Goal: Task Accomplishment & Management: Use online tool/utility

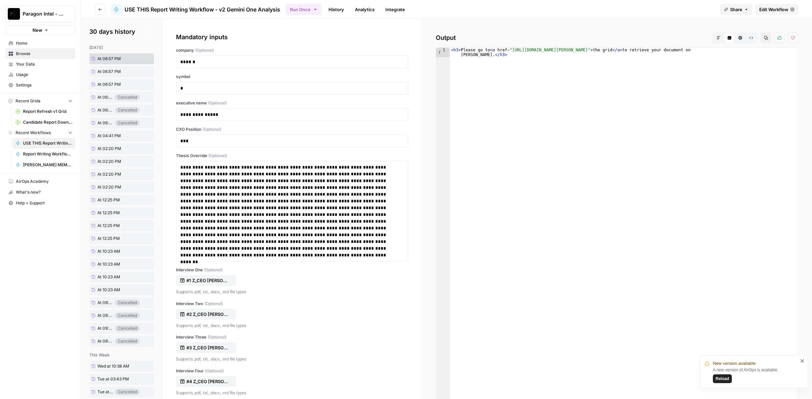
click at [762, 9] on span "Edit Workflow" at bounding box center [773, 9] width 29 height 7
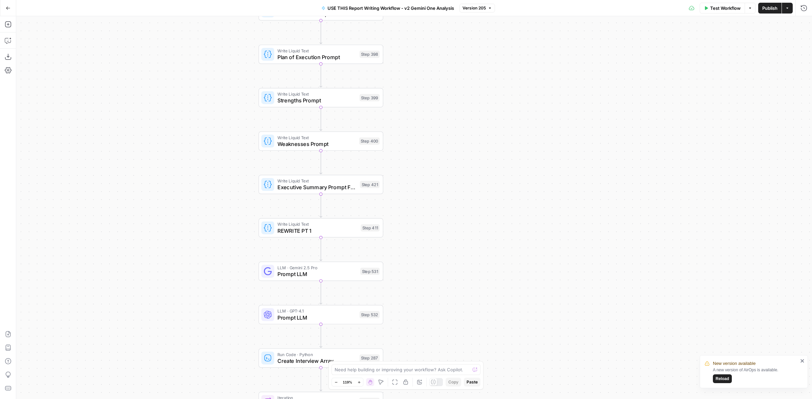
drag, startPoint x: 433, startPoint y: 300, endPoint x: 436, endPoint y: 260, distance: 40.7
click at [436, 260] on div "true false Workflow Set Inputs Inputs LLM · Perplexity Sonar Deep Research Late…" at bounding box center [413, 207] width 795 height 383
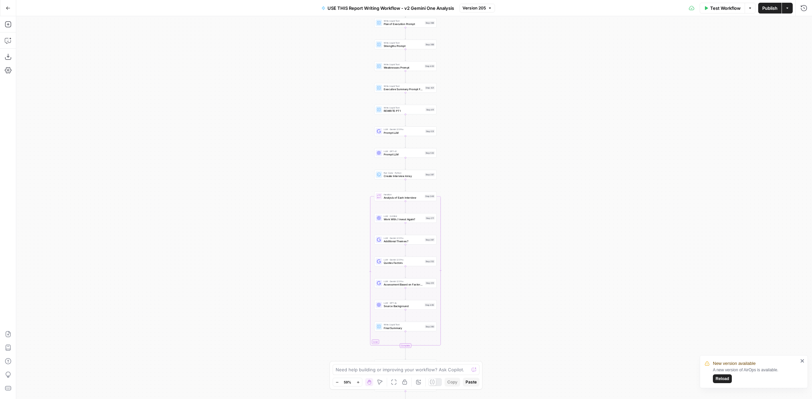
drag, startPoint x: 466, startPoint y: 314, endPoint x: 494, endPoint y: 178, distance: 139.6
click at [494, 178] on div "true false Workflow Set Inputs Inputs LLM · Perplexity Sonar Deep Research Late…" at bounding box center [413, 207] width 795 height 383
drag, startPoint x: 483, startPoint y: 222, endPoint x: 480, endPoint y: 204, distance: 18.5
click at [480, 205] on div "true false Workflow Set Inputs Inputs LLM · Perplexity Sonar Deep Research Late…" at bounding box center [413, 207] width 795 height 383
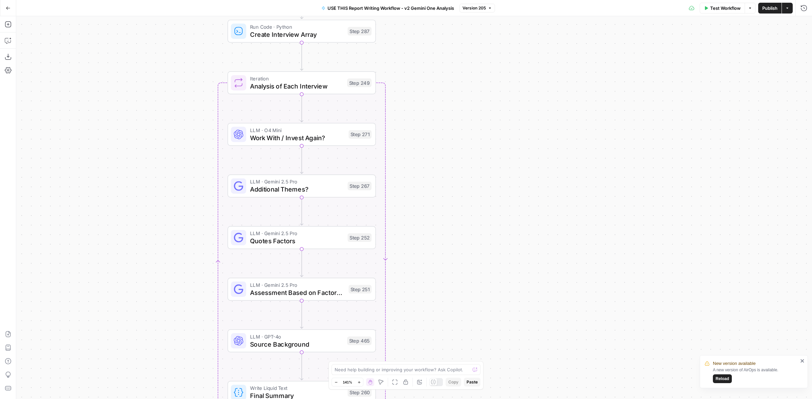
drag, startPoint x: 409, startPoint y: 166, endPoint x: 441, endPoint y: 272, distance: 110.9
click at [441, 272] on div "true false Workflow Set Inputs Inputs LLM · Perplexity Sonar Deep Research Late…" at bounding box center [413, 207] width 795 height 383
drag, startPoint x: 439, startPoint y: 278, endPoint x: 427, endPoint y: 246, distance: 34.4
click at [427, 246] on div "true false Workflow Set Inputs Inputs LLM · Perplexity Sonar Deep Research Late…" at bounding box center [413, 207] width 795 height 383
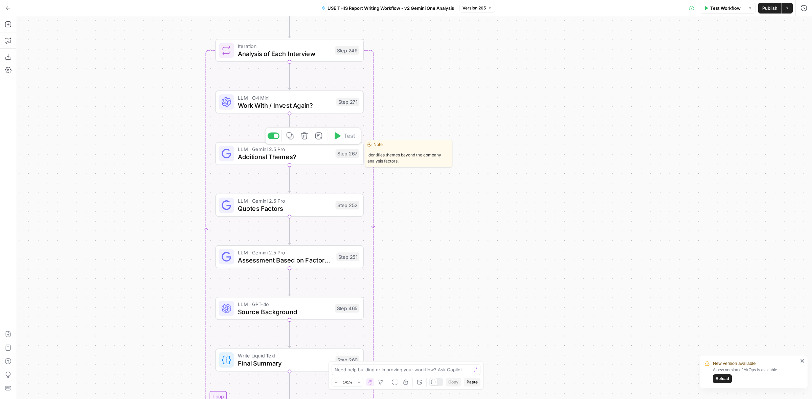
click at [311, 155] on span "Additional Themes?" at bounding box center [285, 156] width 94 height 9
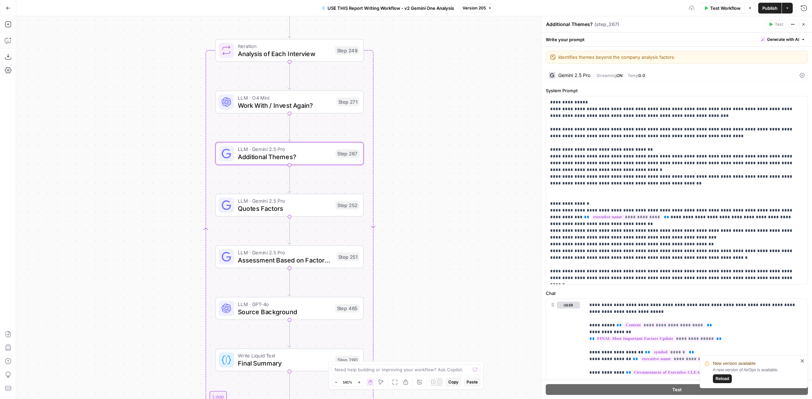
click at [626, 75] on span "|" at bounding box center [624, 75] width 5 height 7
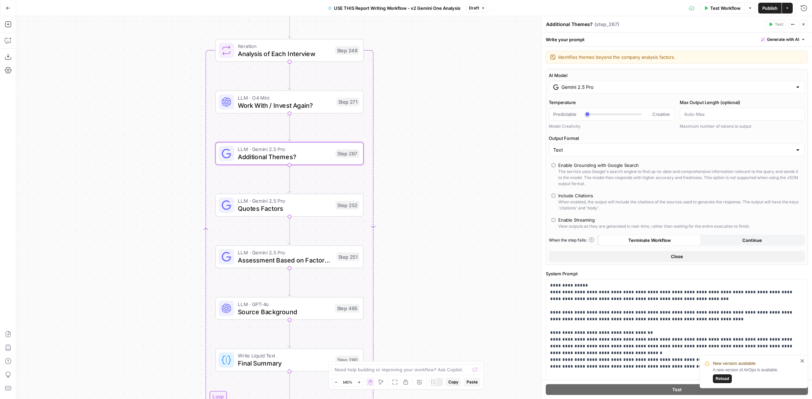
click at [621, 91] on div "Gemini 2.5 Pro" at bounding box center [677, 87] width 256 height 13
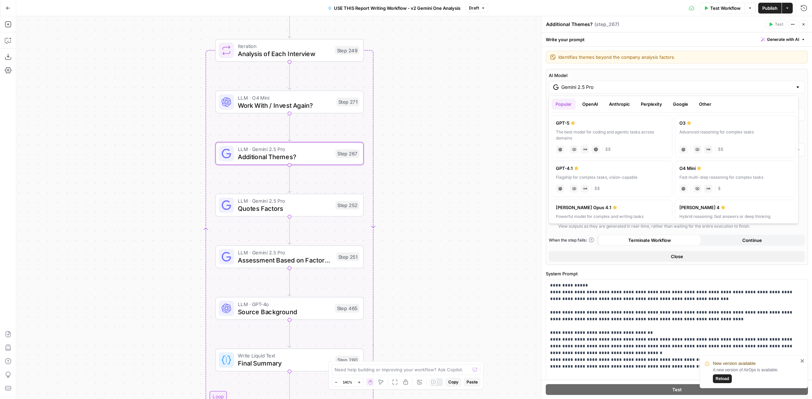
click at [608, 136] on div "The best model for coding and agentic tasks across domains" at bounding box center [612, 135] width 112 height 12
type input "GPT-5"
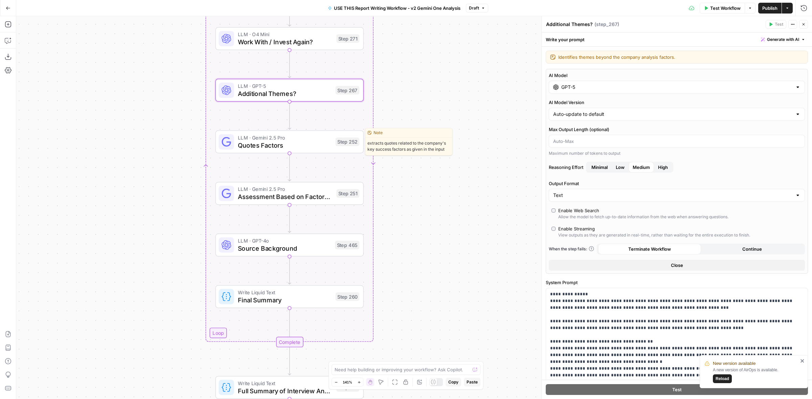
click at [284, 145] on span "Quotes Factors" at bounding box center [285, 145] width 94 height 9
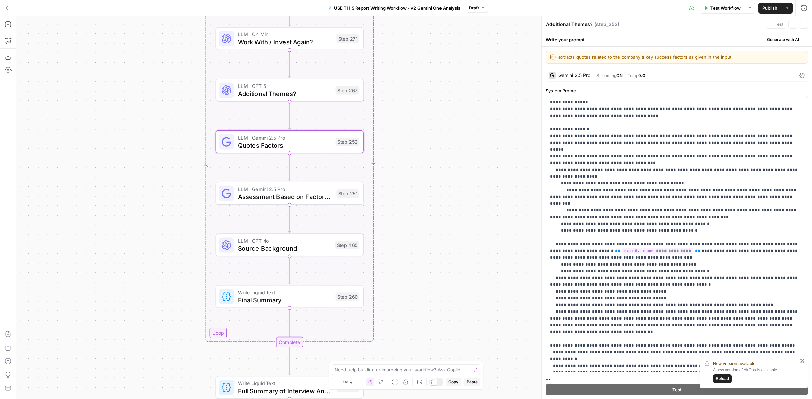
type textarea "Quotes Factors"
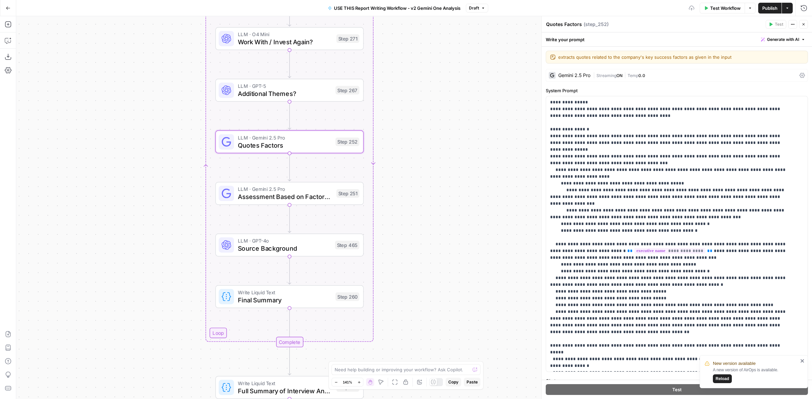
click at [619, 76] on span "ON" at bounding box center [619, 75] width 6 height 5
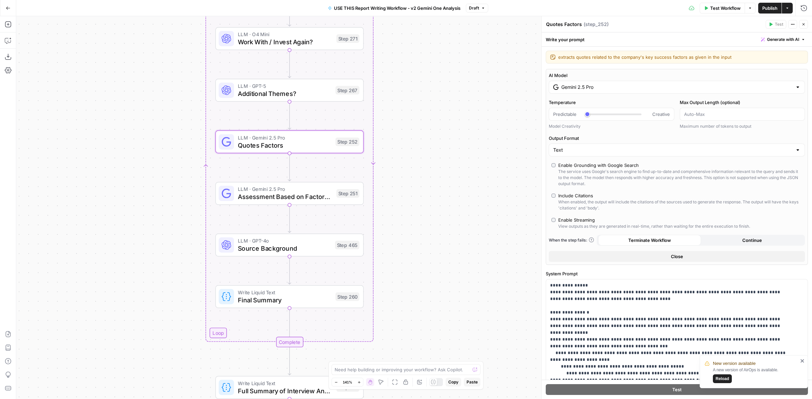
click at [640, 96] on div "AI Model Gemini 2.5 Pro Temperature Predictable Creative Model Creativity Max O…" at bounding box center [677, 167] width 262 height 196
click at [647, 89] on input "Gemini 2.5 Pro" at bounding box center [676, 87] width 231 height 7
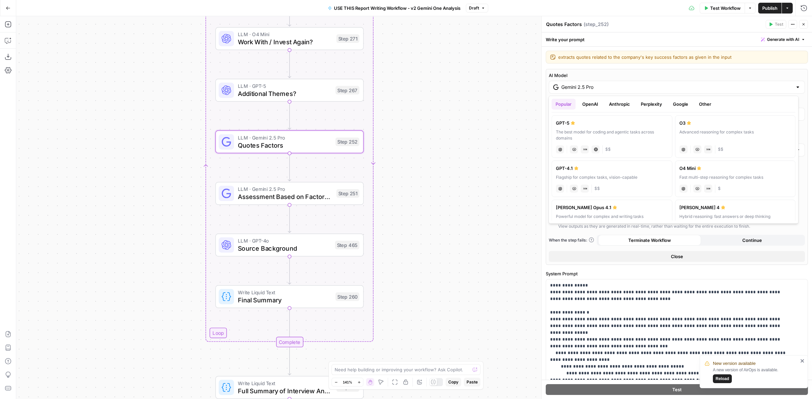
click at [627, 124] on div "GPT-5" at bounding box center [612, 123] width 112 height 7
type input "GPT-5"
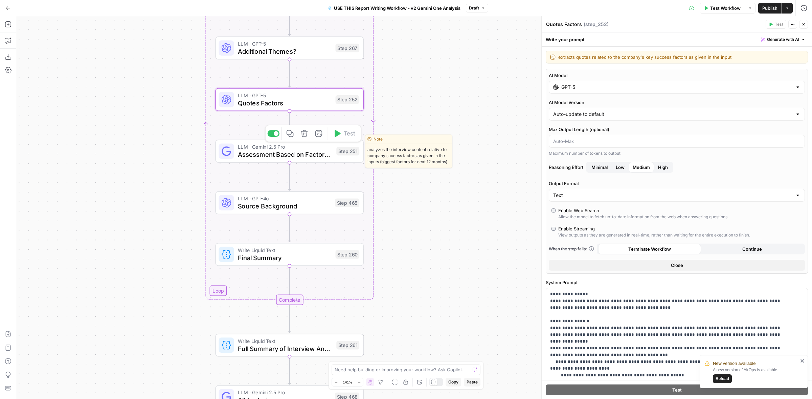
click at [328, 156] on span "Assessment Based on Factors & More" at bounding box center [285, 154] width 95 height 9
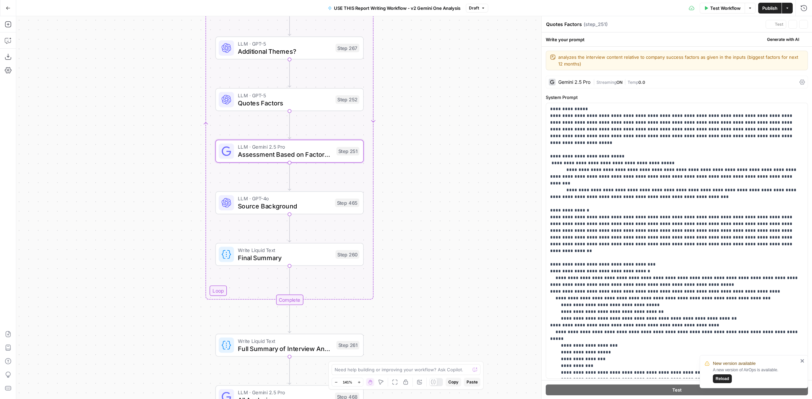
type textarea "Assessment Based on Factors & More"
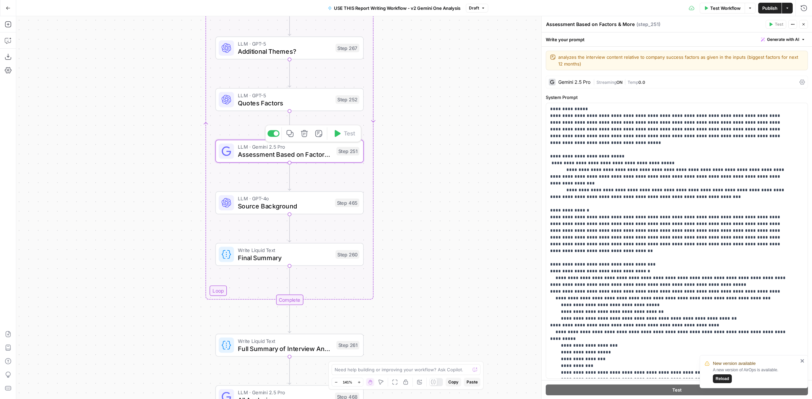
click at [616, 80] on span "Streaming" at bounding box center [606, 82] width 20 height 5
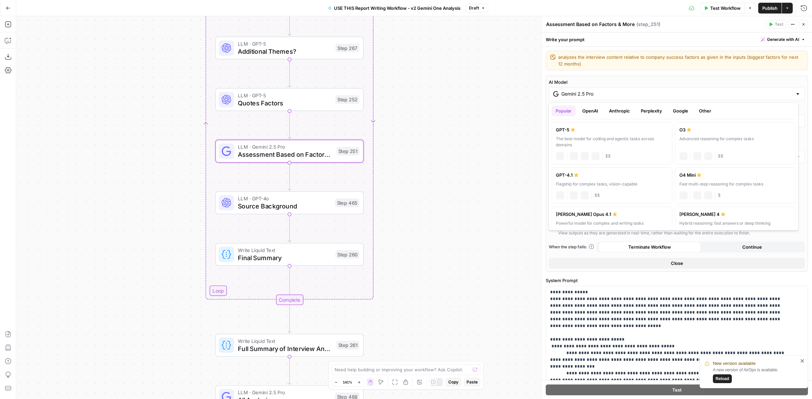
click at [677, 88] on div "Gemini 2.5 Pro" at bounding box center [677, 94] width 256 height 13
click at [681, 112] on button "Google" at bounding box center [680, 111] width 23 height 11
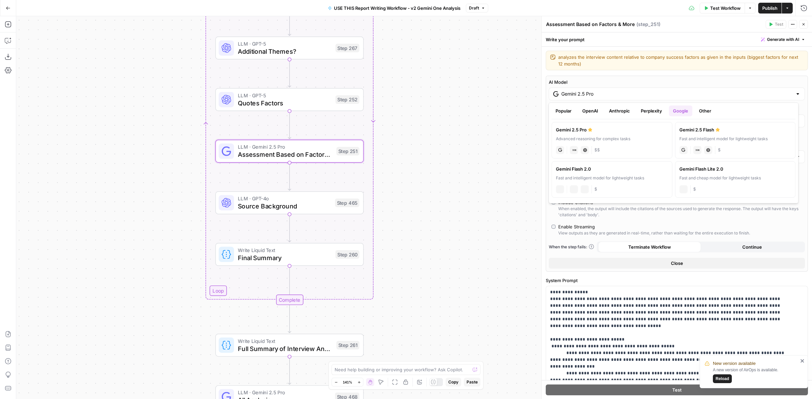
click at [626, 139] on div "Advanced reasoning for complex tasks" at bounding box center [612, 139] width 112 height 6
click at [587, 113] on button "OpenAI" at bounding box center [590, 111] width 24 height 11
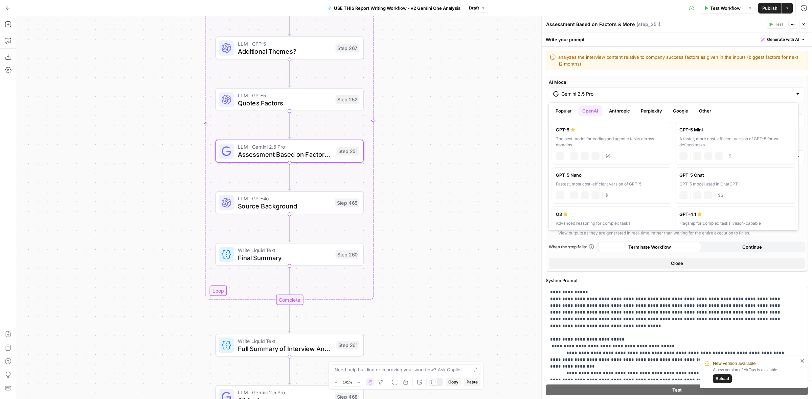
click at [610, 137] on div "The best model for coding and agentic tasks across domains" at bounding box center [612, 142] width 112 height 12
type input "GPT-5"
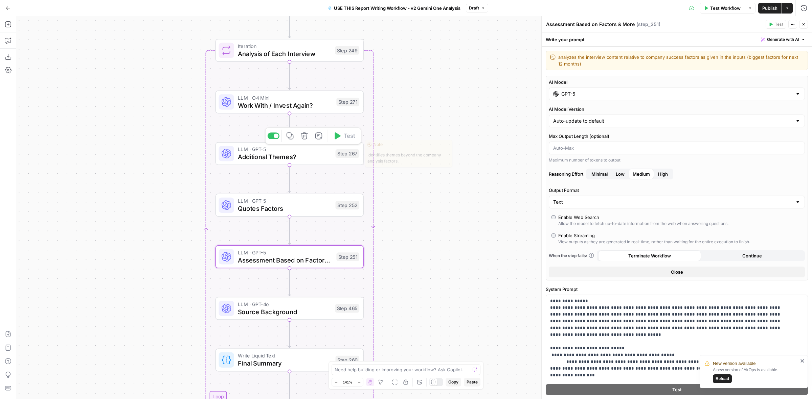
click at [318, 162] on div "LLM · GPT-5 Additional Themes? Step 267 Copy step Delete step Edit Note Test" at bounding box center [289, 153] width 148 height 23
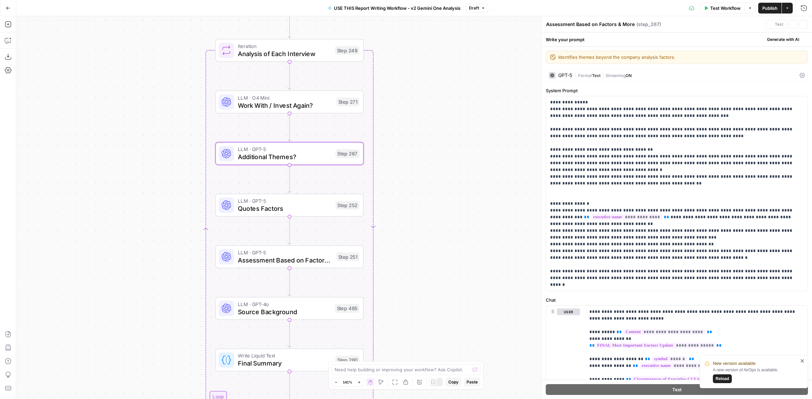
type textarea "Additional Themes?"
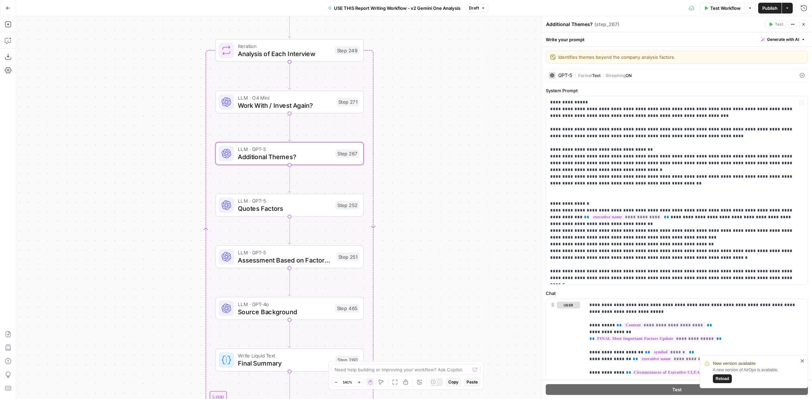
click at [625, 75] on span "Streaming" at bounding box center [615, 75] width 20 height 5
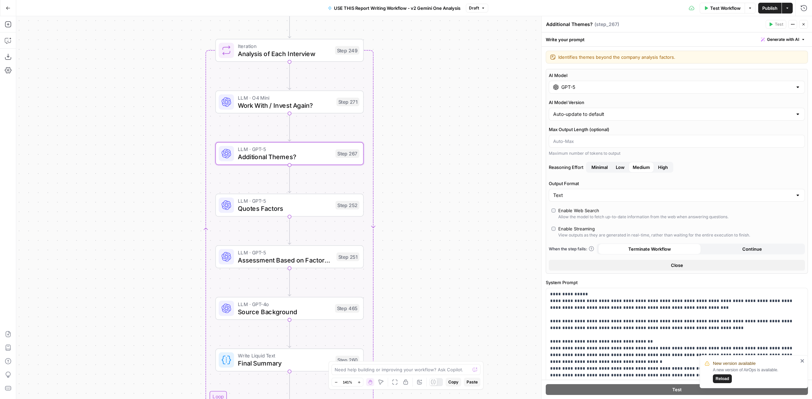
click at [633, 90] on div "GPT-5" at bounding box center [677, 87] width 256 height 13
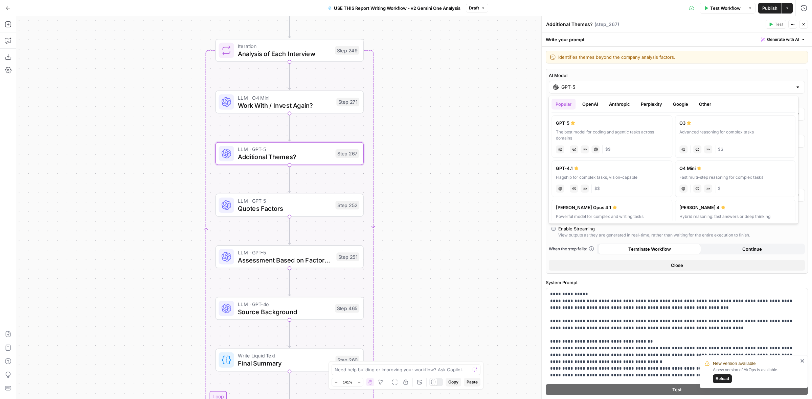
click at [684, 101] on button "Google" at bounding box center [680, 104] width 23 height 11
click at [627, 130] on div "Advanced reasoning for complex tasks" at bounding box center [612, 132] width 112 height 6
type input "Gemini 2.5 Pro"
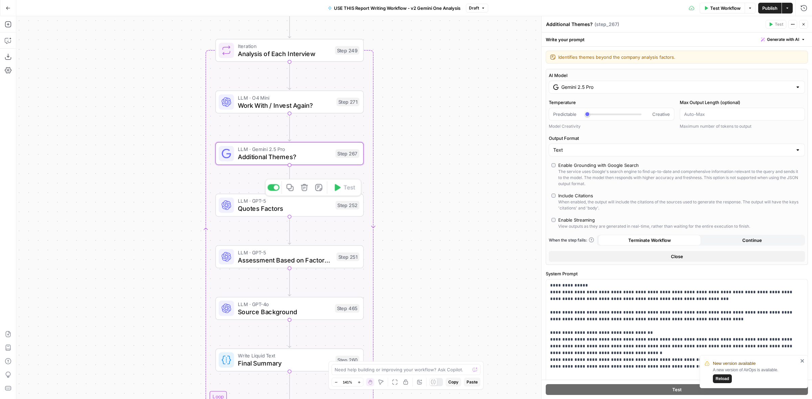
click at [313, 208] on span "Quotes Factors" at bounding box center [285, 208] width 94 height 9
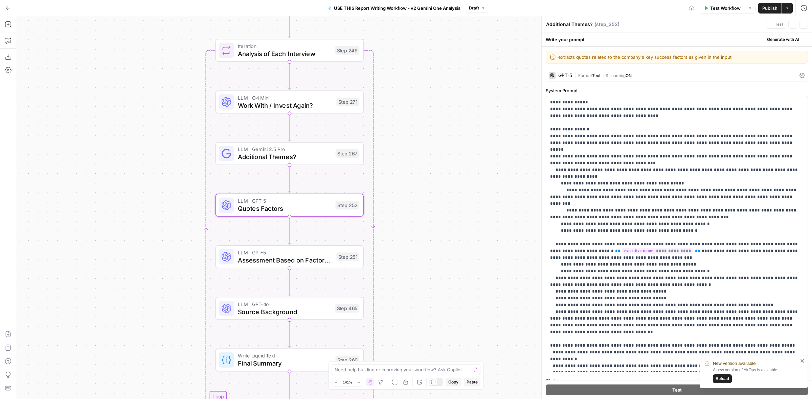
type textarea "Quotes Factors"
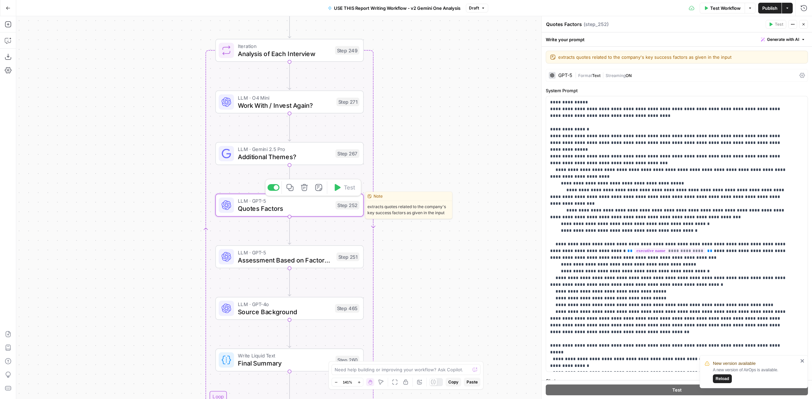
click at [652, 78] on div "| Format Text | Streaming ON" at bounding box center [686, 75] width 222 height 6
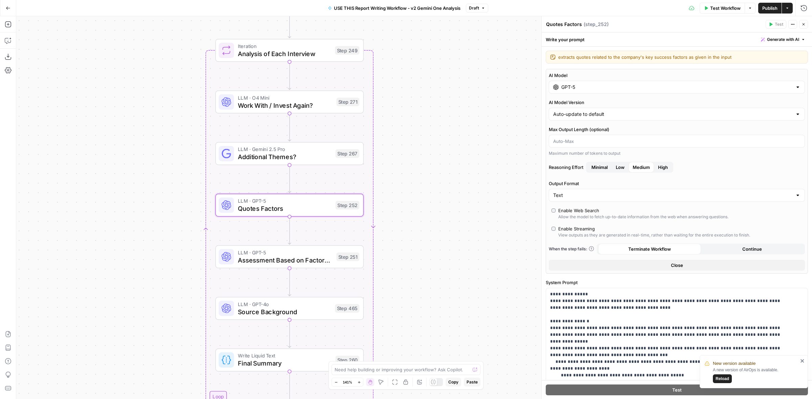
click at [677, 87] on input "GPT-5" at bounding box center [676, 87] width 231 height 7
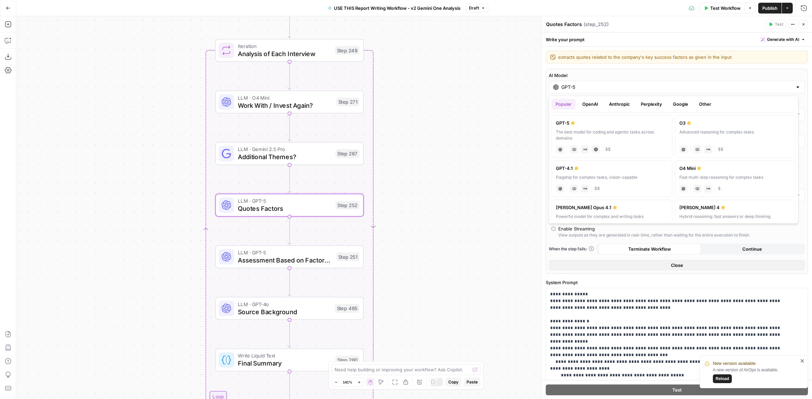
click at [682, 107] on button "Google" at bounding box center [680, 104] width 23 height 11
click at [616, 127] on label "Gemini 2.5 Pro Advanced reasoning for complex tasks gemini JSON Mode Live Web R…" at bounding box center [611, 133] width 121 height 37
type input "Gemini 2.5 Pro"
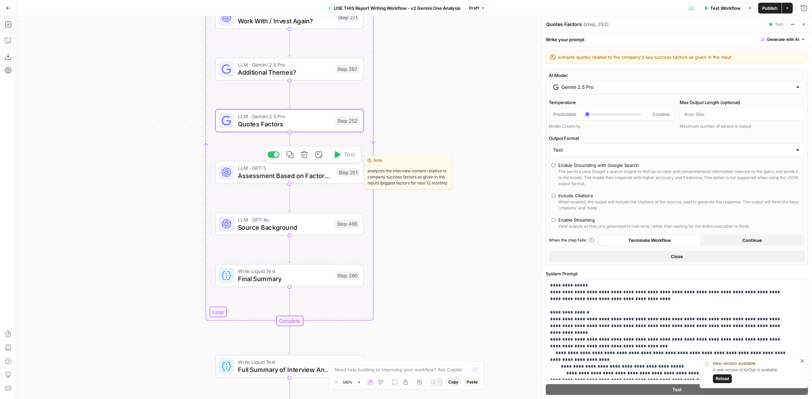
click at [331, 177] on span "Assessment Based on Factors & More" at bounding box center [285, 175] width 95 height 9
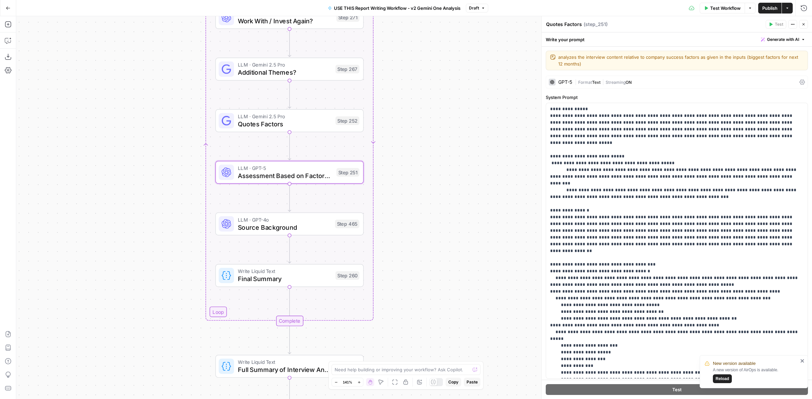
type textarea "Assessment Based on Factors & More"
click at [641, 78] on div "GPT-5 | Format Text | Streaming ON" at bounding box center [677, 82] width 262 height 13
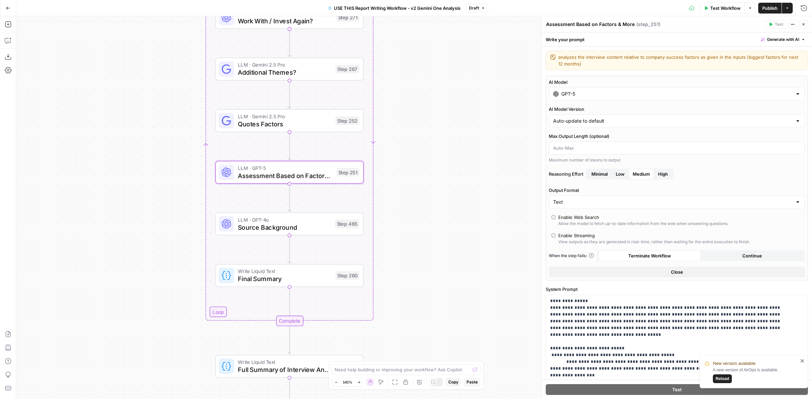
click at [666, 92] on input "GPT-5" at bounding box center [676, 94] width 231 height 7
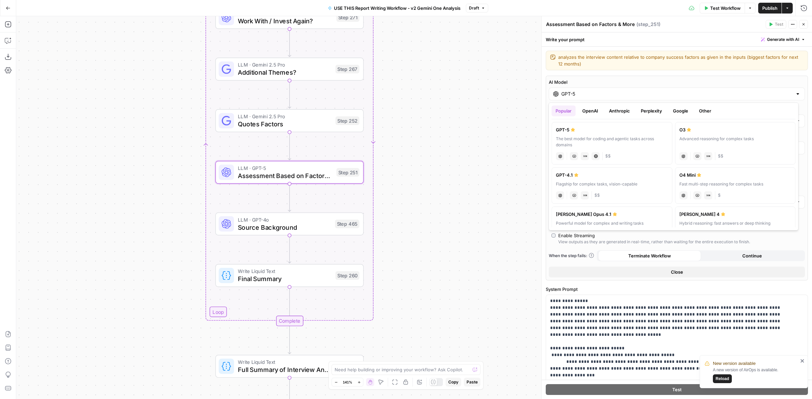
click at [687, 106] on button "Google" at bounding box center [680, 111] width 23 height 11
click at [622, 129] on div "Gemini 2.5 Pro" at bounding box center [612, 129] width 112 height 7
type input "Gemini 2.5 Pro"
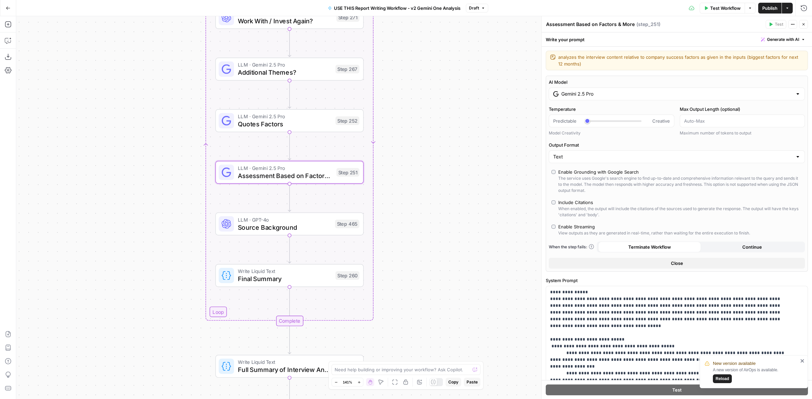
click at [464, 117] on div "true false Workflow Set Inputs Inputs LLM · Perplexity Sonar Deep Research Late…" at bounding box center [413, 207] width 795 height 383
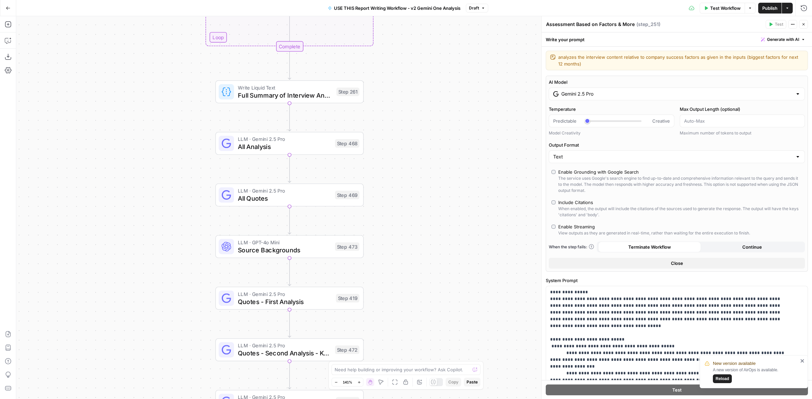
click at [7, 6] on icon "button" at bounding box center [8, 8] width 5 height 5
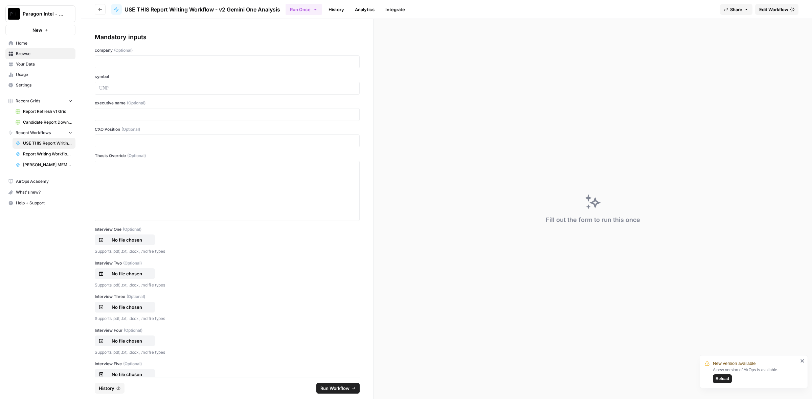
click at [342, 6] on link "History" at bounding box center [336, 9] width 24 height 11
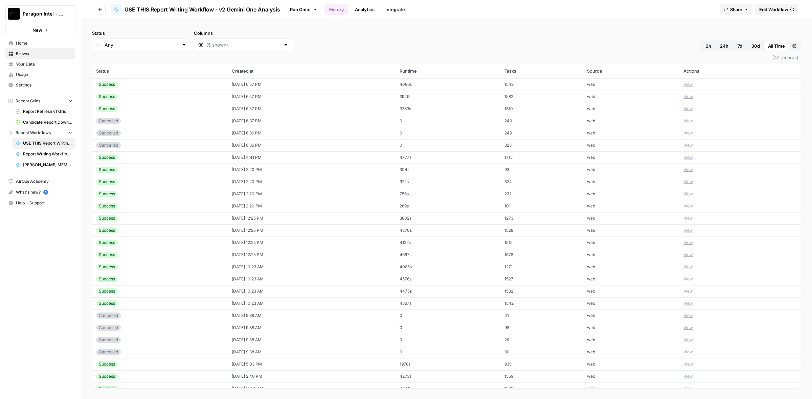
click at [270, 83] on td "08/15/25 at 6:57 PM" at bounding box center [312, 84] width 168 height 12
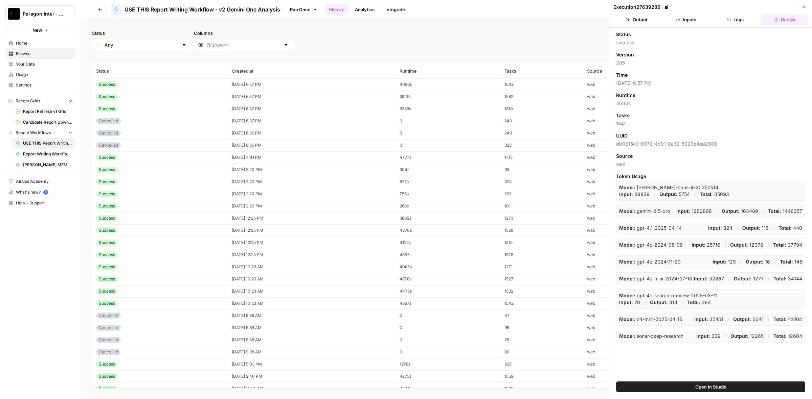
click at [734, 17] on button "Logs" at bounding box center [735, 19] width 47 height 11
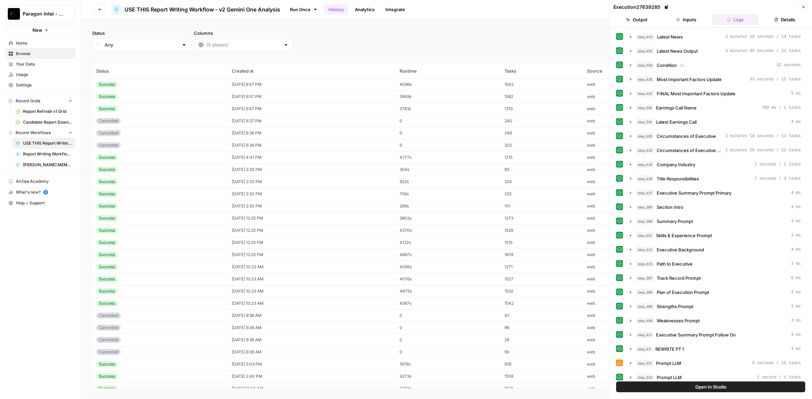
click at [808, 6] on header "Execution 27639285 Close Output Inputs Logs Details" at bounding box center [710, 14] width 203 height 28
click at [805, 4] on button "Close" at bounding box center [803, 7] width 9 height 9
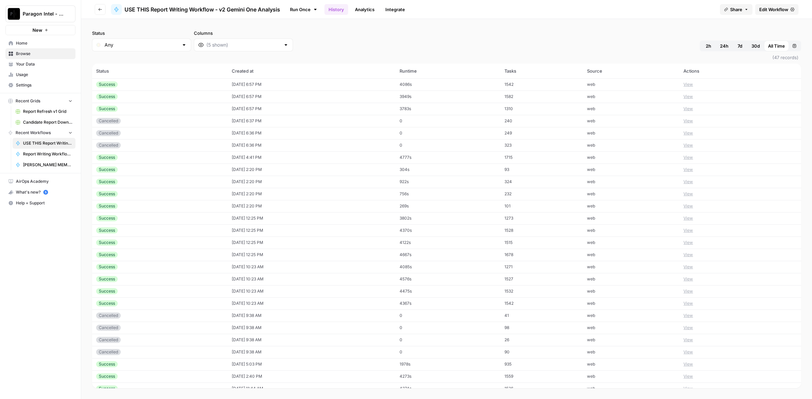
click at [793, 7] on link "Edit Workflow" at bounding box center [776, 9] width 43 height 11
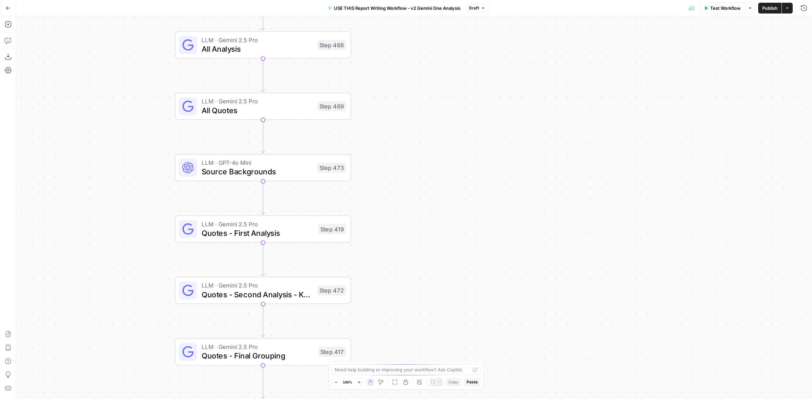
drag, startPoint x: 423, startPoint y: 259, endPoint x: 412, endPoint y: 191, distance: 69.2
click at [412, 191] on div "true false Workflow Set Inputs Inputs LLM · Perplexity Sonar Deep Research Late…" at bounding box center [413, 207] width 795 height 383
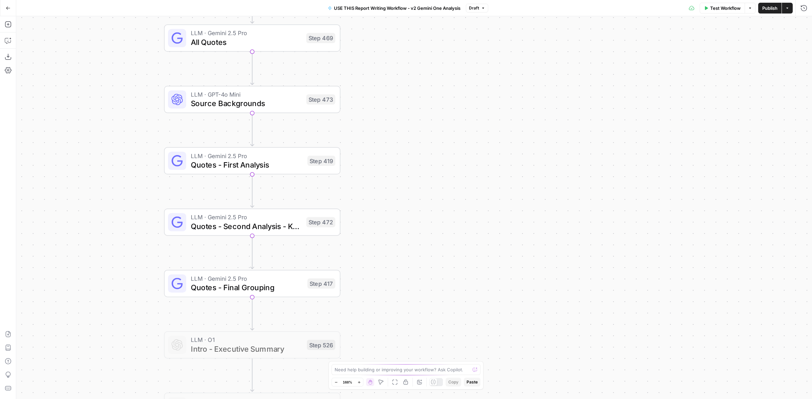
drag, startPoint x: 418, startPoint y: 237, endPoint x: 402, endPoint y: 175, distance: 64.9
click at [402, 175] on div "true false Workflow Set Inputs Inputs LLM · Perplexity Sonar Deep Research Late…" at bounding box center [413, 207] width 795 height 383
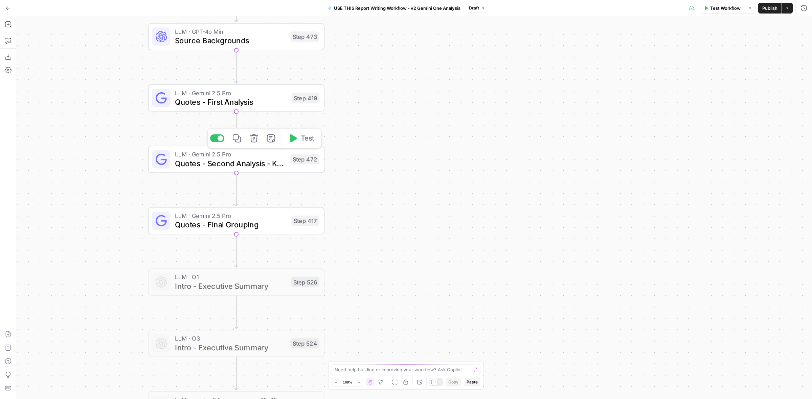
click at [291, 159] on div "Step 472" at bounding box center [304, 159] width 29 height 10
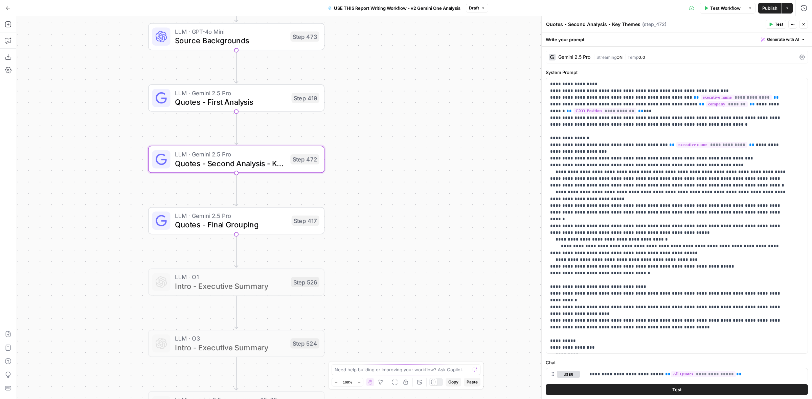
click at [643, 57] on span "0.0" at bounding box center [641, 57] width 7 height 5
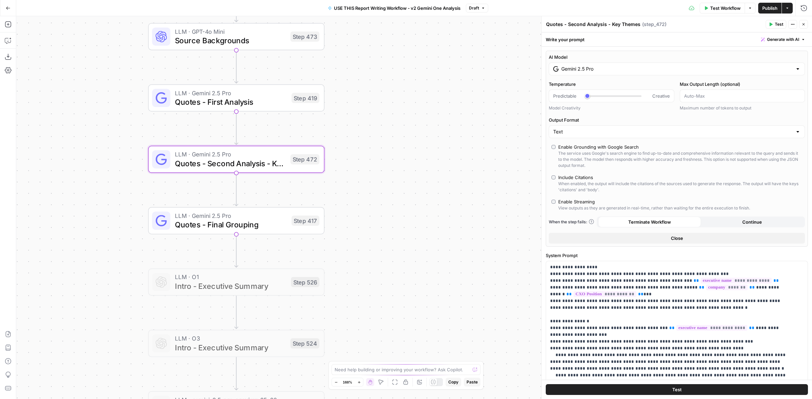
click at [667, 72] on div "Gemini 2.5 Pro" at bounding box center [677, 69] width 256 height 13
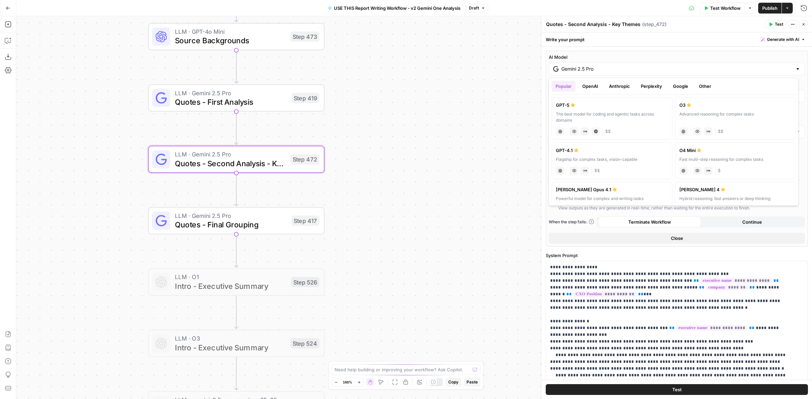
click at [679, 86] on button "Google" at bounding box center [680, 86] width 23 height 11
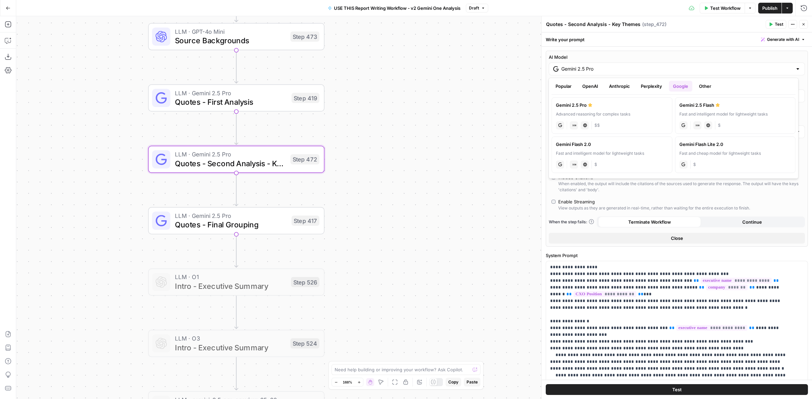
click at [636, 111] on label "Gemini 2.5 Pro Advanced reasoning for complex tasks gemini JSON Mode Live Web R…" at bounding box center [611, 115] width 121 height 37
click at [803, 21] on button "Close" at bounding box center [803, 24] width 9 height 9
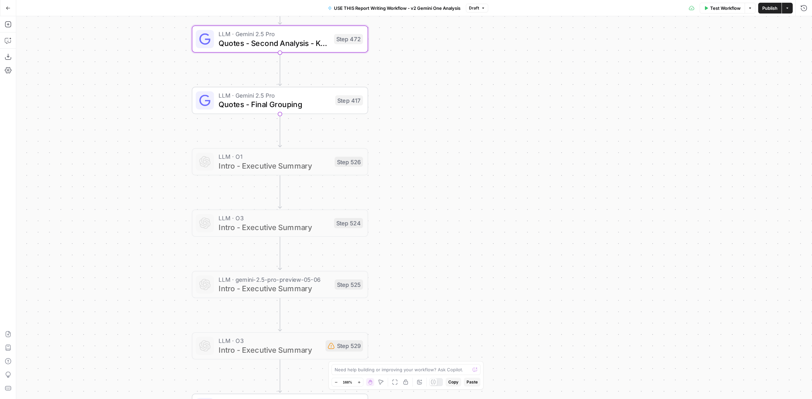
drag, startPoint x: 467, startPoint y: 247, endPoint x: 504, endPoint y: 227, distance: 41.9
click at [513, 109] on div "true false Workflow Set Inputs Inputs LLM · Perplexity Sonar Deep Research Late…" at bounding box center [413, 207] width 795 height 383
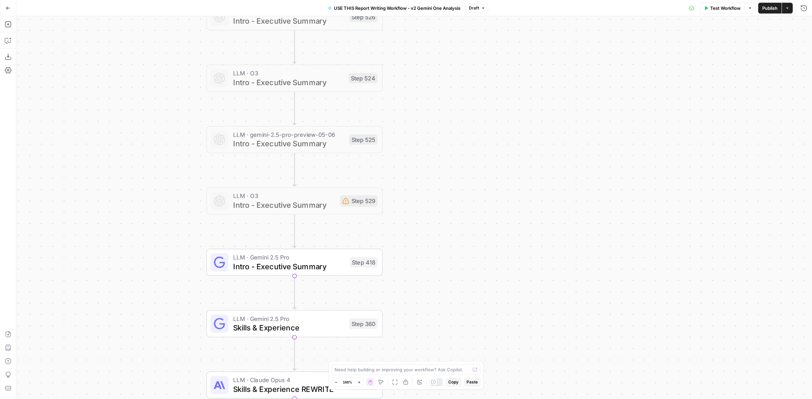
drag, startPoint x: 496, startPoint y: 277, endPoint x: 509, endPoint y: 161, distance: 116.8
click at [509, 161] on div "true false Workflow Set Inputs Inputs LLM · Perplexity Sonar Deep Research Late…" at bounding box center [413, 207] width 795 height 383
drag, startPoint x: 495, startPoint y: 274, endPoint x: 490, endPoint y: 157, distance: 117.8
click at [490, 157] on div "true false Workflow Set Inputs Inputs LLM · Perplexity Sonar Deep Research Late…" at bounding box center [413, 207] width 795 height 383
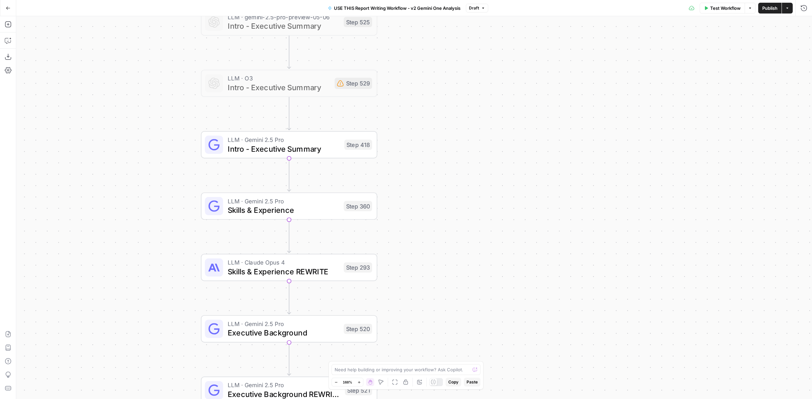
drag, startPoint x: 483, startPoint y: 262, endPoint x: 474, endPoint y: 204, distance: 58.5
click at [474, 204] on div "true false Workflow Set Inputs Inputs LLM · Perplexity Sonar Deep Research Late…" at bounding box center [413, 207] width 795 height 383
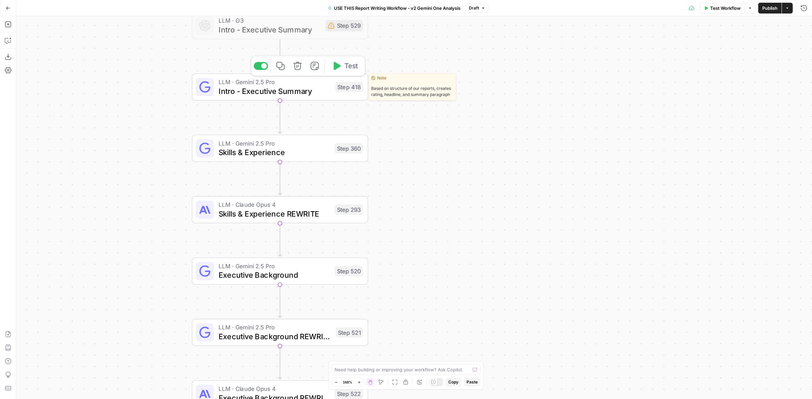
click at [310, 94] on span "Intro - Executive Summary" at bounding box center [274, 90] width 112 height 11
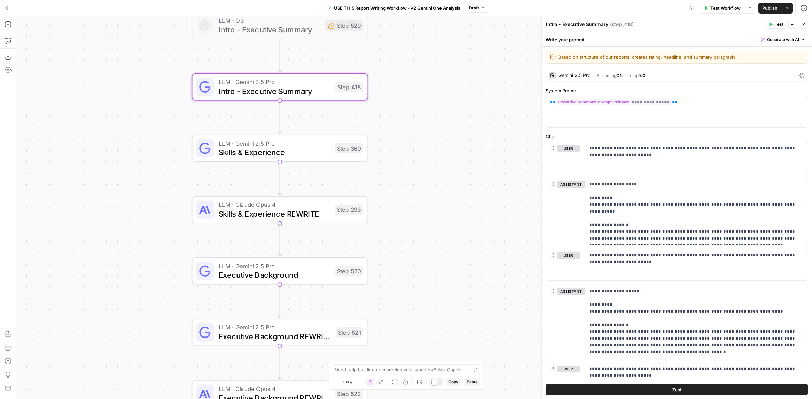
click at [612, 77] on span "Streaming" at bounding box center [606, 75] width 20 height 5
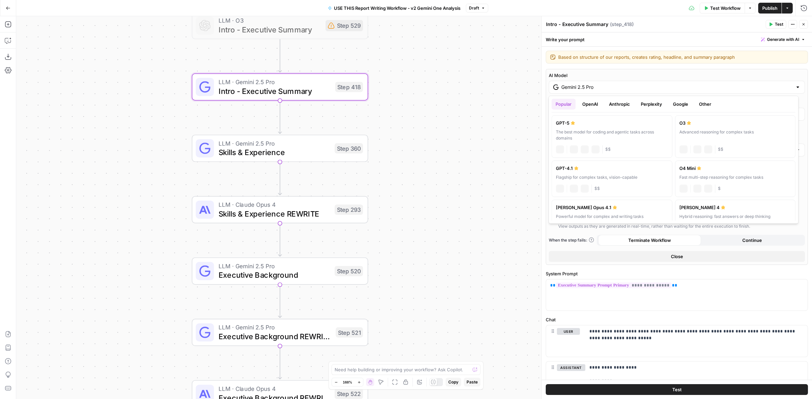
click at [682, 88] on input "Gemini 2.5 Pro" at bounding box center [676, 87] width 231 height 7
click at [685, 105] on button "Google" at bounding box center [680, 104] width 23 height 11
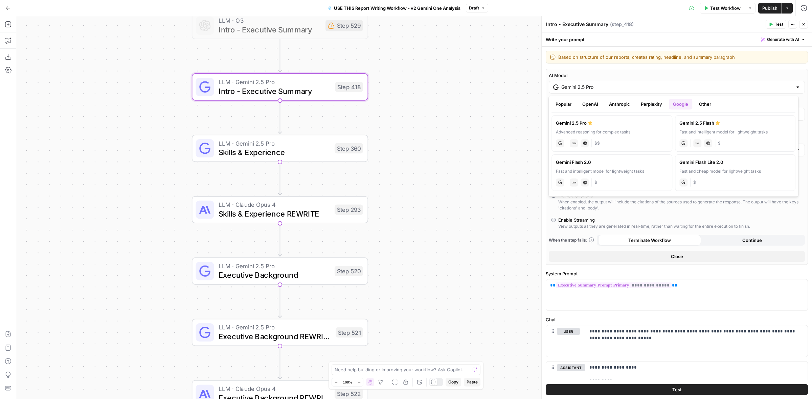
click at [566, 101] on button "Popular" at bounding box center [563, 104] width 24 height 11
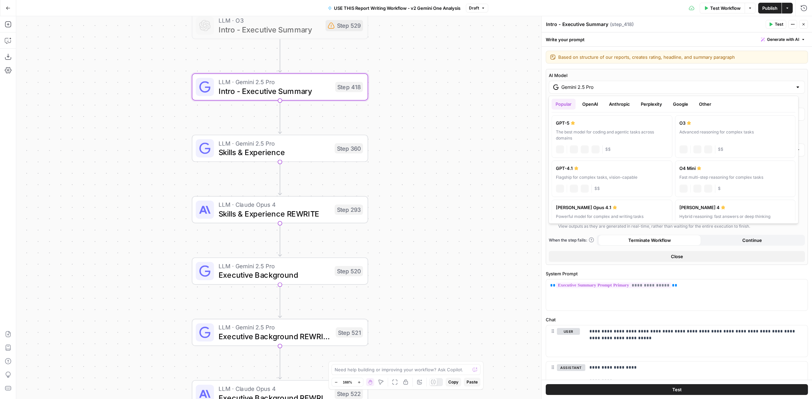
click at [595, 137] on div "The best model for coding and agentic tasks across domains" at bounding box center [612, 135] width 112 height 12
type input "GPT-5"
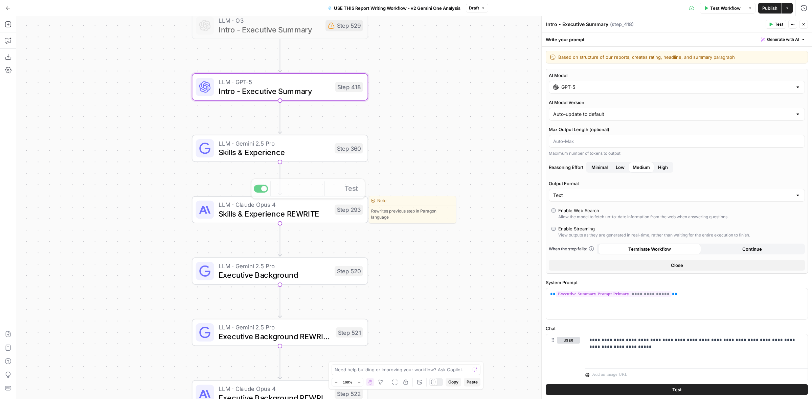
click at [308, 153] on span "Skills & Experience" at bounding box center [274, 152] width 112 height 11
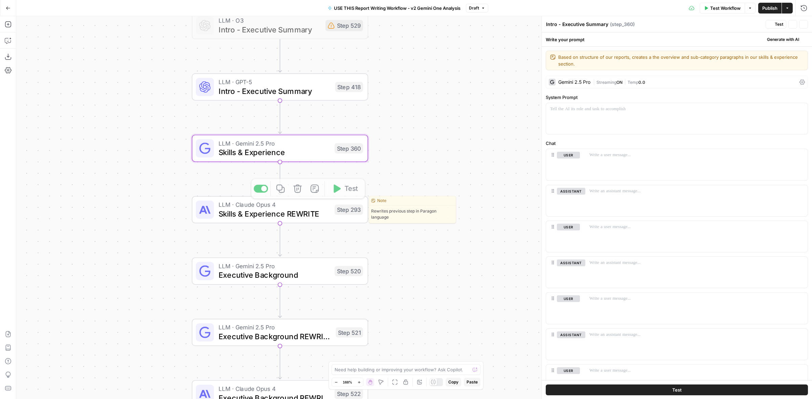
type textarea "Skills & Experience"
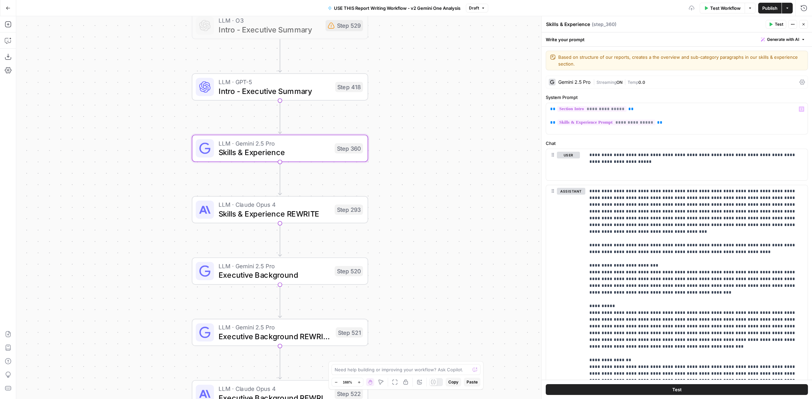
click at [621, 82] on span "ON" at bounding box center [619, 82] width 6 height 5
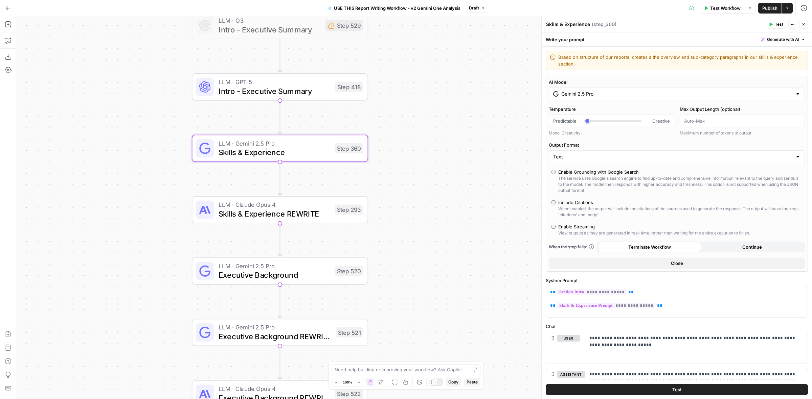
click at [594, 95] on input "Gemini 2.5 Pro" at bounding box center [676, 94] width 231 height 7
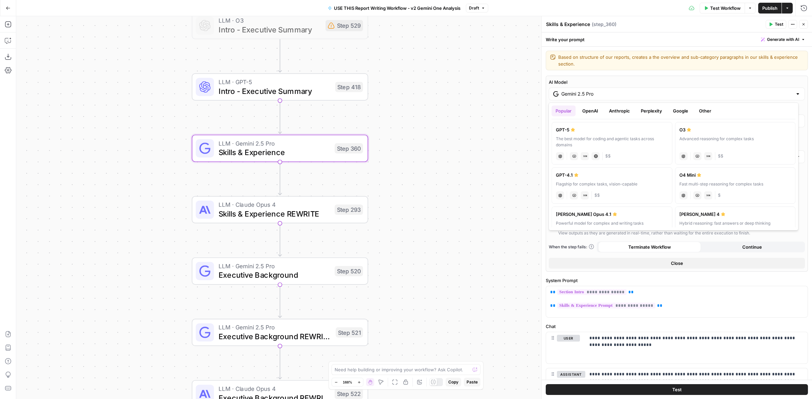
click at [591, 134] on label "GPT-5 The best model for coding and agentic tasks across domains chat Vision Ca…" at bounding box center [611, 143] width 121 height 43
type input "GPT-5"
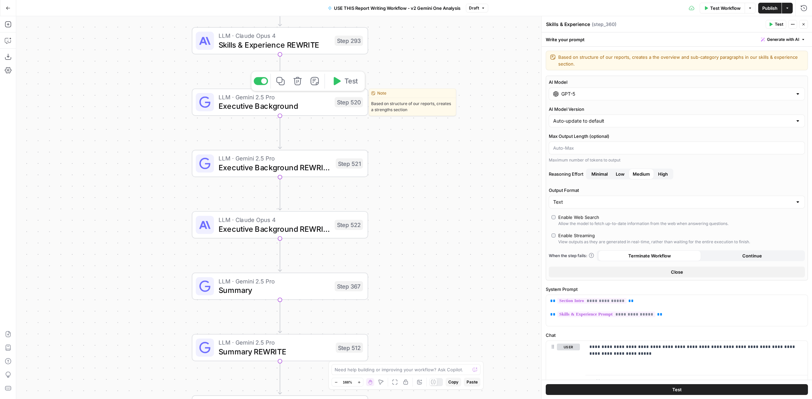
click at [326, 108] on span "Executive Background" at bounding box center [274, 105] width 112 height 11
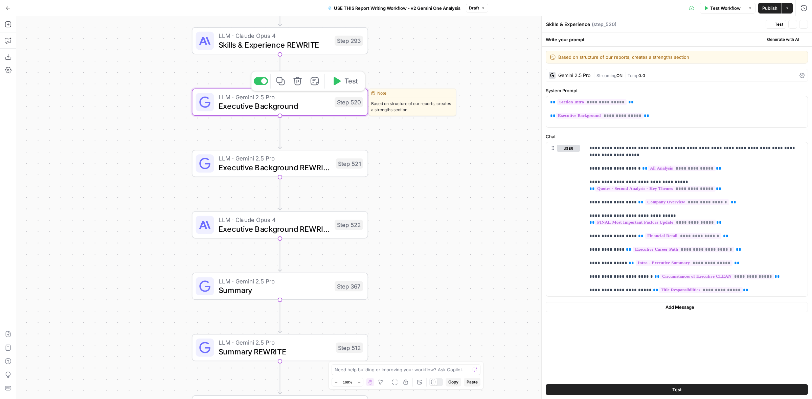
type textarea "Executive Background"
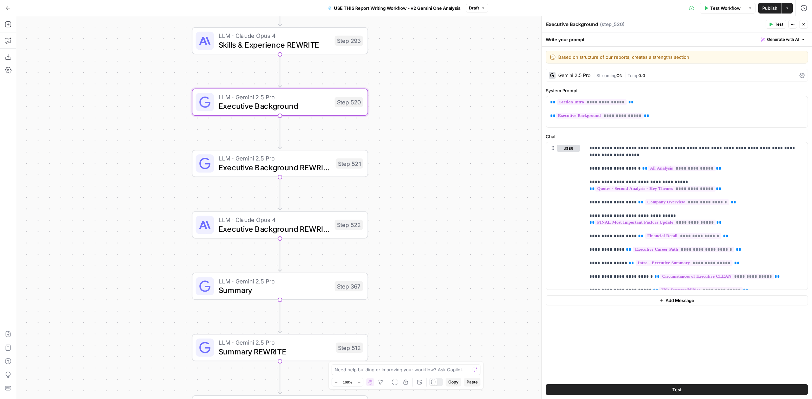
click at [625, 73] on span "|" at bounding box center [624, 75] width 5 height 7
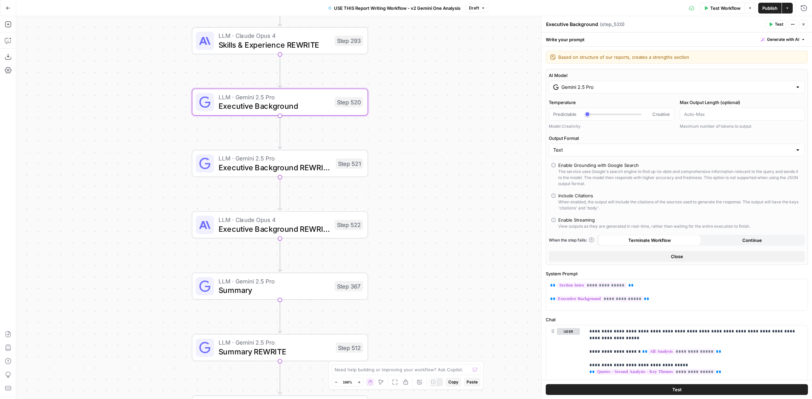
click at [587, 91] on div "Gemini 2.5 Pro" at bounding box center [677, 87] width 256 height 13
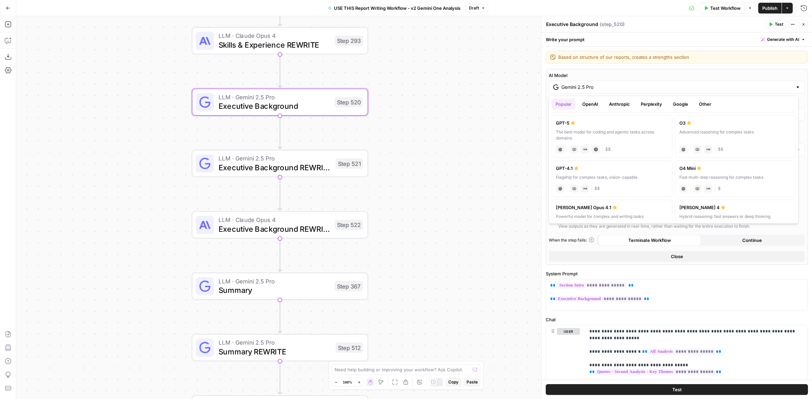
click at [578, 121] on div "GPT-5" at bounding box center [612, 123] width 112 height 7
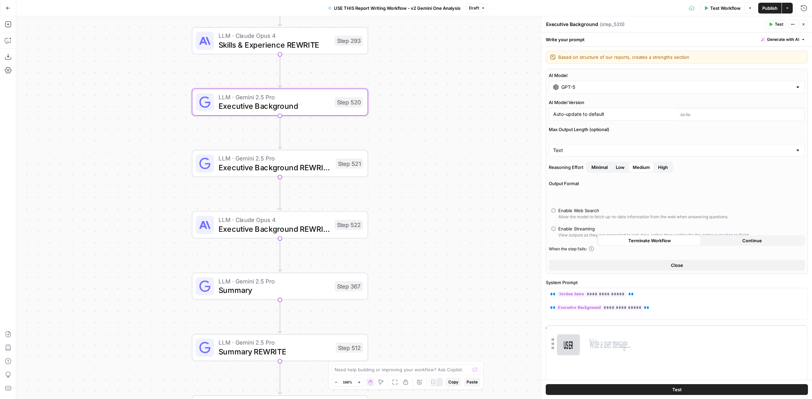
type input "GPT-5"
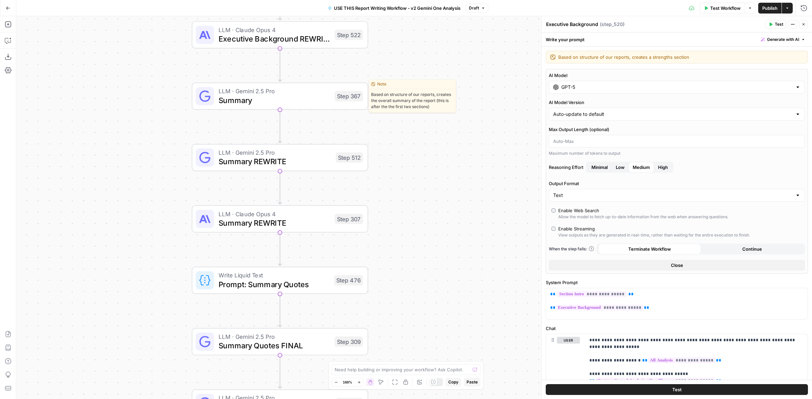
click at [332, 103] on div "LLM · Gemini 2.5 Pro Summary Step 367 Copy step Delete step Edit Note Test" at bounding box center [279, 96] width 167 height 19
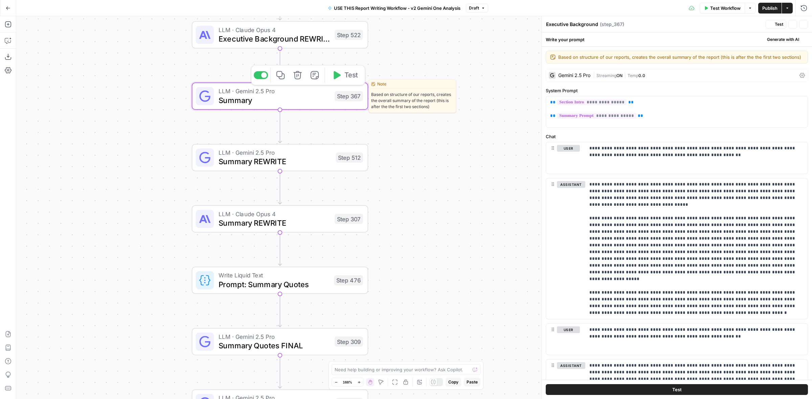
type textarea "Summary"
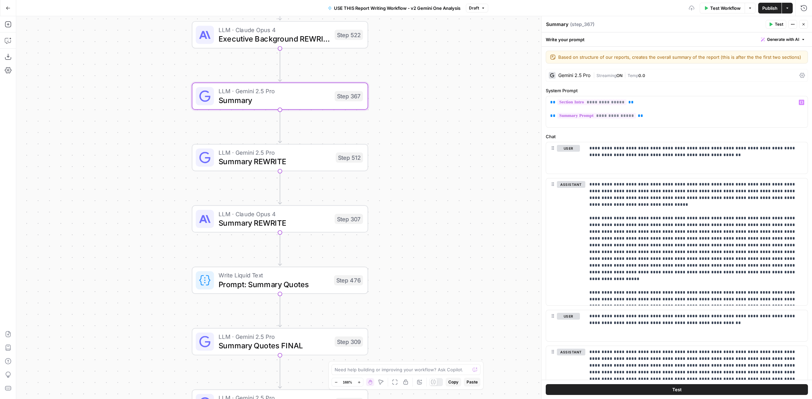
click at [595, 69] on div "Gemini 2.5 Pro | Streaming ON | Temp 0.0" at bounding box center [677, 75] width 262 height 13
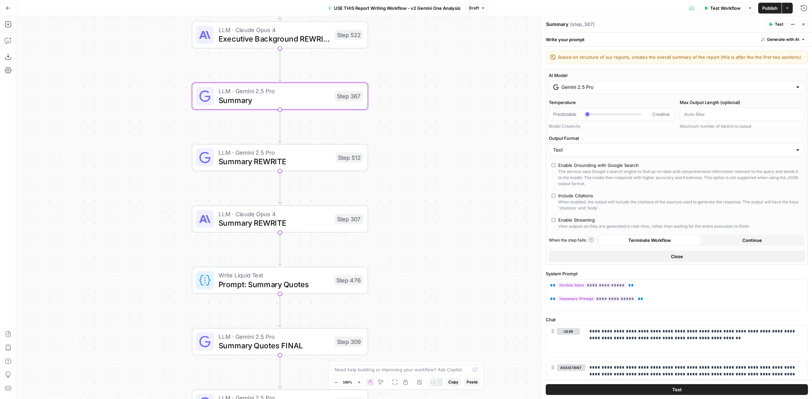
click at [597, 87] on input "Gemini 2.5 Pro" at bounding box center [676, 87] width 231 height 7
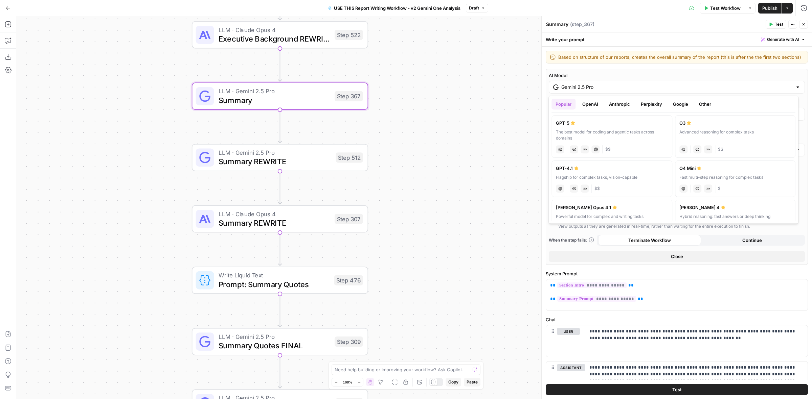
click at [571, 129] on label "GPT-5 The best model for coding and agentic tasks across domains chat Vision Ca…" at bounding box center [611, 136] width 121 height 43
type input "GPT-5"
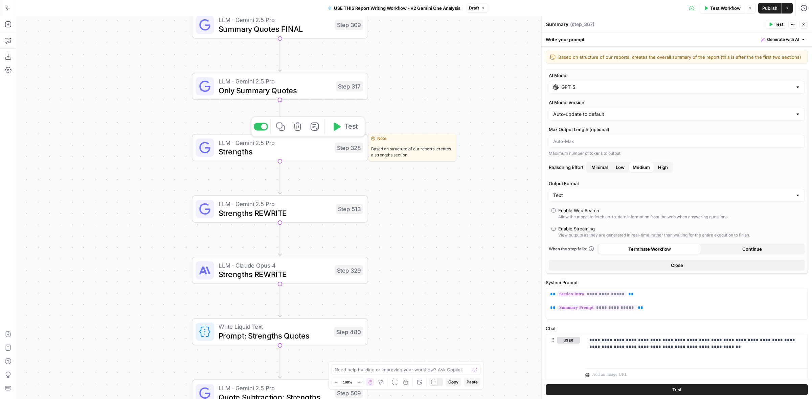
click at [307, 152] on span "Strengths" at bounding box center [274, 151] width 112 height 11
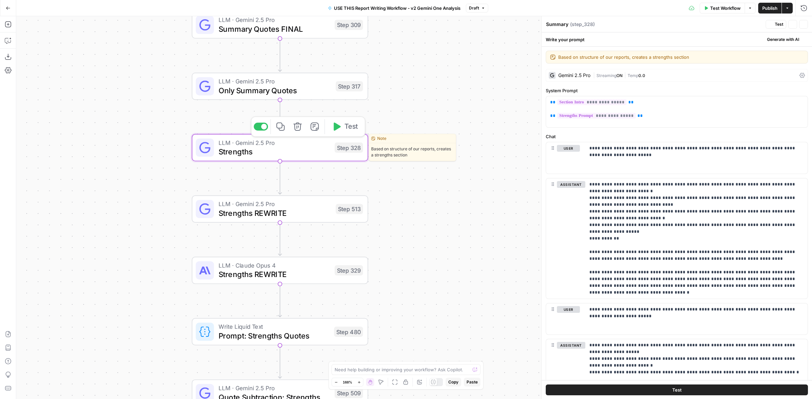
type textarea "Strengths"
click at [599, 73] on span "Streaming" at bounding box center [606, 75] width 20 height 5
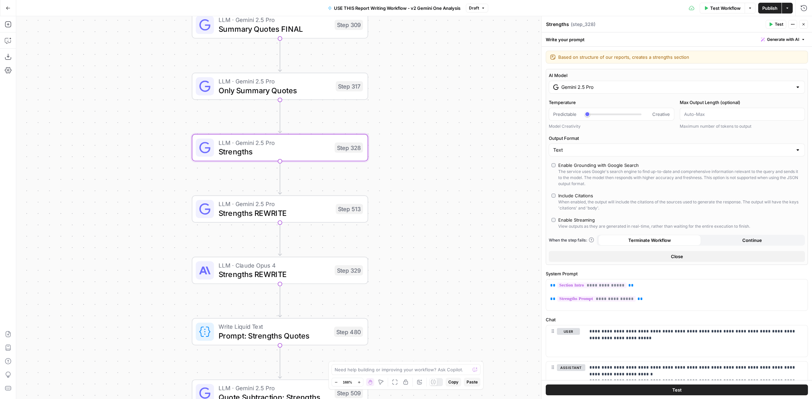
click at [605, 90] on input "Gemini 2.5 Pro" at bounding box center [676, 87] width 231 height 7
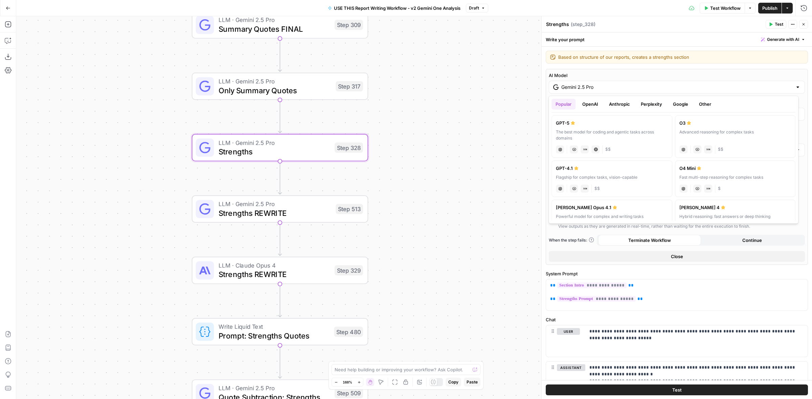
click at [585, 120] on div "GPT-5" at bounding box center [612, 123] width 112 height 7
type input "GPT-5"
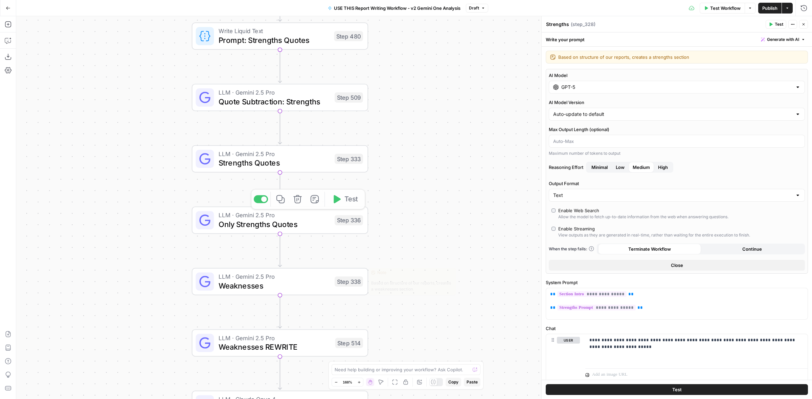
click at [331, 284] on div "LLM · Gemini 2.5 Pro Weaknesses Step 338 Copy step Delete step Edit Note Test" at bounding box center [279, 281] width 167 height 19
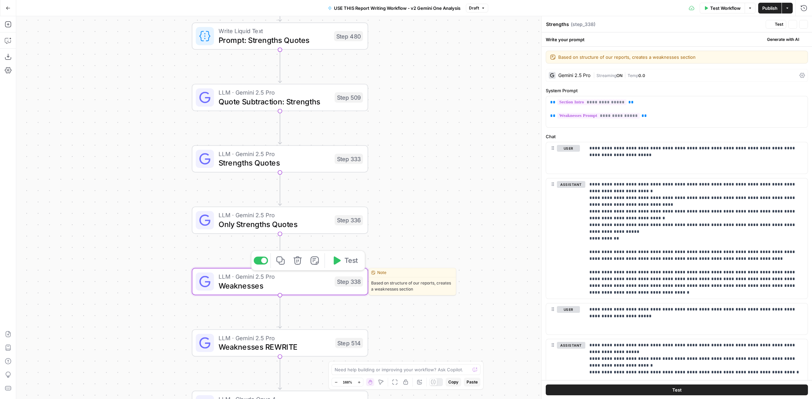
type textarea "Weaknesses"
click at [592, 73] on div "Gemini 2.5 Pro | Streaming ON | Temp 0.0" at bounding box center [677, 75] width 262 height 13
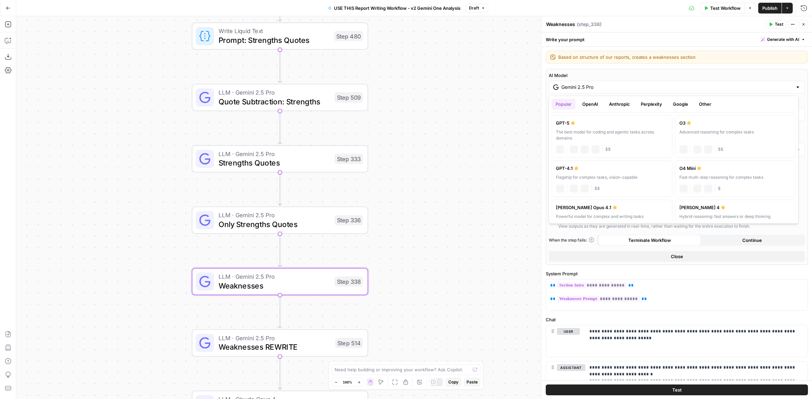
click at [602, 90] on input "Gemini 2.5 Pro" at bounding box center [676, 87] width 231 height 7
click at [586, 120] on div "GPT-5" at bounding box center [612, 123] width 112 height 7
type input "GPT-5"
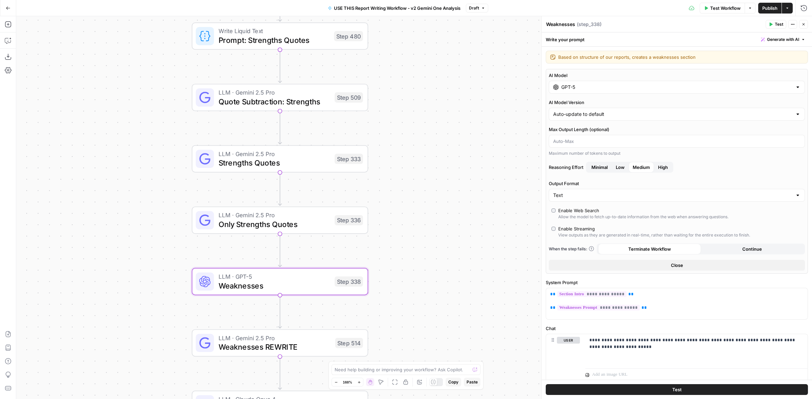
click at [482, 118] on div "true false Workflow Set Inputs Inputs LLM · Perplexity Sonar Deep Research Late…" at bounding box center [413, 207] width 795 height 383
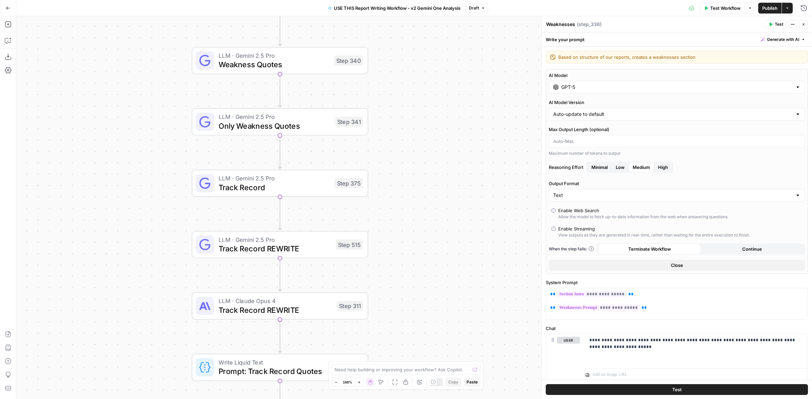
click at [345, 181] on div "Step 375" at bounding box center [348, 183] width 28 height 10
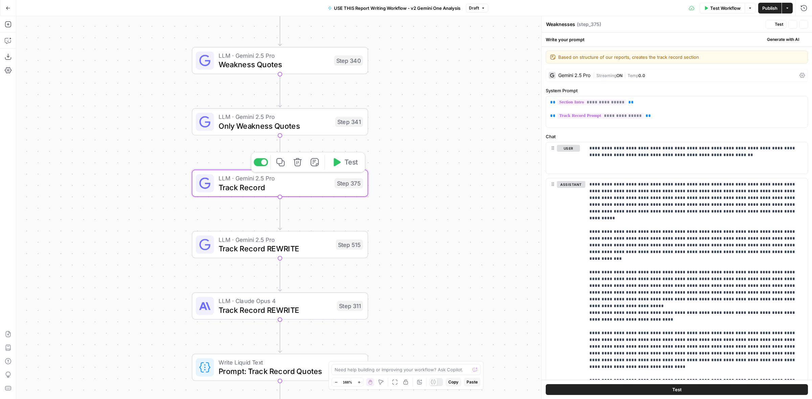
type textarea "Track Record"
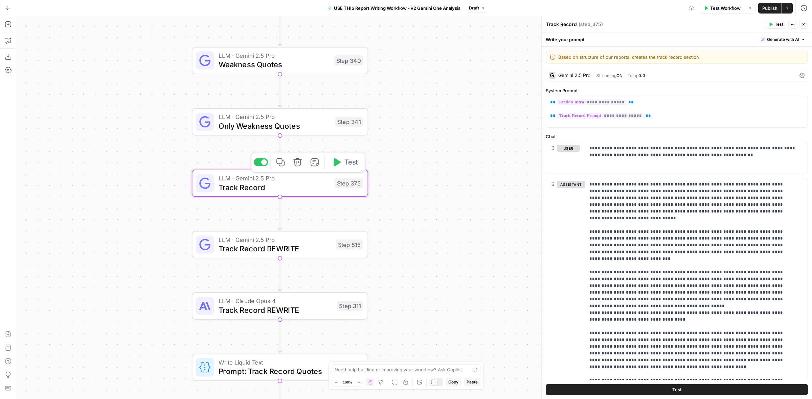
click at [603, 79] on div "Gemini 2.5 Pro | Streaming ON | Temp 0.0" at bounding box center [677, 75] width 262 height 13
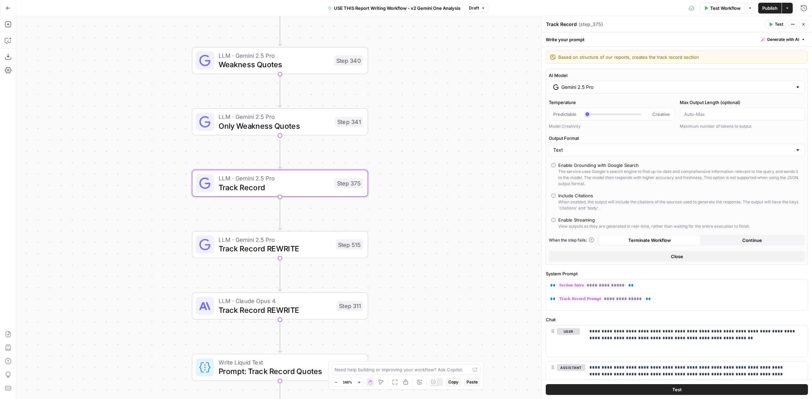
click at [609, 84] on input "Gemini 2.5 Pro" at bounding box center [676, 87] width 231 height 7
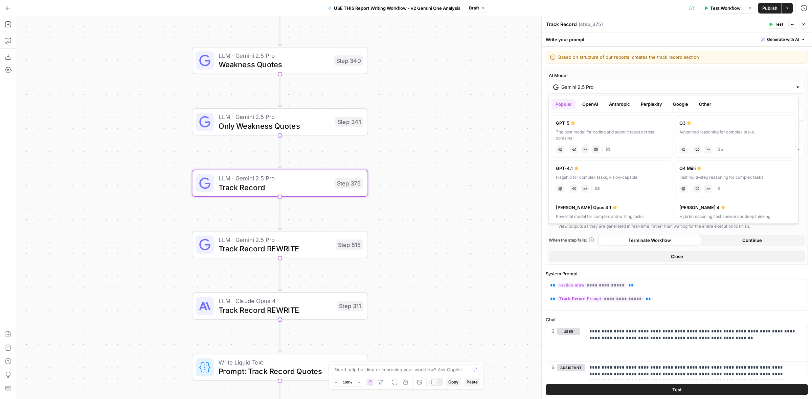
click at [576, 125] on div "GPT-5" at bounding box center [612, 123] width 112 height 7
type input "GPT-5"
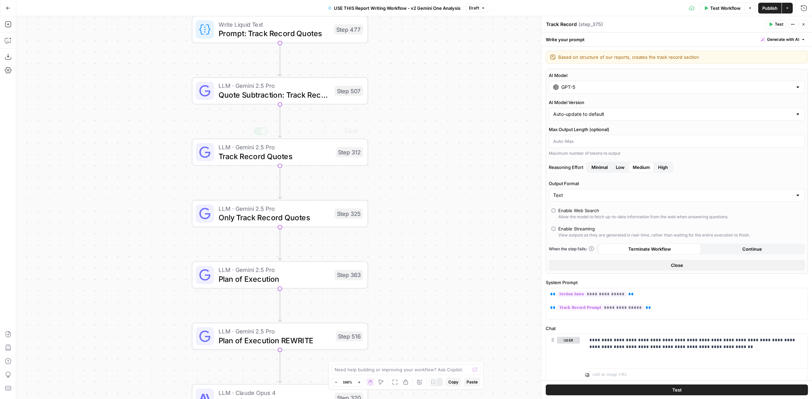
click at [335, 152] on div "Step 312" at bounding box center [348, 152] width 27 height 10
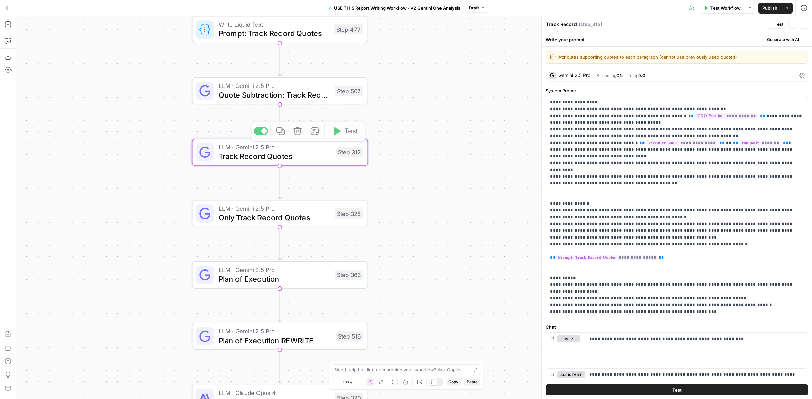
type textarea "Track Record Quotes"
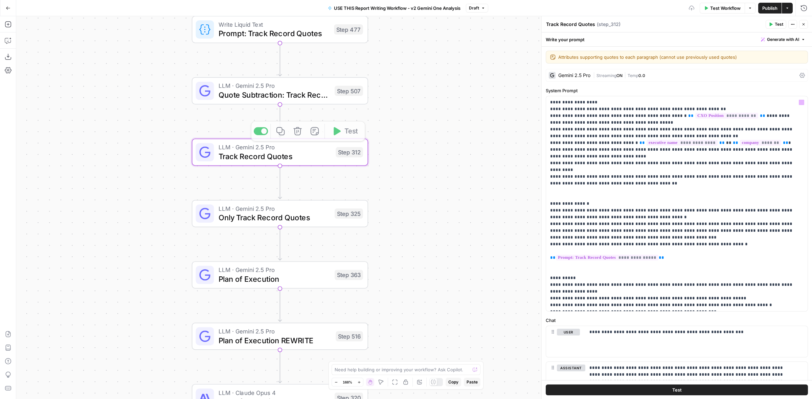
click at [608, 76] on span "Streaming" at bounding box center [606, 75] width 20 height 5
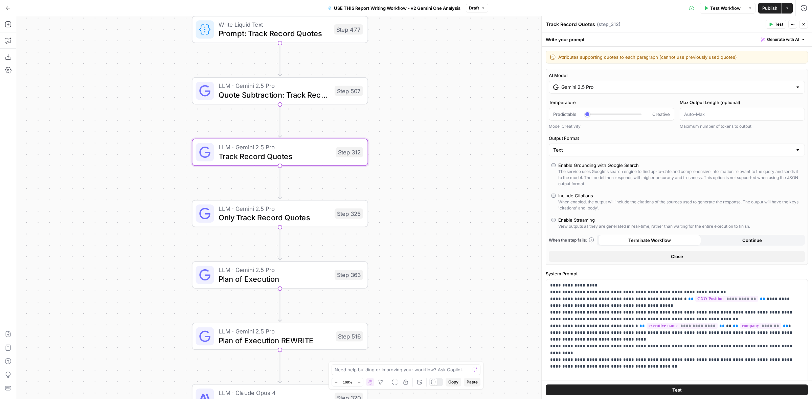
click at [609, 86] on input "Gemini 2.5 Pro" at bounding box center [676, 87] width 231 height 7
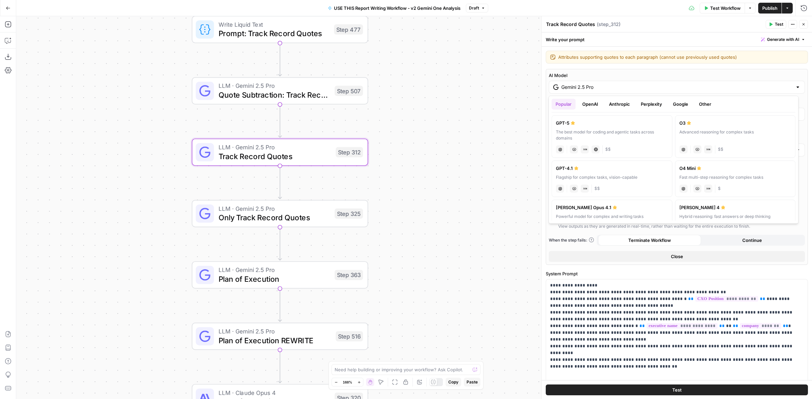
click at [588, 117] on label "GPT-5 The best model for coding and agentic tasks across domains chat Vision Ca…" at bounding box center [611, 136] width 121 height 43
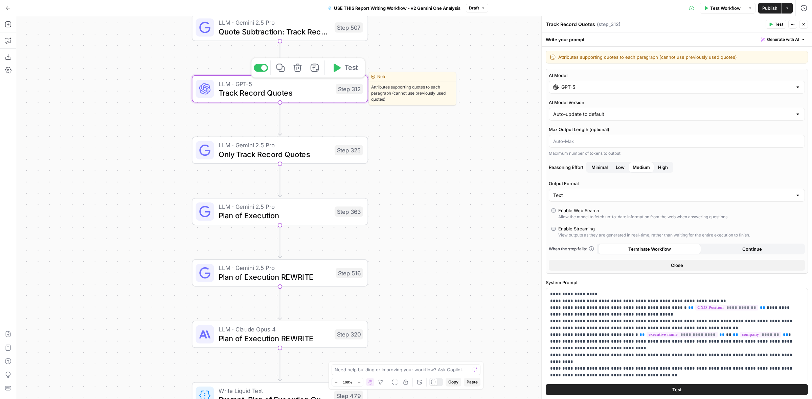
click at [345, 96] on div "LLM · GPT-5 Track Record Quotes Step 312 Copy step Delete step Edit Note Test" at bounding box center [279, 88] width 167 height 19
click at [626, 87] on input "GPT-5" at bounding box center [676, 87] width 231 height 7
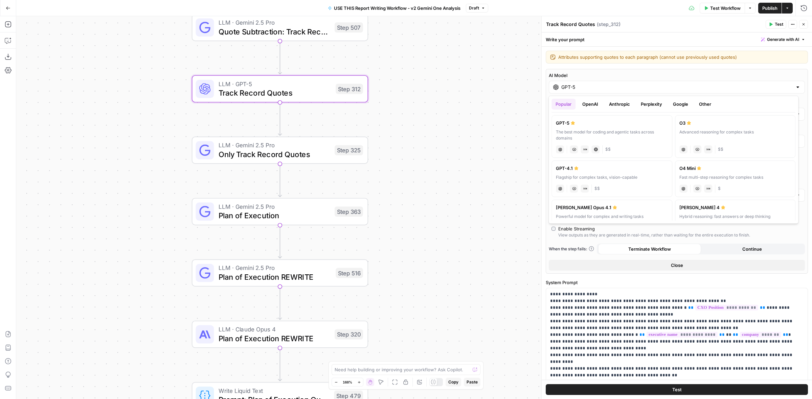
click at [678, 107] on button "Google" at bounding box center [680, 104] width 23 height 11
click at [627, 123] on div "Gemini 2.5 Pro" at bounding box center [612, 123] width 112 height 7
type input "Gemini 2.5 Pro"
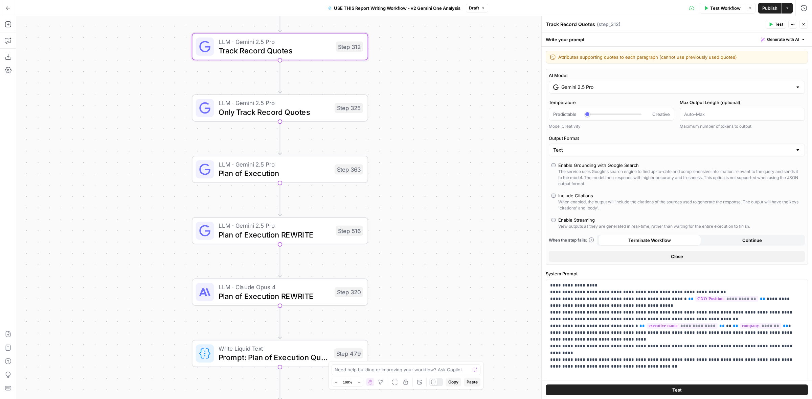
click at [305, 166] on span "LLM · Gemini 2.5 Pro" at bounding box center [274, 164] width 112 height 9
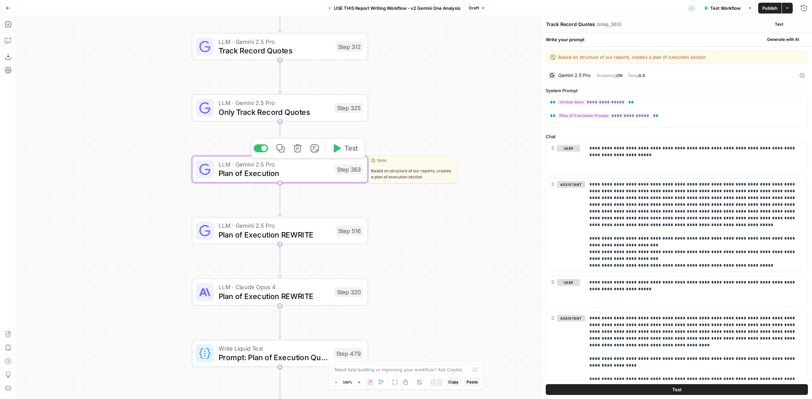
type textarea "Plan of Execution"
click at [654, 74] on div "| Streaming ON | Temp 0.0" at bounding box center [695, 75] width 204 height 6
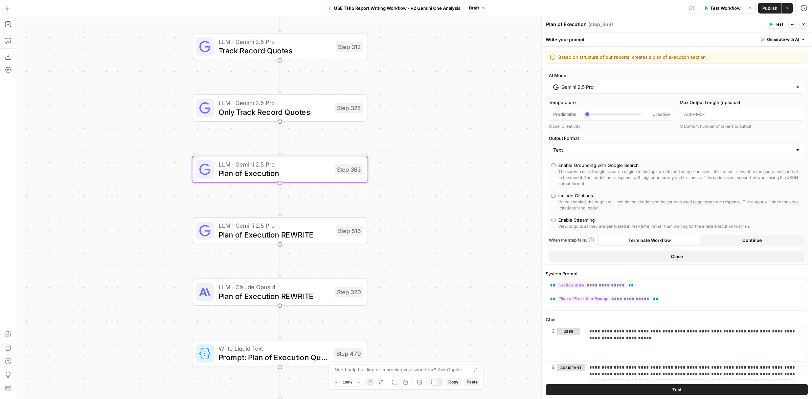
click at [670, 89] on input "Gemini 2.5 Pro" at bounding box center [676, 87] width 231 height 7
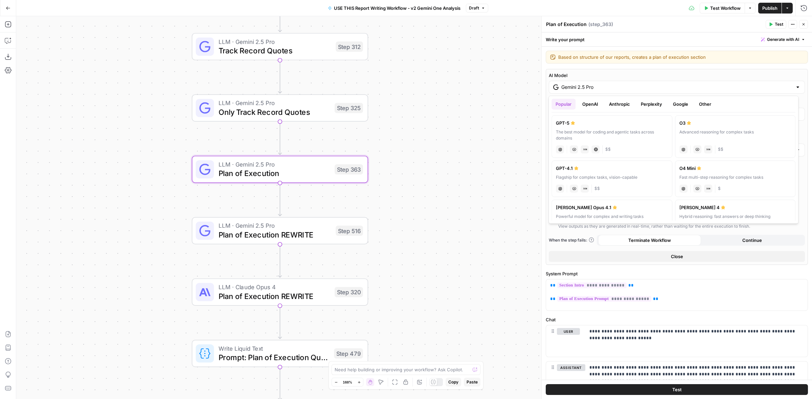
click at [592, 116] on label "GPT-5 The best model for coding and agentic tasks across domains chat Vision Ca…" at bounding box center [611, 136] width 121 height 43
type input "GPT-5"
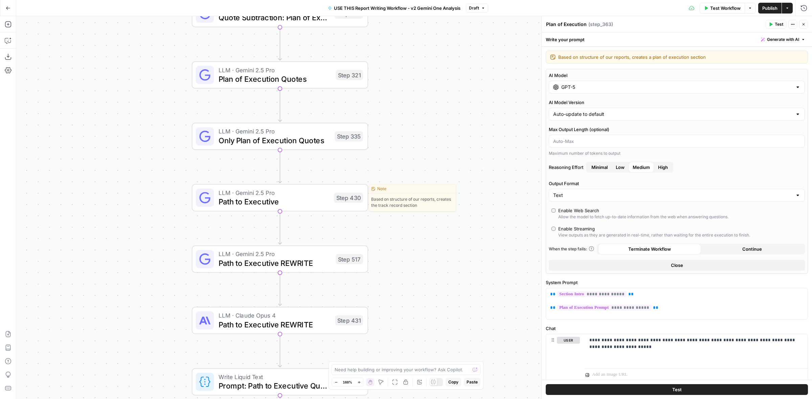
click at [330, 196] on div "LLM · Gemini 2.5 Pro Path to Executive Step 430 Copy step Delete step Edit Note…" at bounding box center [279, 197] width 167 height 19
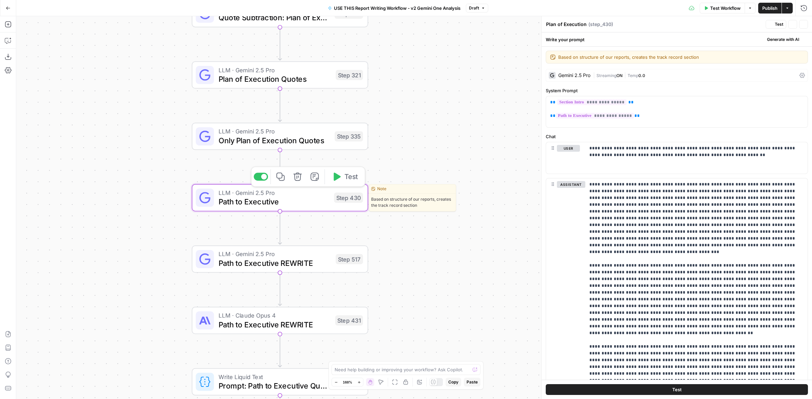
type textarea "Path to Executive"
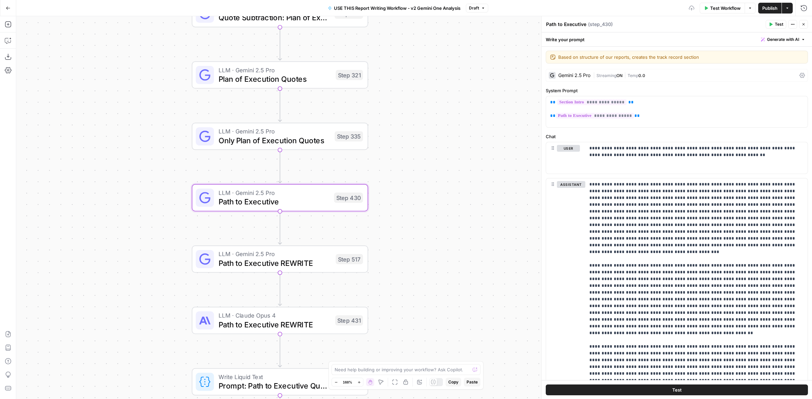
click at [626, 76] on span "|" at bounding box center [624, 75] width 5 height 7
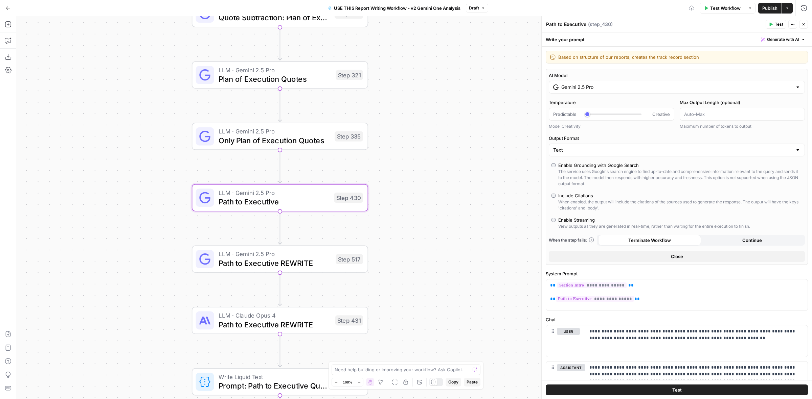
click at [629, 91] on div "Gemini 2.5 Pro" at bounding box center [677, 87] width 256 height 13
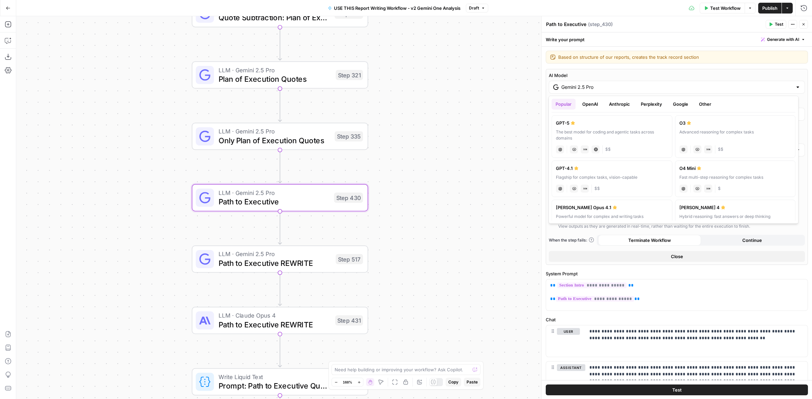
click at [580, 120] on div "GPT-5" at bounding box center [612, 123] width 112 height 7
type input "GPT-5"
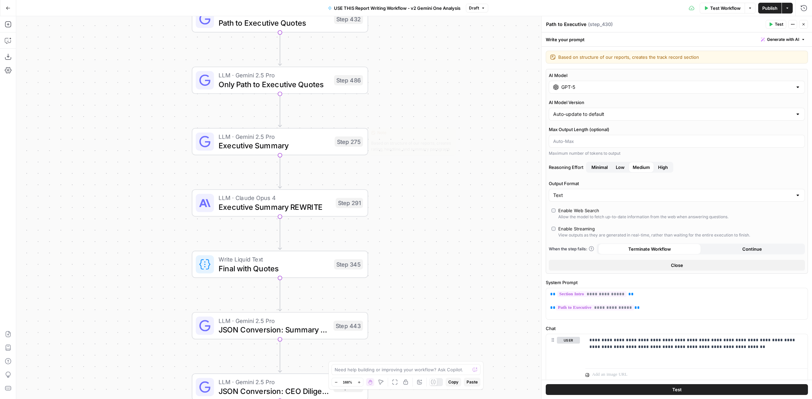
click at [328, 147] on span "Executive Summary" at bounding box center [274, 145] width 112 height 11
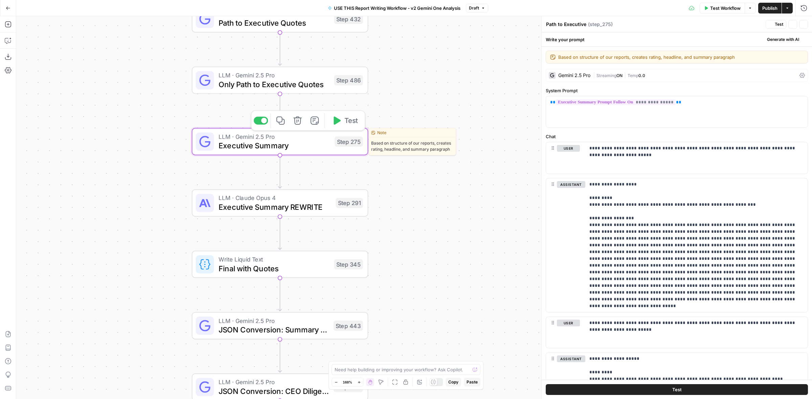
type textarea "Executive Summary"
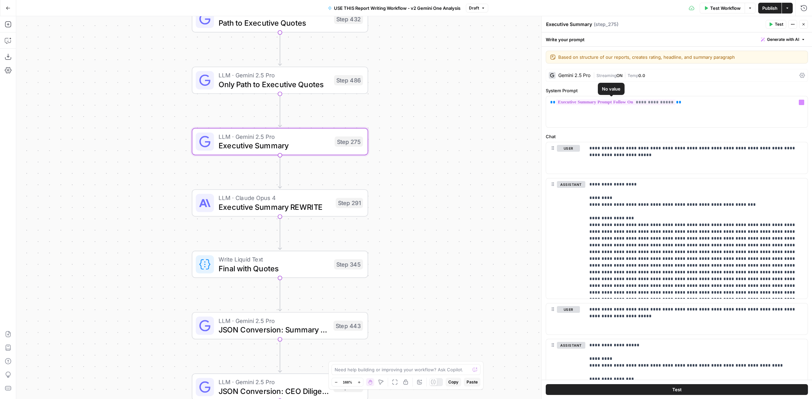
click at [624, 79] on div "Gemini 2.5 Pro | Streaming ON | Temp 0.0" at bounding box center [677, 75] width 262 height 13
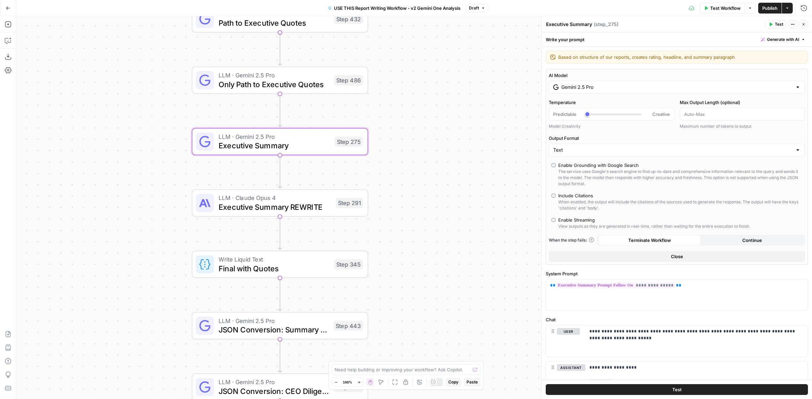
click at [617, 88] on input "Gemini 2.5 Pro" at bounding box center [676, 87] width 231 height 7
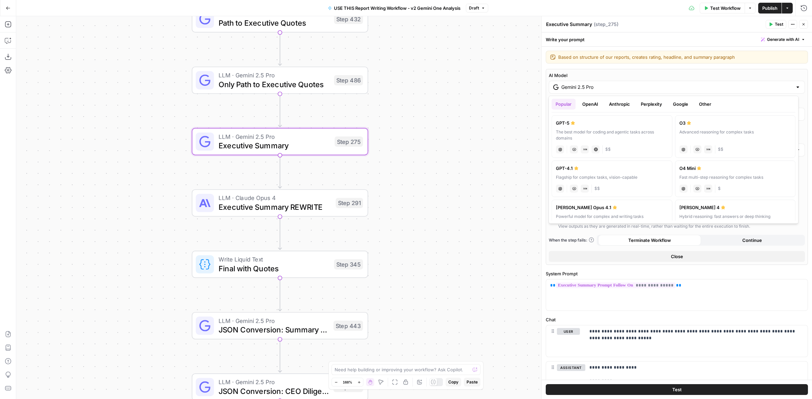
click at [577, 124] on div "GPT-5" at bounding box center [612, 123] width 112 height 7
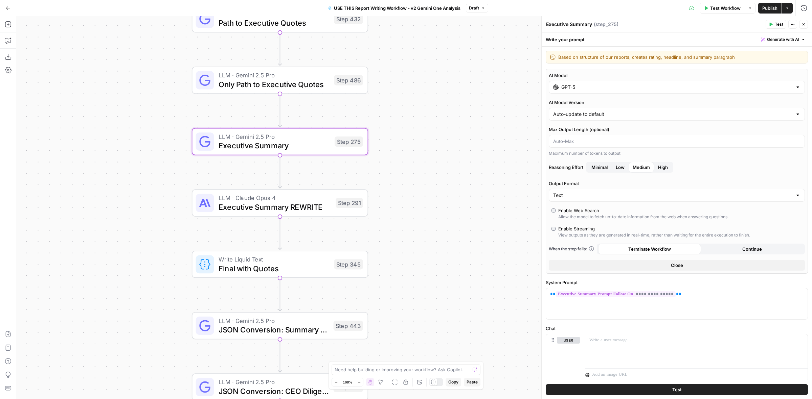
type input "GPT-5"
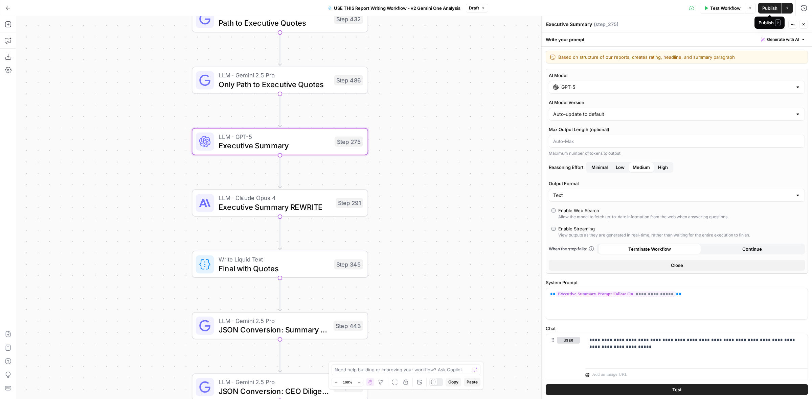
click at [772, 7] on span "Publish" at bounding box center [769, 8] width 15 height 7
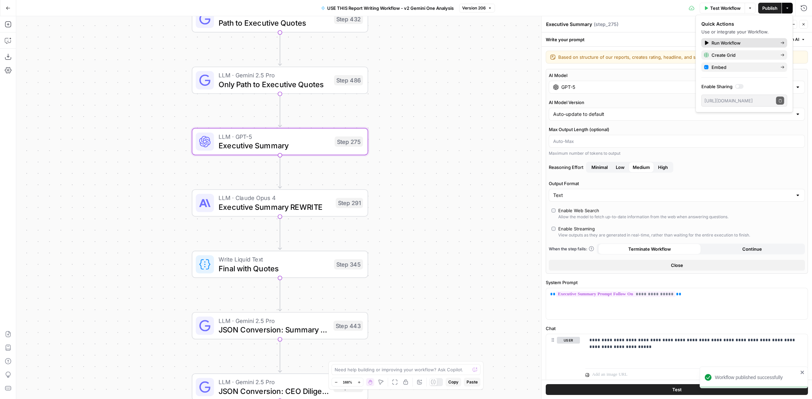
click at [728, 40] on span "Run Workflow" at bounding box center [743, 43] width 64 height 7
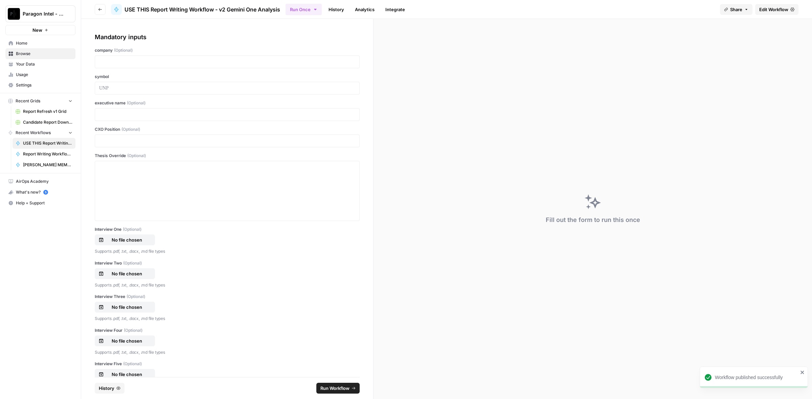
click at [114, 385] on button "History" at bounding box center [110, 388] width 30 height 11
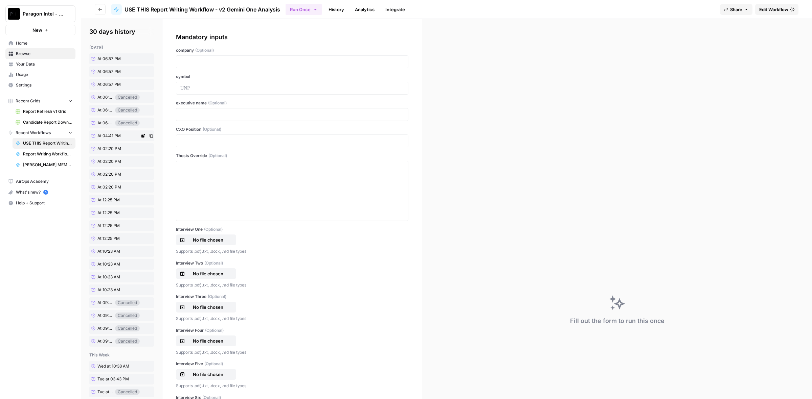
click at [124, 137] on link "At 04:41 PM" at bounding box center [114, 136] width 50 height 11
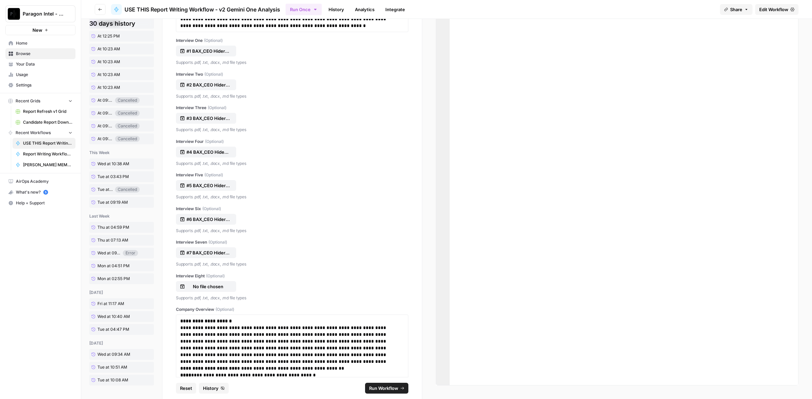
scroll to position [127, 0]
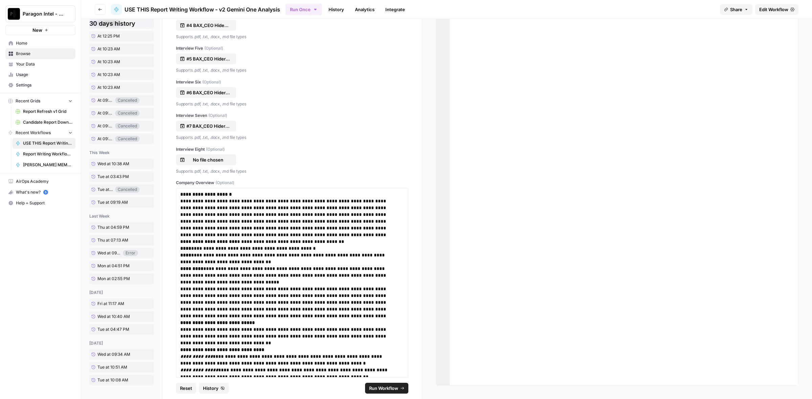
click at [378, 388] on span "Run Workflow" at bounding box center [383, 388] width 29 height 7
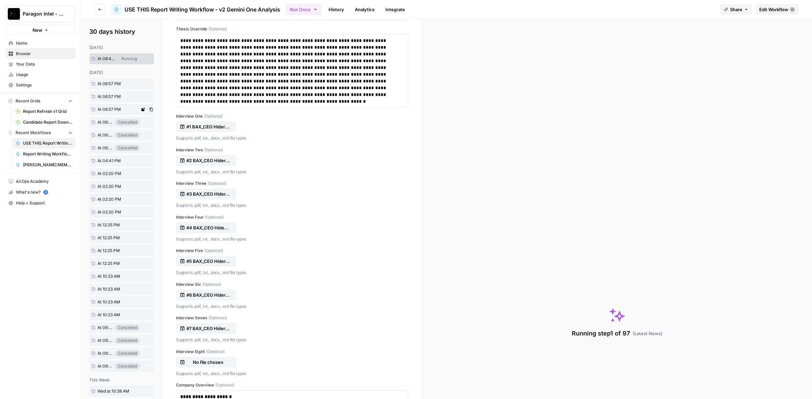
click at [119, 108] on span "At 06:57 PM" at bounding box center [108, 110] width 23 height 6
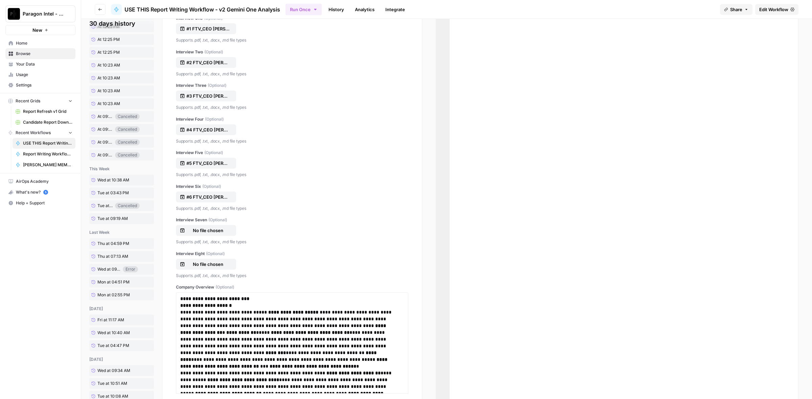
scroll to position [234, 0]
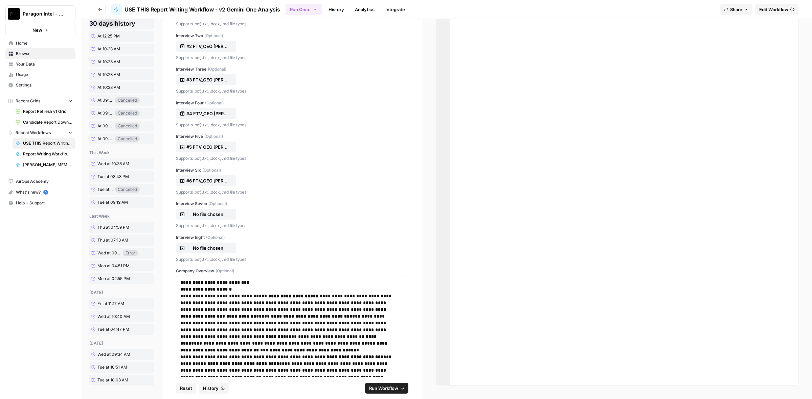
click at [378, 390] on span "Run Workflow" at bounding box center [383, 388] width 29 height 7
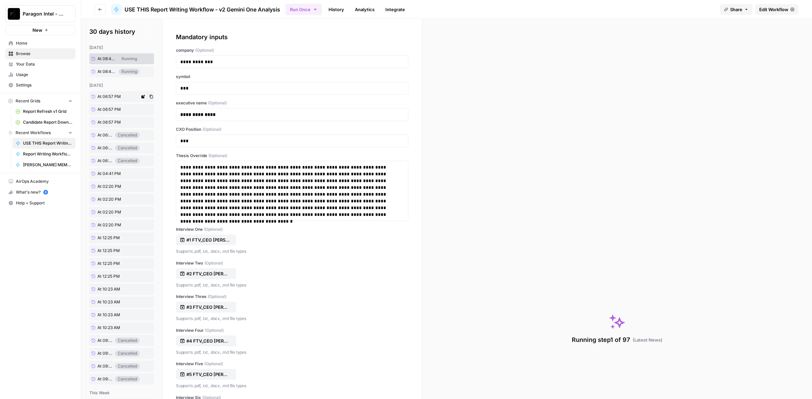
click at [111, 96] on span "At 06:57 PM" at bounding box center [108, 97] width 23 height 6
click at [124, 116] on div "yesterday At 06:57 PM At 06:57 PM At 06:57 PM At 06:37 PM Cancelled At 06:36 PM…" at bounding box center [121, 234] width 65 height 302
click at [120, 110] on span "At 06:57 PM" at bounding box center [108, 110] width 23 height 6
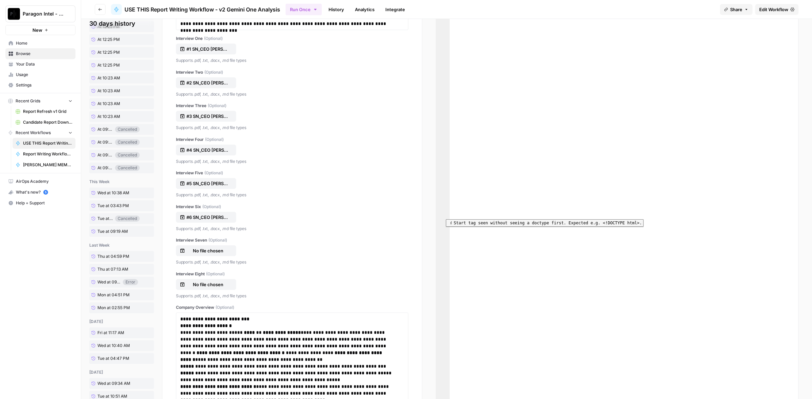
scroll to position [246, 0]
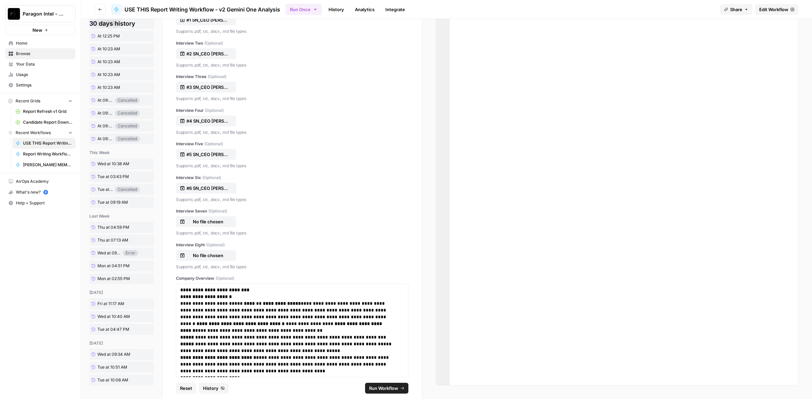
click at [381, 392] on span "Run Workflow" at bounding box center [383, 388] width 29 height 7
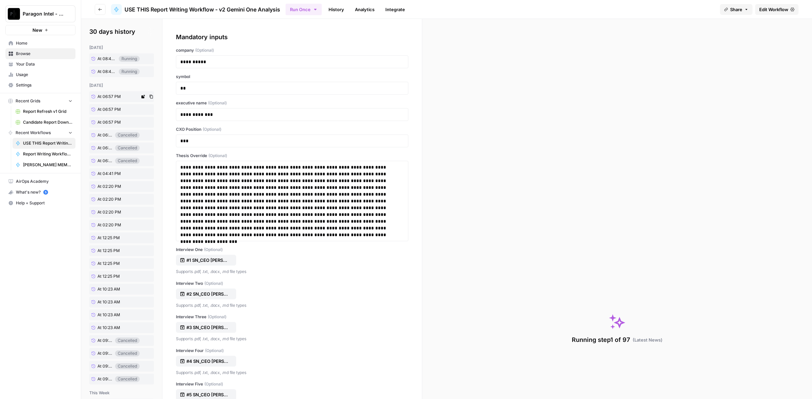
click at [111, 96] on span "At 06:57 PM" at bounding box center [108, 97] width 23 height 6
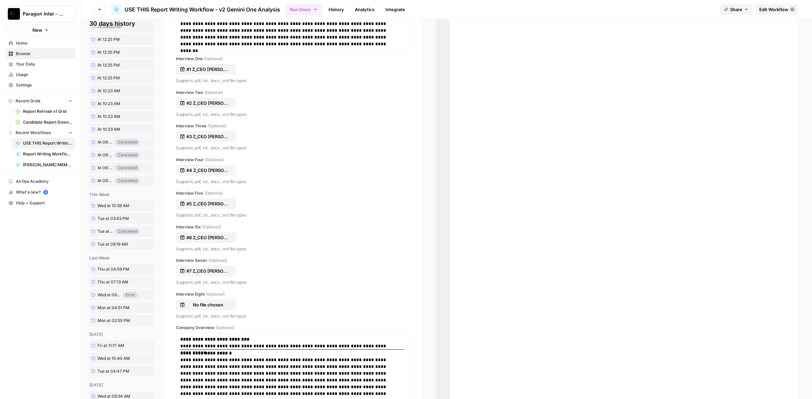
scroll to position [259, 0]
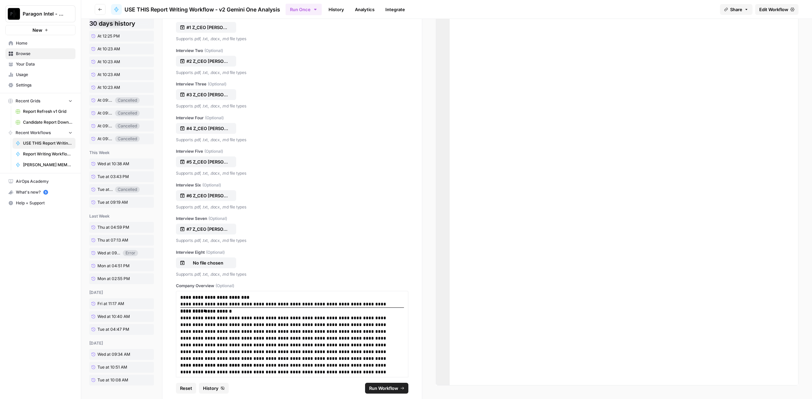
click at [376, 388] on span "Run Workflow" at bounding box center [383, 388] width 29 height 7
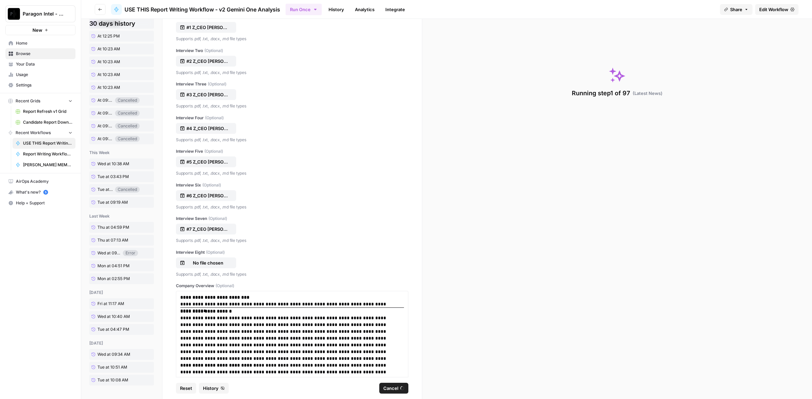
click at [785, 9] on span "Edit Workflow" at bounding box center [773, 9] width 29 height 7
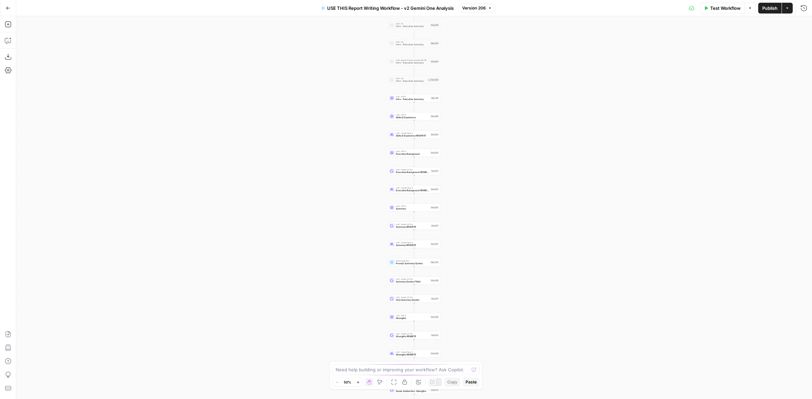
click at [480, 6] on span "Version 206" at bounding box center [474, 8] width 24 height 6
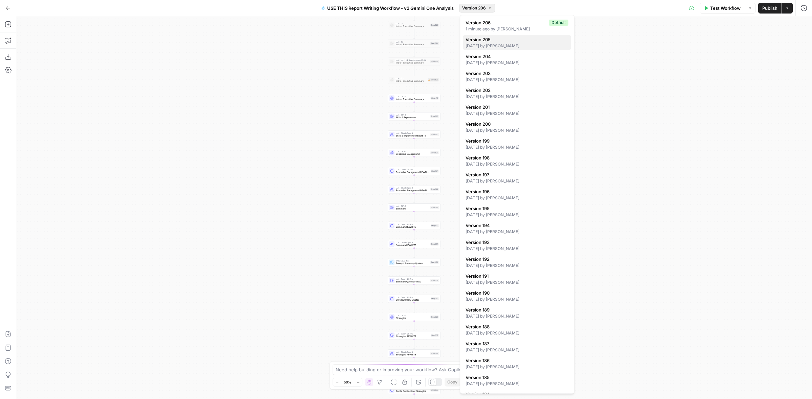
click at [524, 46] on div "1 day ago by Colby Howard" at bounding box center [516, 46] width 103 height 6
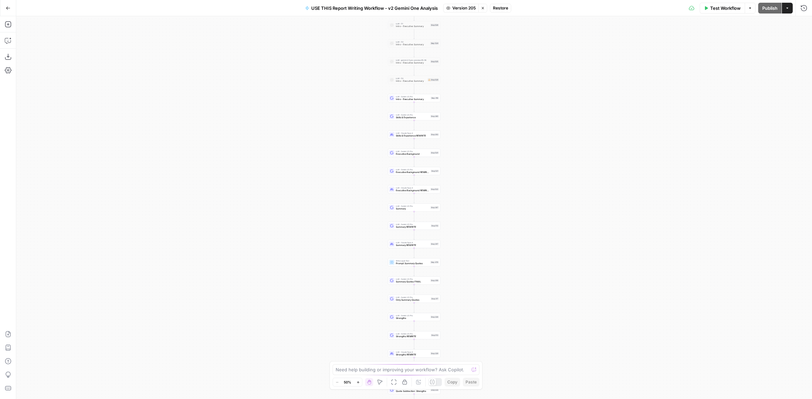
click at [505, 6] on span "Restore" at bounding box center [500, 8] width 15 height 6
click at [762, 5] on span "Publish" at bounding box center [769, 8] width 15 height 7
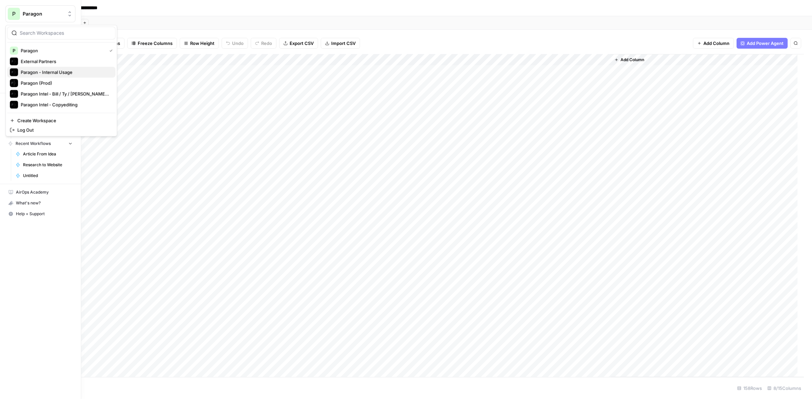
click at [69, 73] on span "Paragon - Internal Usage" at bounding box center [65, 72] width 89 height 7
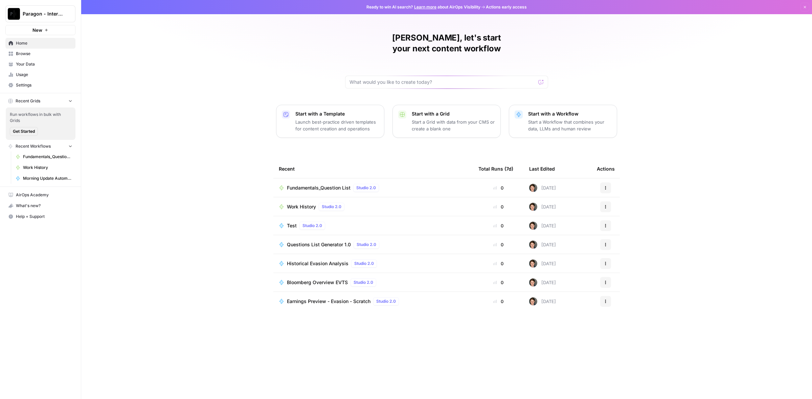
click at [334, 184] on div "Fundamentals_Question List Studio 2.0" at bounding box center [334, 188] width 95 height 8
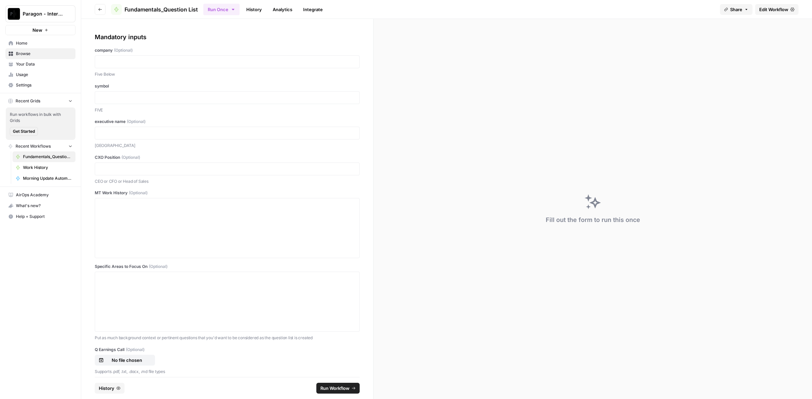
click at [257, 9] on link "History" at bounding box center [254, 9] width 24 height 11
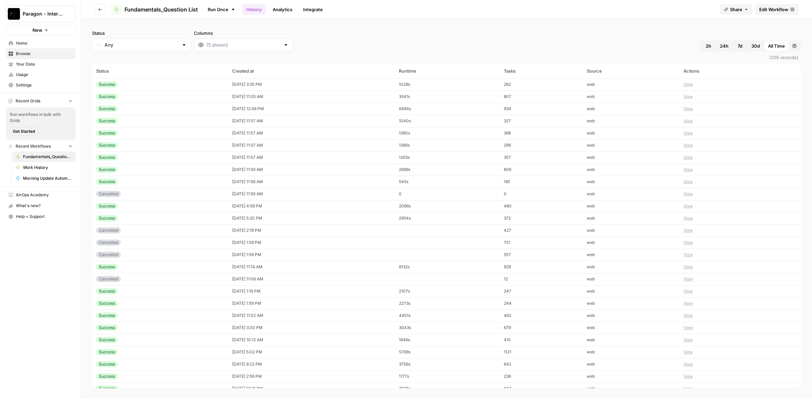
click at [228, 86] on td "08/13/25 at 3:35 PM" at bounding box center [311, 84] width 167 height 12
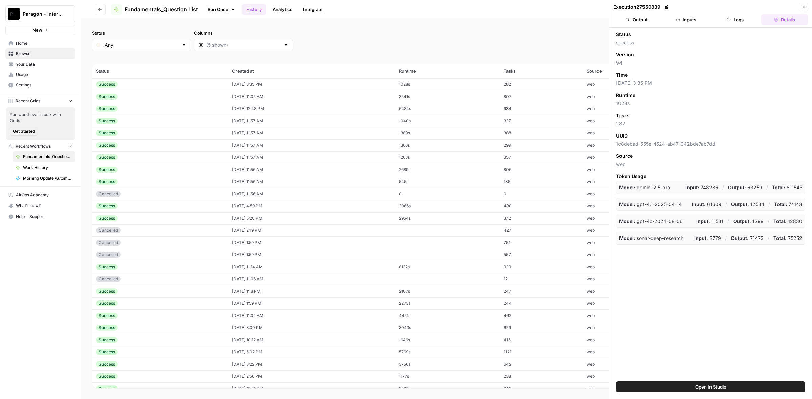
click at [665, 15] on button "Inputs" at bounding box center [686, 19] width 47 height 11
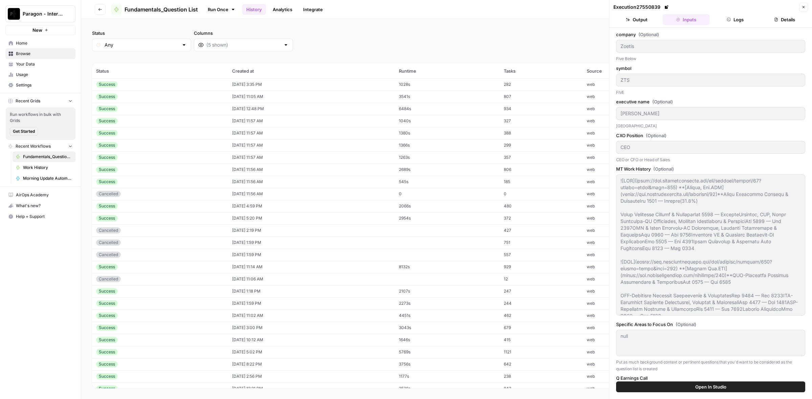
click at [676, 17] on button "Inputs" at bounding box center [686, 19] width 47 height 11
click at [677, 19] on icon "button" at bounding box center [677, 19] width 3 height 3
click at [529, 96] on td "807" at bounding box center [541, 97] width 83 height 12
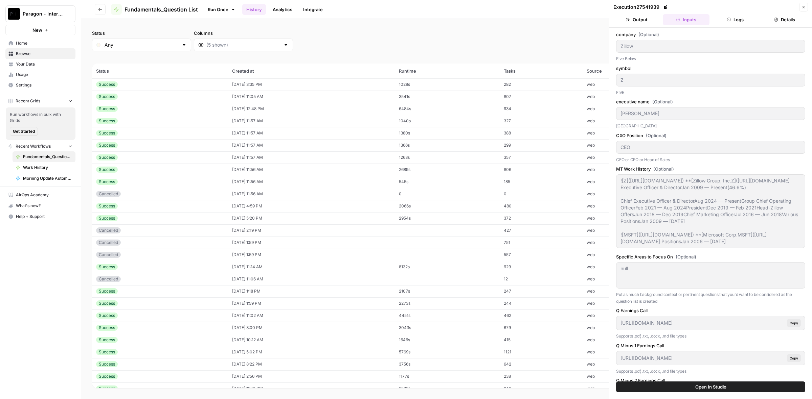
click at [802, 5] on icon "button" at bounding box center [803, 7] width 4 height 4
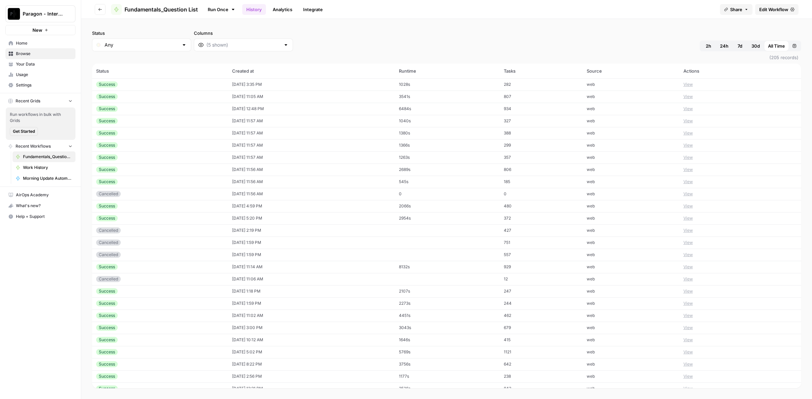
click at [770, 7] on span "Edit Workflow" at bounding box center [773, 9] width 29 height 7
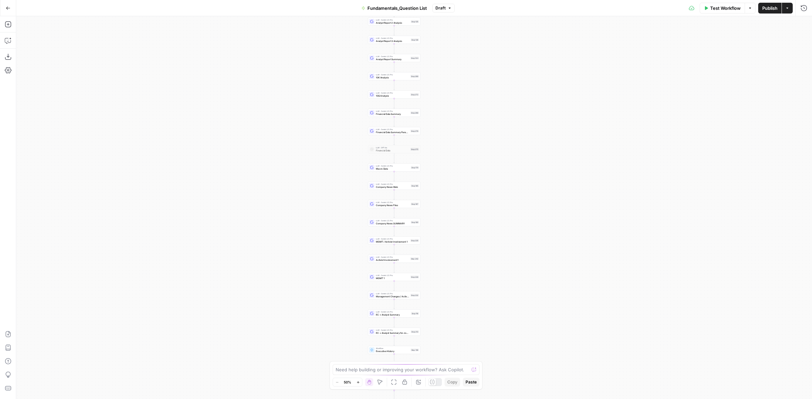
drag, startPoint x: 504, startPoint y: 89, endPoint x: 484, endPoint y: 252, distance: 163.9
click at [484, 252] on div "true false Workflow Set Inputs Inputs LLM · Perplexity Sonar Deep Research Glas…" at bounding box center [413, 207] width 795 height 383
drag, startPoint x: 481, startPoint y: 112, endPoint x: 506, endPoint y: 296, distance: 185.6
click at [506, 296] on div "true false Workflow Set Inputs Inputs LLM · Perplexity Sonar Deep Research Glas…" at bounding box center [413, 207] width 795 height 383
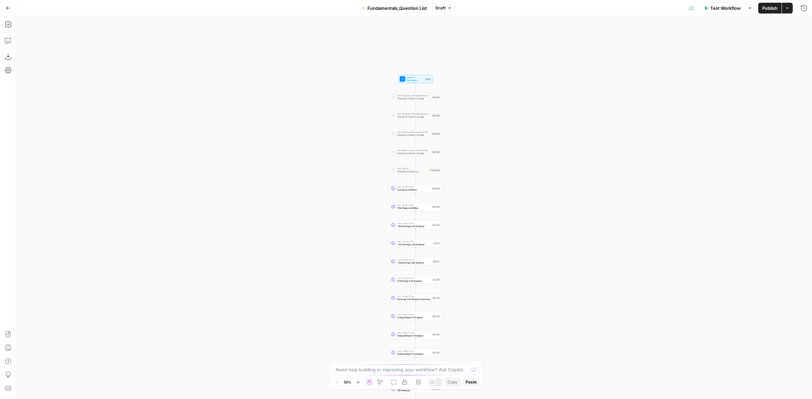
drag, startPoint x: 517, startPoint y: 171, endPoint x: 513, endPoint y: 285, distance: 113.7
click at [513, 285] on div "true false Workflow Set Inputs Inputs LLM · Perplexity Sonar Deep Research Glas…" at bounding box center [413, 207] width 795 height 383
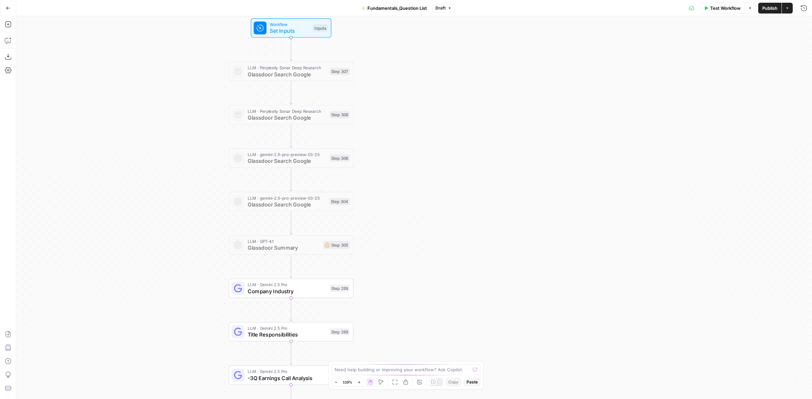
drag, startPoint x: 452, startPoint y: 286, endPoint x: 471, endPoint y: 208, distance: 80.5
click at [471, 208] on div "true false Workflow Set Inputs Inputs LLM · Perplexity Sonar Deep Research Glas…" at bounding box center [413, 207] width 795 height 383
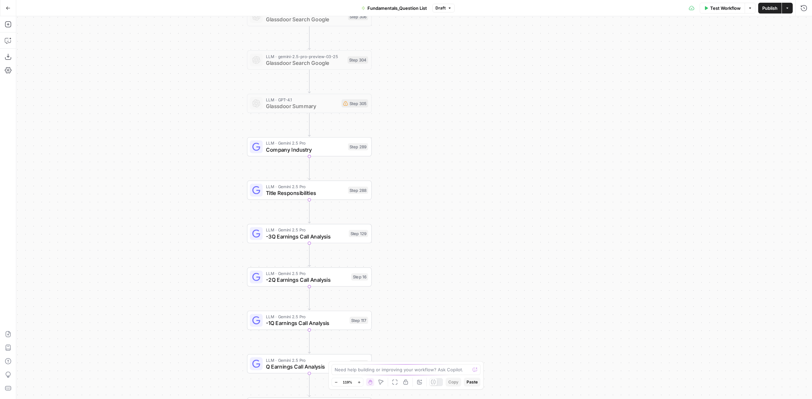
drag, startPoint x: 448, startPoint y: 210, endPoint x: 450, endPoint y: 148, distance: 62.3
click at [450, 148] on div "true false Workflow Set Inputs Inputs LLM · Perplexity Sonar Deep Research Glas…" at bounding box center [413, 207] width 795 height 383
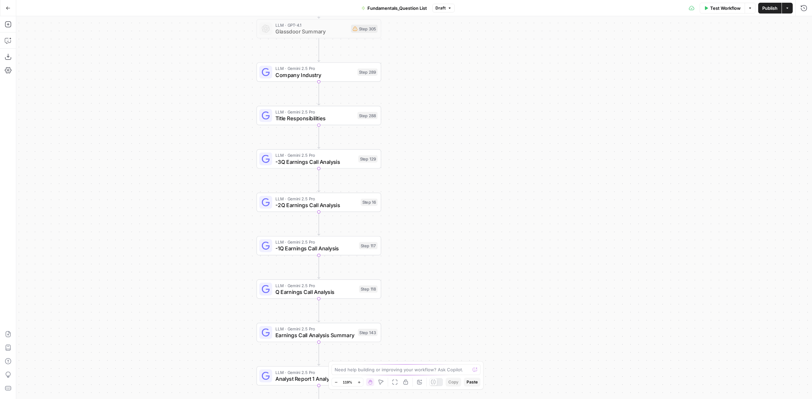
drag, startPoint x: 419, startPoint y: 187, endPoint x: 423, endPoint y: 159, distance: 27.7
click at [423, 159] on div "true false Workflow Set Inputs Inputs LLM · Perplexity Sonar Deep Research Glas…" at bounding box center [413, 207] width 795 height 383
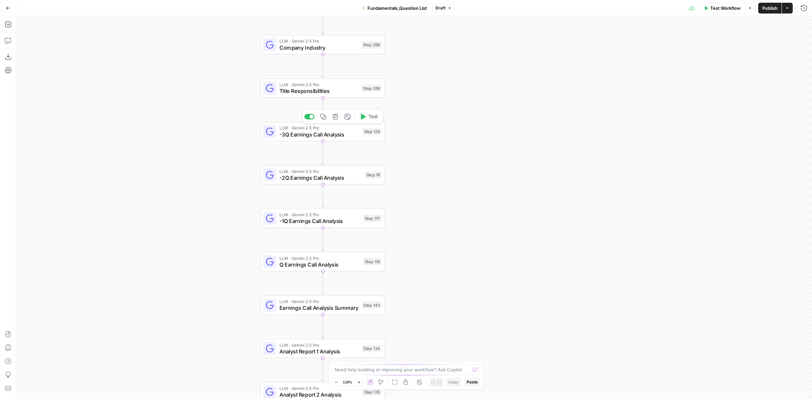
click at [353, 138] on span "-3Q Earnings Call Analysis" at bounding box center [318, 135] width 79 height 8
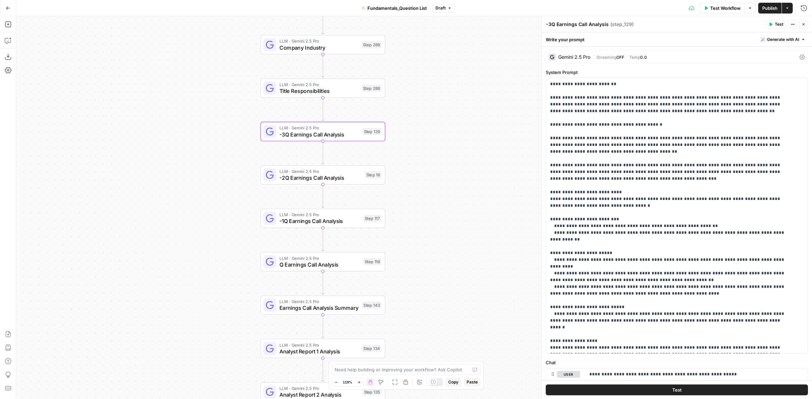
click at [573, 55] on div "Gemini 2.5 Pro" at bounding box center [574, 57] width 32 height 5
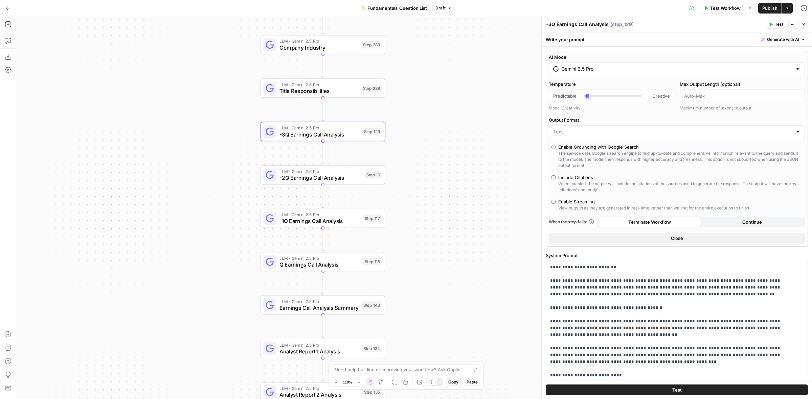
click at [621, 71] on input "Gemini 2.5 Pro" at bounding box center [676, 69] width 231 height 7
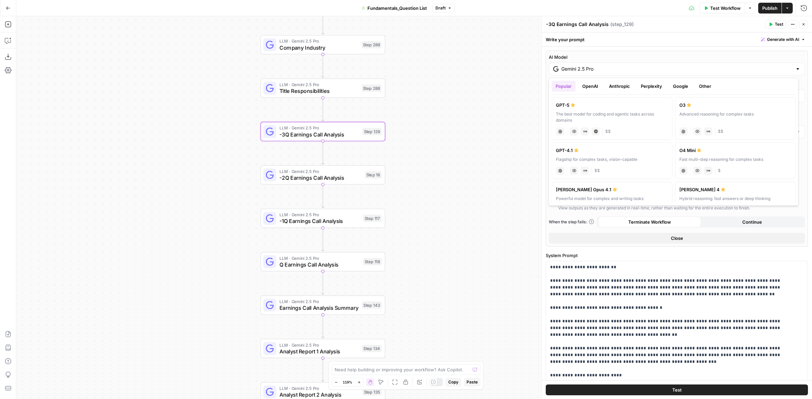
click at [630, 105] on div "GPT-5" at bounding box center [612, 105] width 112 height 7
type input "GPT-5"
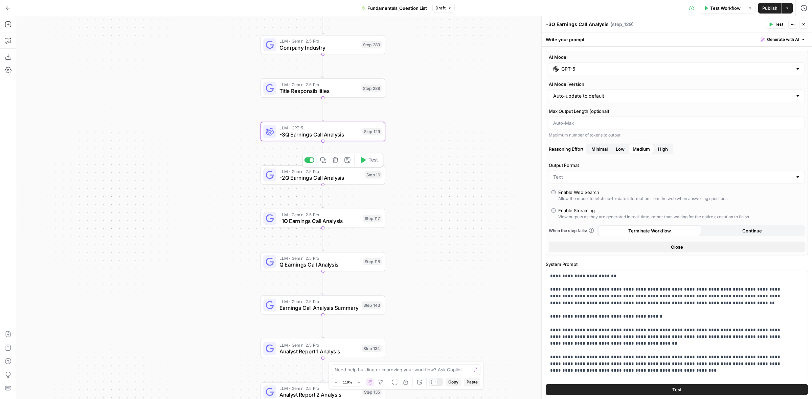
click at [362, 181] on div "LLM · Gemini 2.5 Pro -2Q Earnings Call Analysis Step 16 Copy step Delete step A…" at bounding box center [322, 175] width 118 height 14
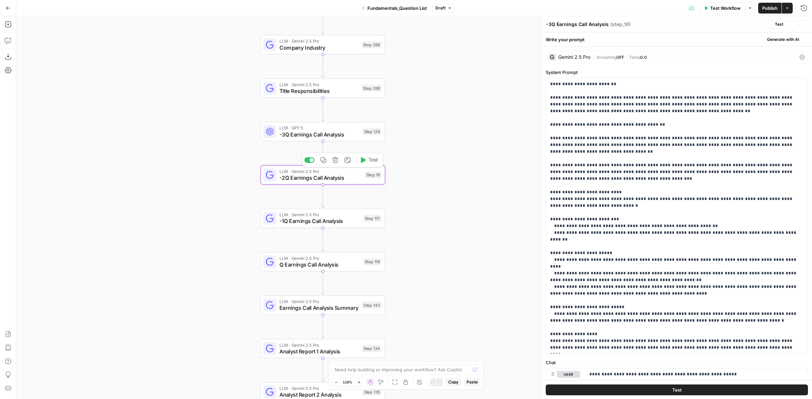
type textarea "-2Q Earnings Call Analysis"
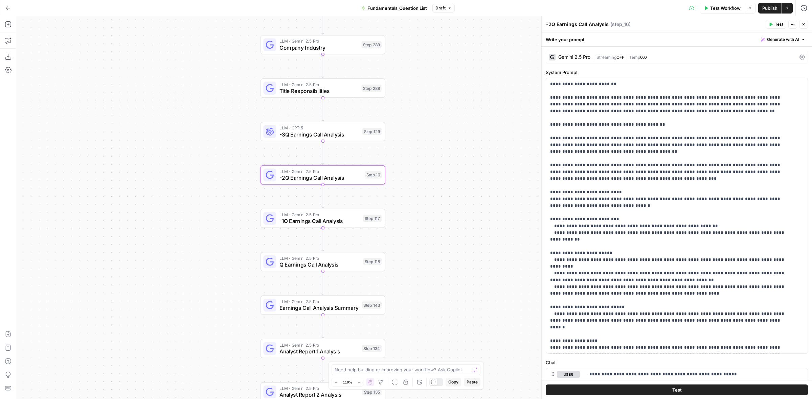
click at [609, 57] on span "Streaming" at bounding box center [606, 57] width 20 height 5
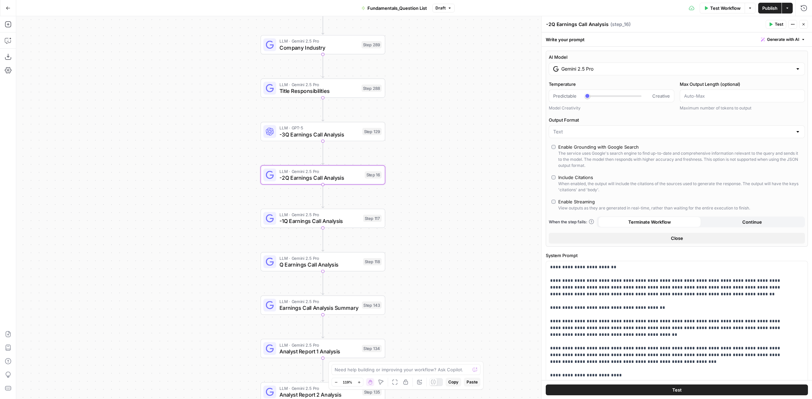
drag, startPoint x: 627, startPoint y: 78, endPoint x: 629, endPoint y: 75, distance: 3.5
click at [628, 78] on div "AI Model Gemini 2.5 Pro Temperature Predictable Creative Model Creativity Max O…" at bounding box center [677, 149] width 262 height 196
click at [630, 74] on div "Gemini 2.5 Pro" at bounding box center [677, 69] width 256 height 13
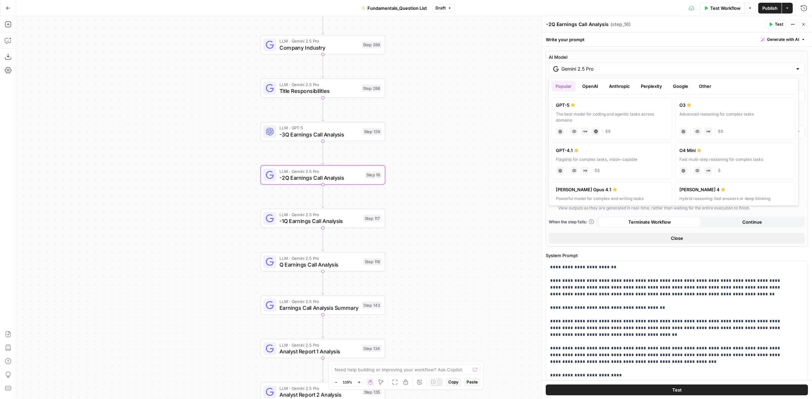
click at [610, 119] on div "The best model for coding and agentic tasks across domains" at bounding box center [612, 117] width 112 height 12
type input "GPT-5"
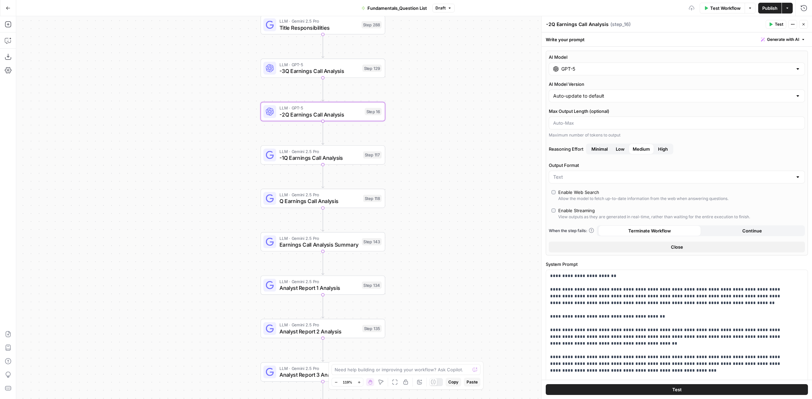
click at [368, 162] on div "LLM · Gemini 2.5 Pro -1Q Earnings Call Analysis Step 117 Copy step Delete step …" at bounding box center [322, 154] width 125 height 19
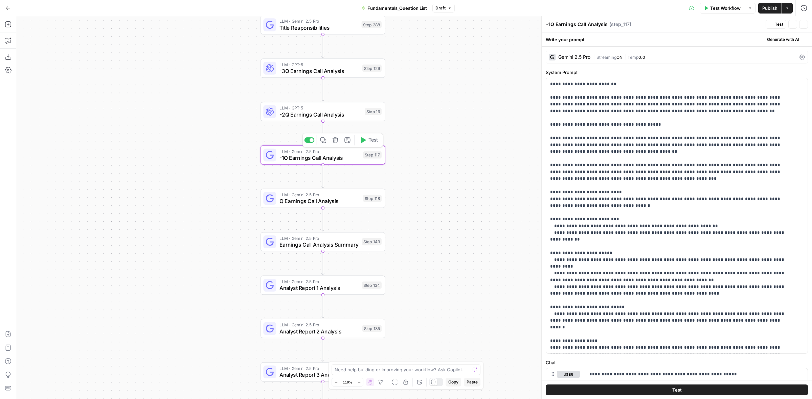
click at [628, 61] on div "Gemini 2.5 Pro | Streaming ON | Temp 0.0" at bounding box center [677, 57] width 262 height 13
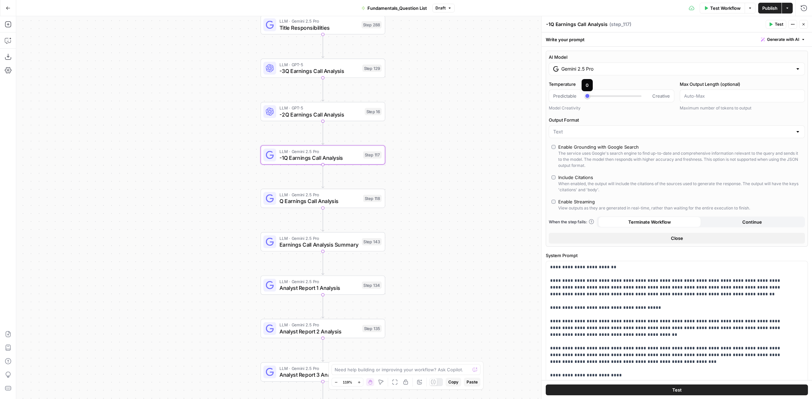
click at [607, 72] on input "Gemini 2.5 Pro" at bounding box center [676, 69] width 231 height 7
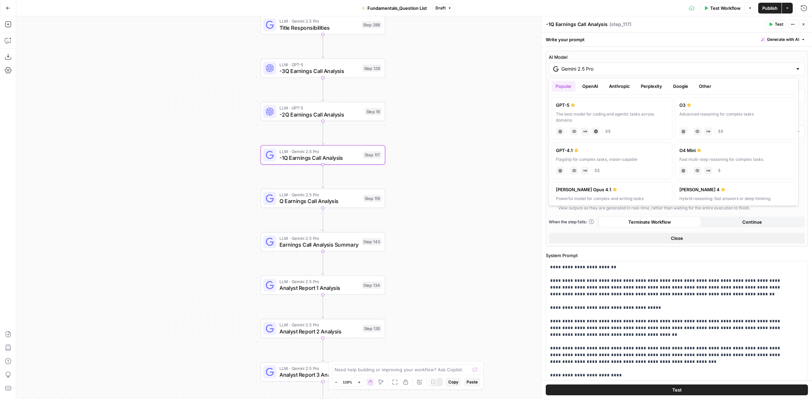
click at [607, 107] on div "GPT-5" at bounding box center [612, 105] width 112 height 7
type input "GPT-5"
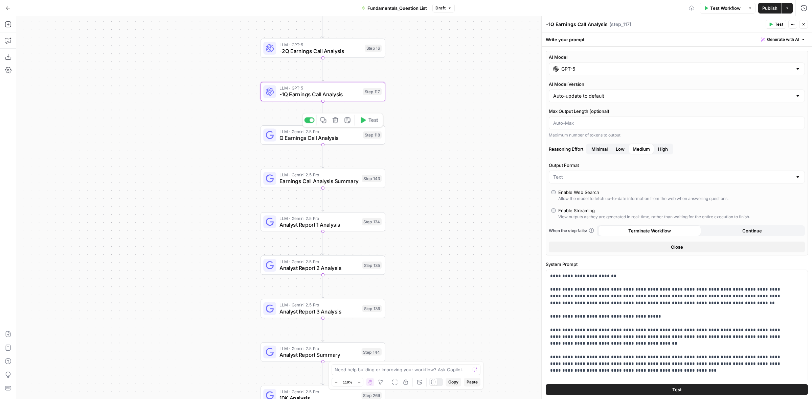
click at [352, 138] on span "Q Earnings Call Analysis" at bounding box center [319, 138] width 80 height 8
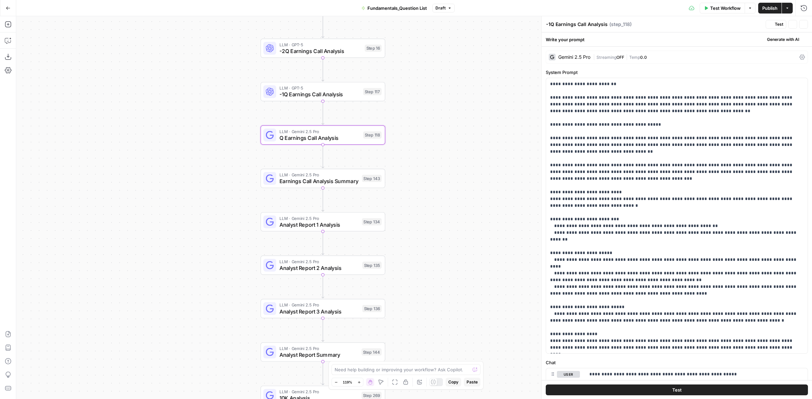
type textarea "Q Earnings Call Analysis"
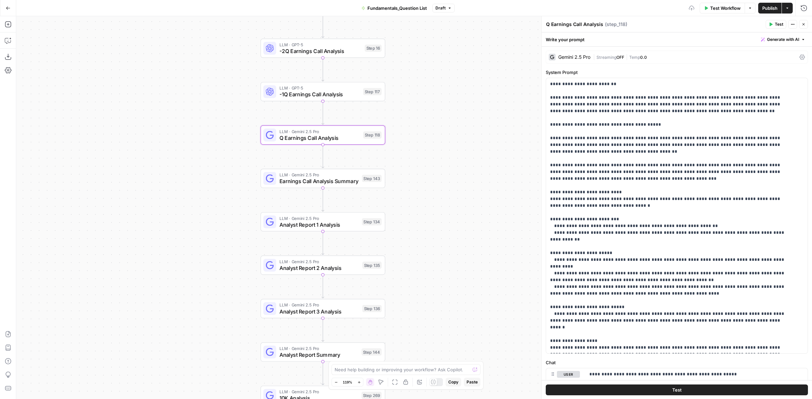
click at [624, 59] on span "OFF" at bounding box center [620, 57] width 8 height 5
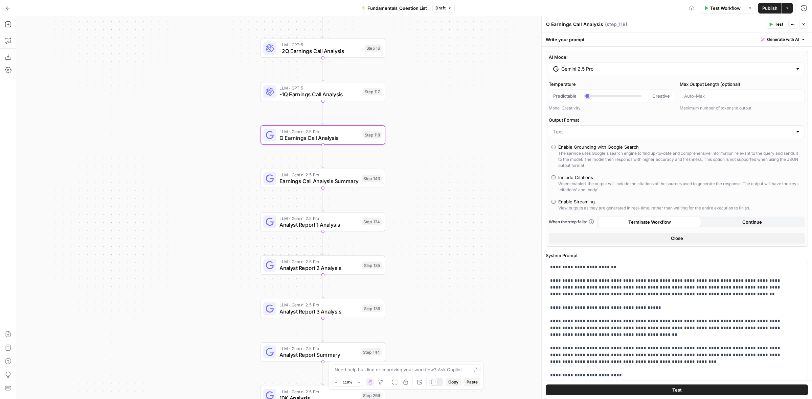
click at [616, 71] on input "Gemini 2.5 Pro" at bounding box center [676, 69] width 231 height 7
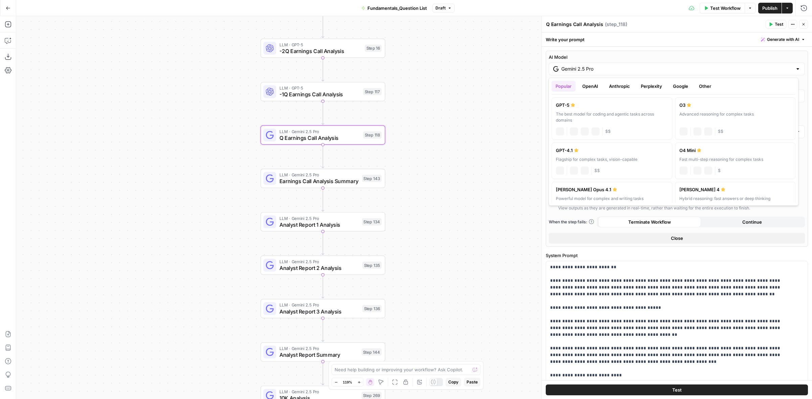
click at [582, 116] on div "The best model for coding and agentic tasks across domains" at bounding box center [612, 117] width 112 height 12
type input "GPT-5"
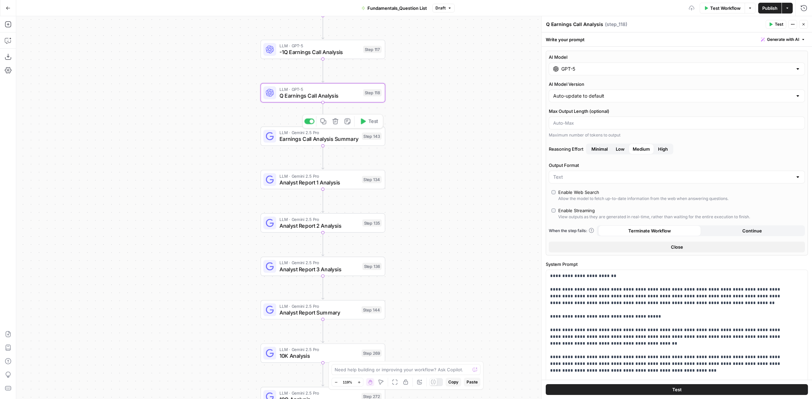
click at [362, 139] on div "Step 143" at bounding box center [372, 136] width 20 height 7
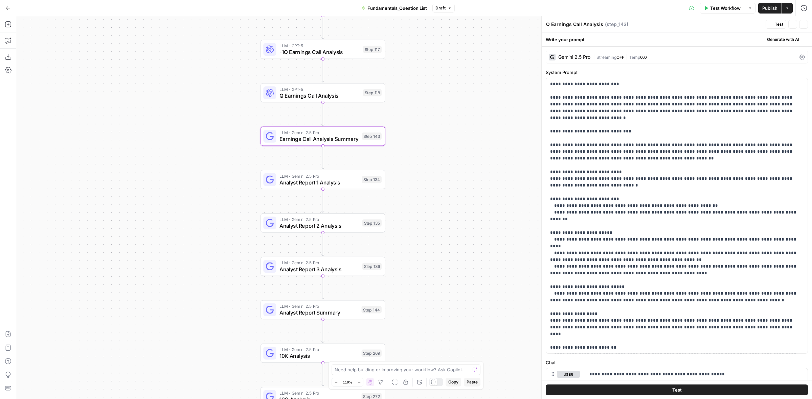
type textarea "Earnings Call Analysis Summary"
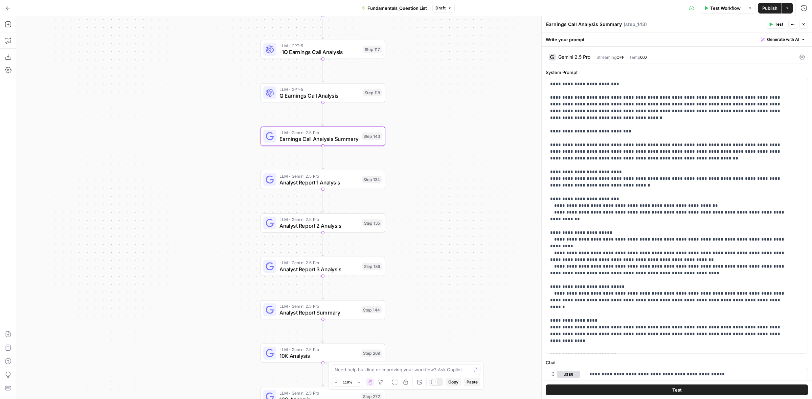
click at [618, 53] on div "Gemini 2.5 Pro | Streaming OFF | Temp 0.0" at bounding box center [677, 57] width 262 height 13
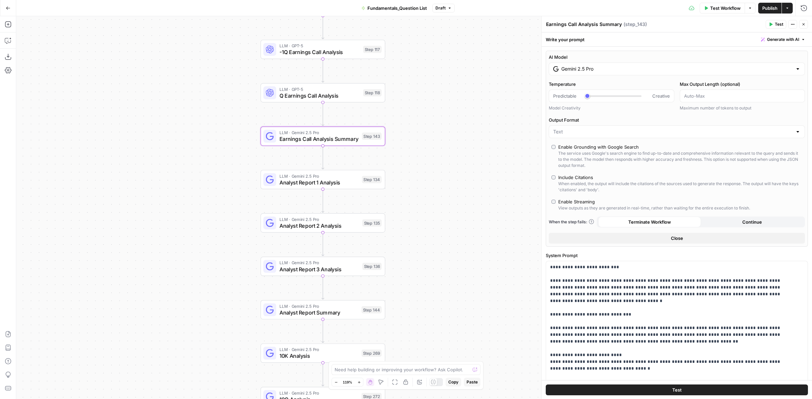
click at [606, 81] on label "Temperature" at bounding box center [611, 84] width 125 height 7
click at [553, 96] on input "Temperature" at bounding box center [553, 96] width 0 height 0
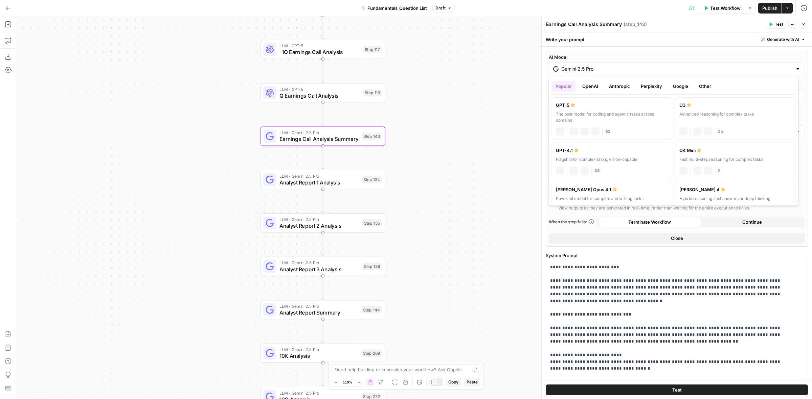
click at [614, 66] on input "Gemini 2.5 Pro" at bounding box center [676, 69] width 231 height 7
click at [601, 107] on div "GPT-5" at bounding box center [612, 105] width 112 height 7
type input "GPT-5"
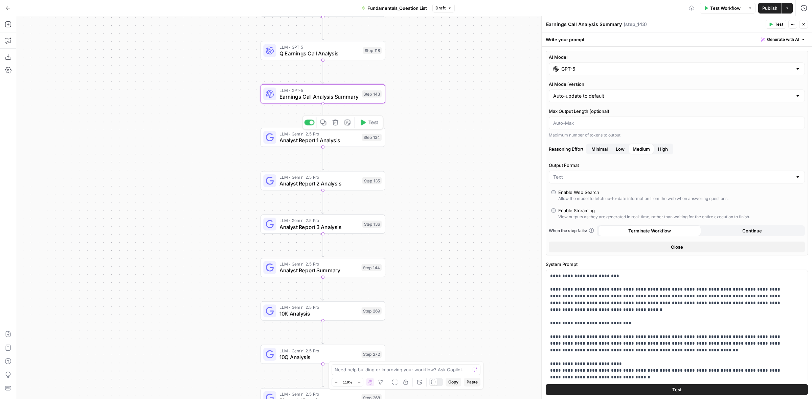
click at [361, 143] on div "LLM · Gemini 2.5 Pro Analyst Report 1 Analysis Step 134 Copy step Delete step A…" at bounding box center [322, 138] width 118 height 14
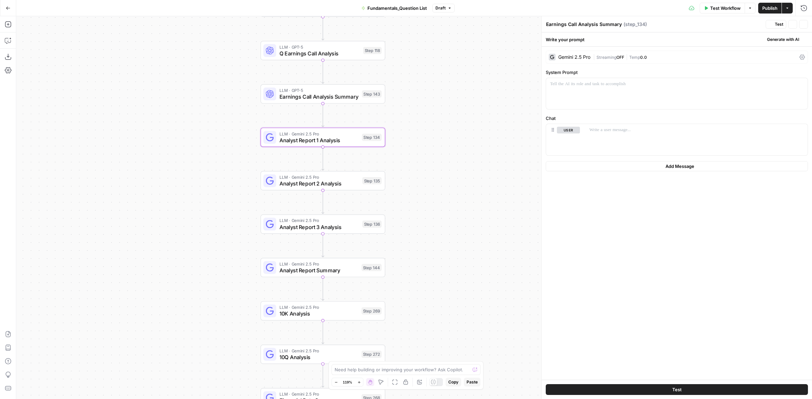
type textarea "Analyst Report 1 Analysis"
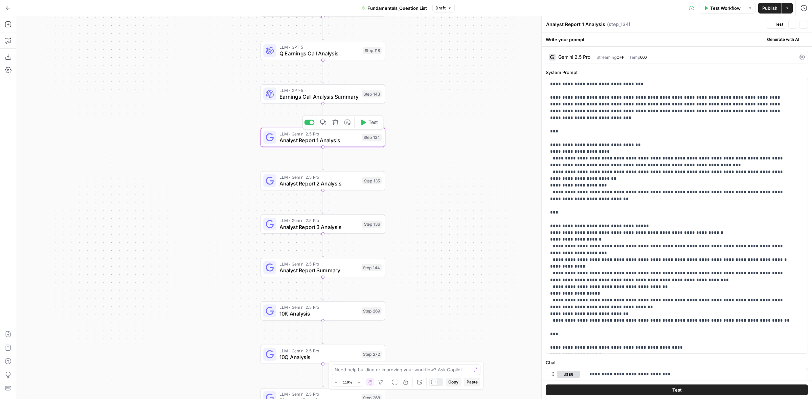
click at [569, 73] on label "System Prompt" at bounding box center [677, 72] width 262 height 7
click at [583, 58] on div "Gemini 2.5 Pro" at bounding box center [574, 57] width 32 height 5
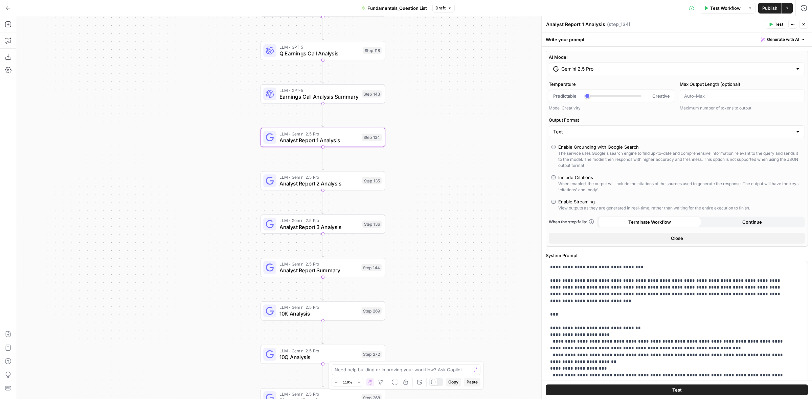
click at [595, 69] on input "Gemini 2.5 Pro" at bounding box center [676, 69] width 231 height 7
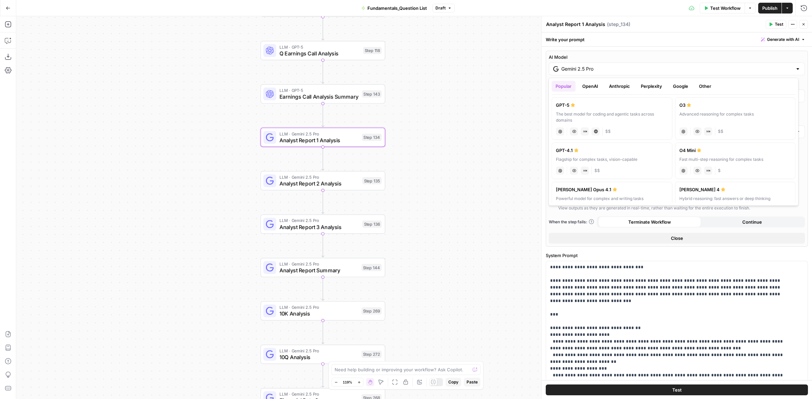
click at [586, 107] on div "GPT-5" at bounding box center [612, 105] width 112 height 7
type input "GPT-5"
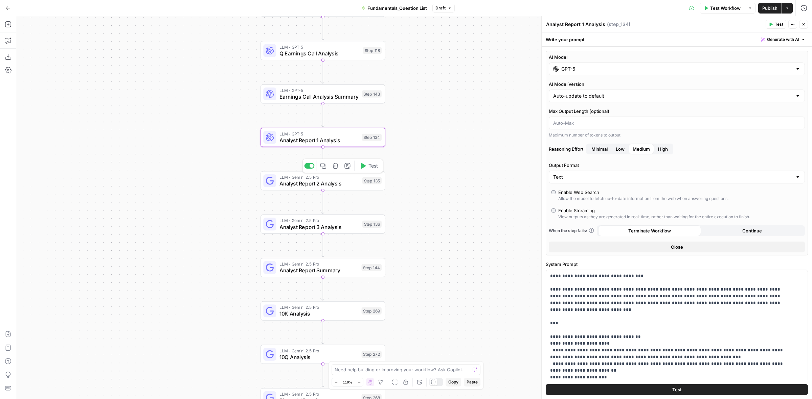
click at [351, 181] on span "Analyst Report 2 Analysis" at bounding box center [318, 184] width 79 height 8
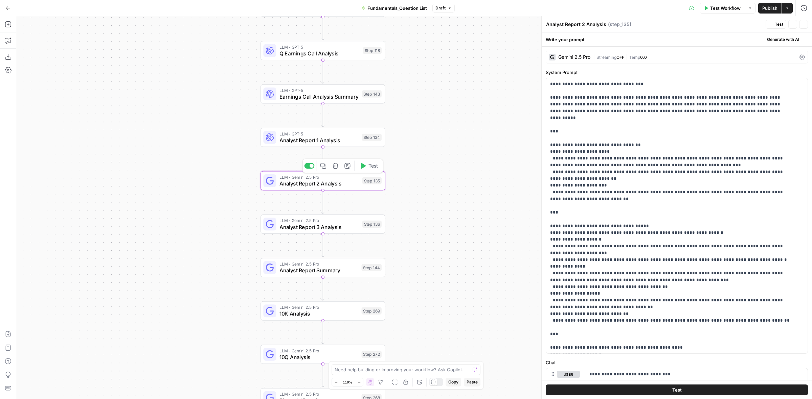
click at [581, 61] on div "Gemini 2.5 Pro | Streaming OFF | Temp 0.0" at bounding box center [677, 57] width 262 height 13
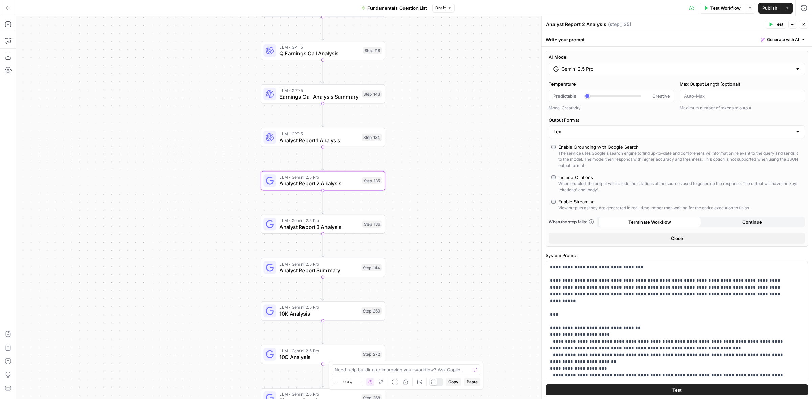
click at [585, 79] on div "AI Model Gemini 2.5 Pro Temperature Predictable Creative Model Creativity Max O…" at bounding box center [677, 149] width 262 height 196
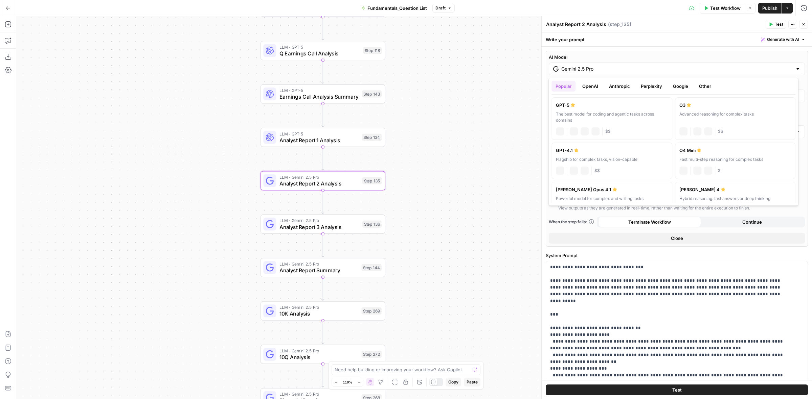
click at [591, 73] on div "Gemini 2.5 Pro" at bounding box center [677, 69] width 256 height 13
click at [588, 108] on label "GPT-5 The best model for coding and agentic tasks across domains chat Vision Ca…" at bounding box center [611, 118] width 121 height 43
type input "GPT-5"
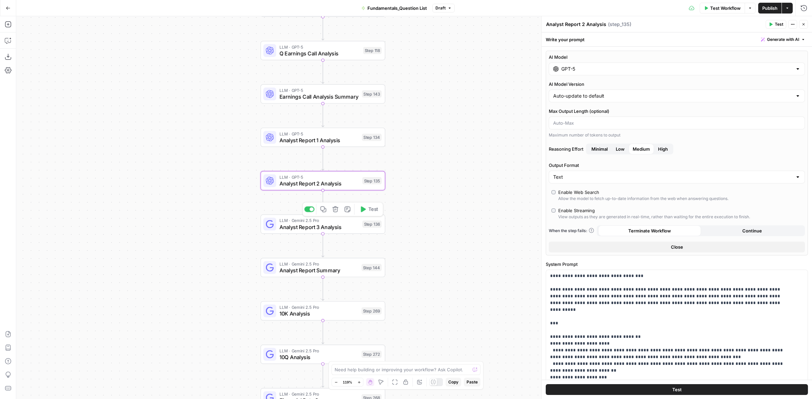
click at [352, 223] on span "LLM · Gemini 2.5 Pro" at bounding box center [318, 220] width 79 height 6
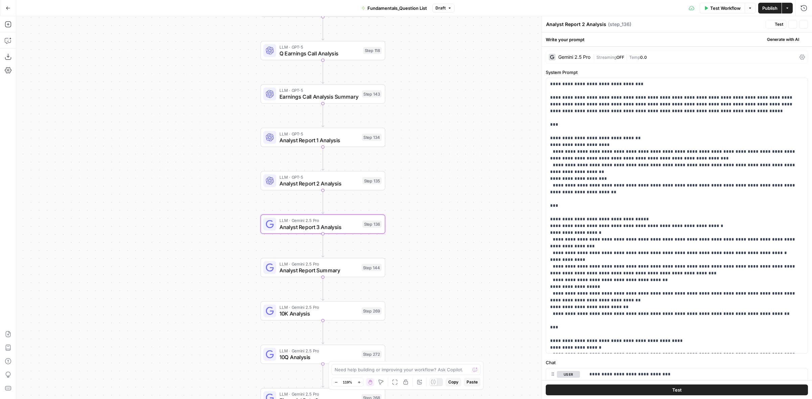
type textarea "Analyst Report 3 Analysis"
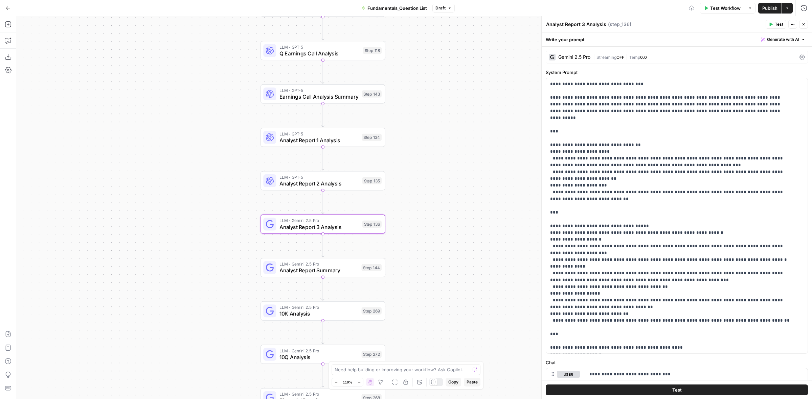
click at [581, 59] on div "Gemini 2.5 Pro" at bounding box center [574, 57] width 32 height 5
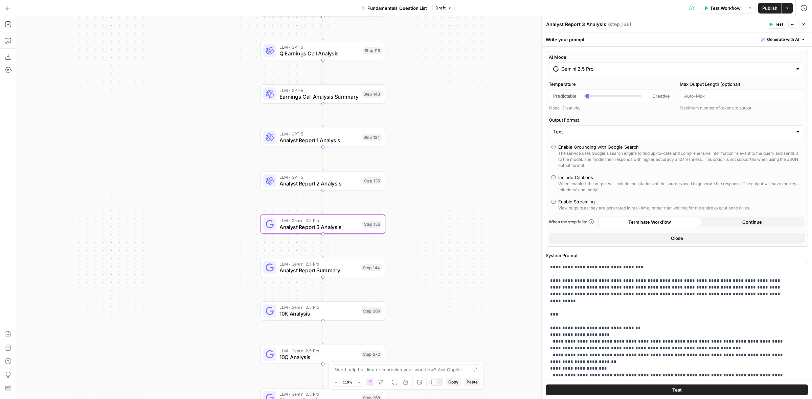
click at [584, 72] on input "Gemini 2.5 Pro" at bounding box center [676, 69] width 231 height 7
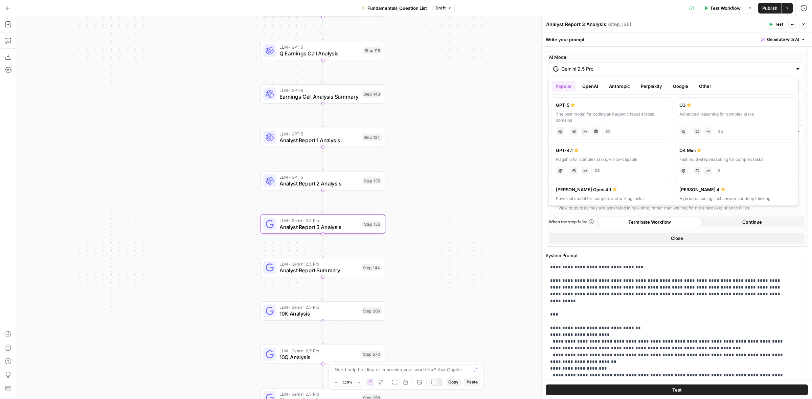
click at [581, 111] on div "The best model for coding and agentic tasks across domains" at bounding box center [612, 117] width 112 height 12
type input "GPT-5"
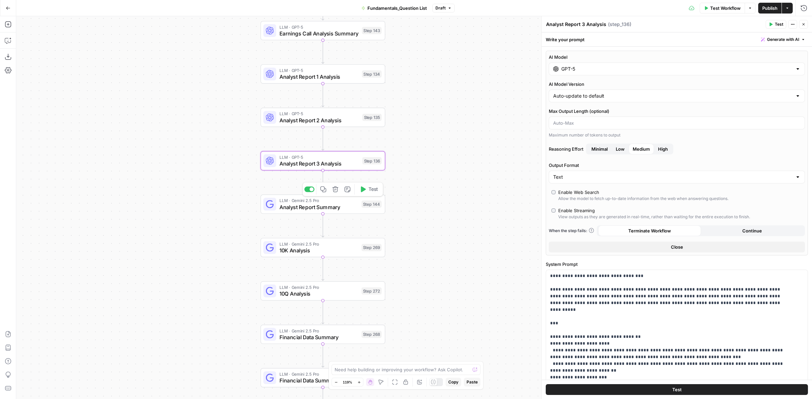
click at [362, 206] on div "Step 144" at bounding box center [371, 204] width 20 height 7
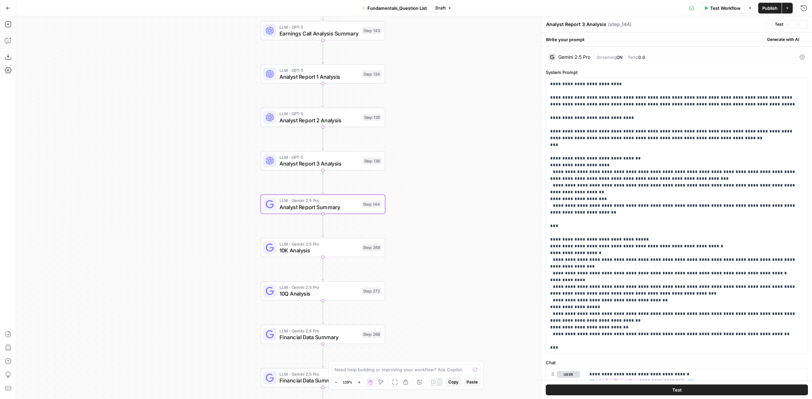
type textarea "Analyst Report Summary"
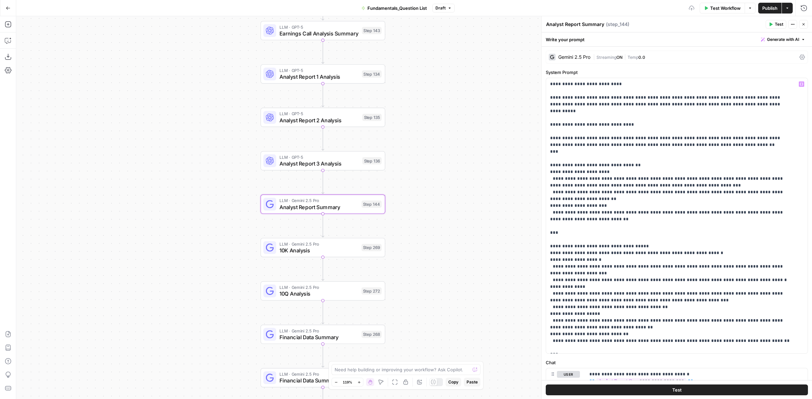
click at [632, 54] on div "| Streaming ON | Temp 0.0" at bounding box center [695, 57] width 204 height 6
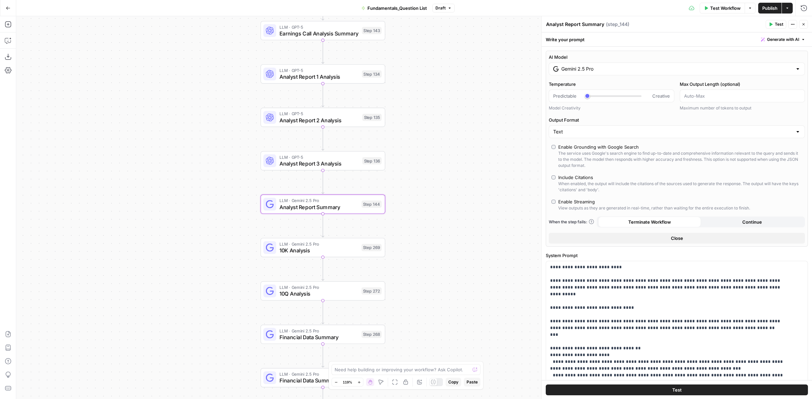
click at [630, 69] on input "Gemini 2.5 Pro" at bounding box center [676, 69] width 231 height 7
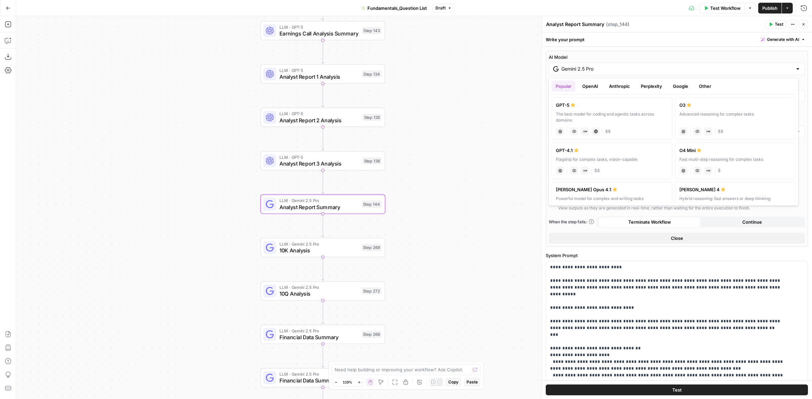
click at [611, 102] on div "GPT-5" at bounding box center [612, 105] width 112 height 7
type input "GPT-5"
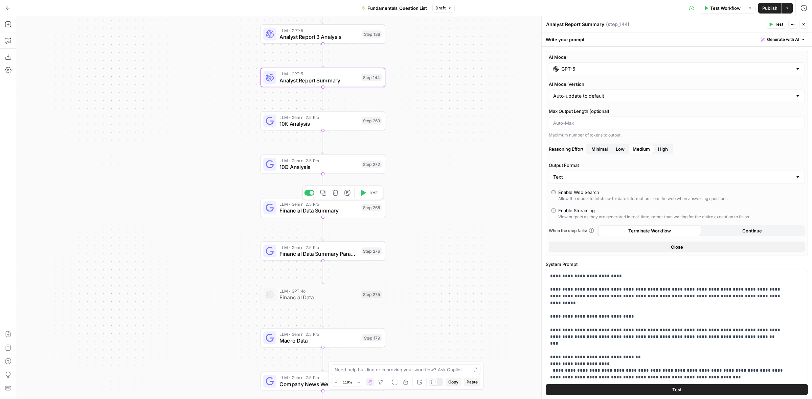
click at [363, 206] on div "Step 268" at bounding box center [371, 207] width 20 height 7
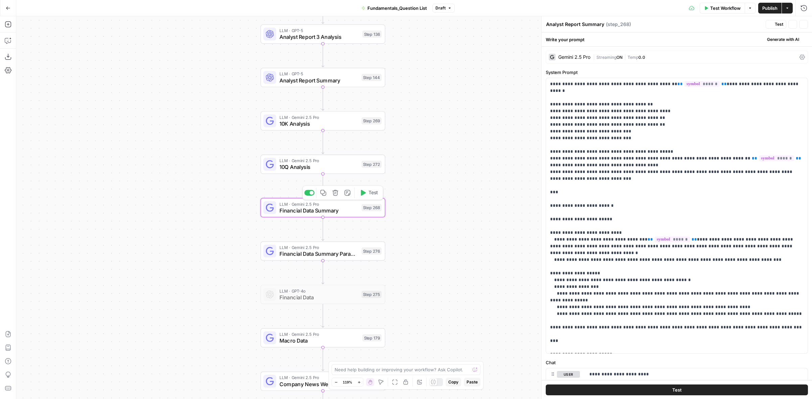
type textarea "Financial Data Summary"
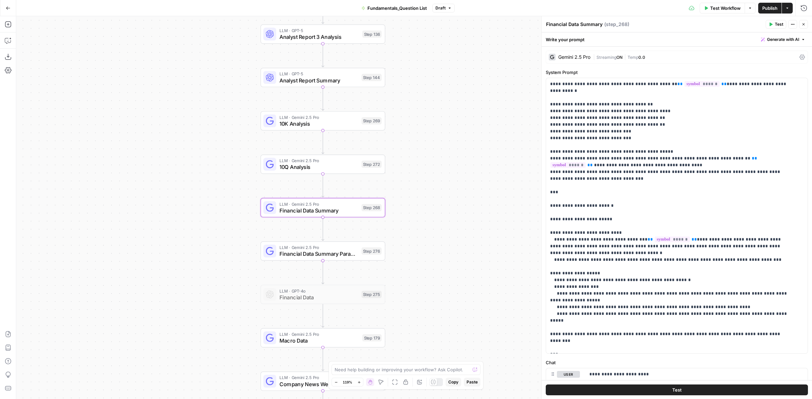
click at [602, 53] on div "Gemini 2.5 Pro | Streaming ON | Temp 0.0" at bounding box center [677, 57] width 262 height 13
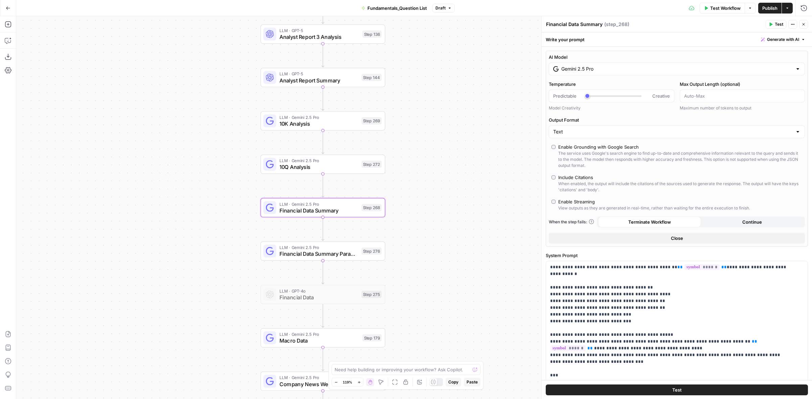
click at [609, 65] on div "Gemini 2.5 Pro" at bounding box center [677, 69] width 256 height 13
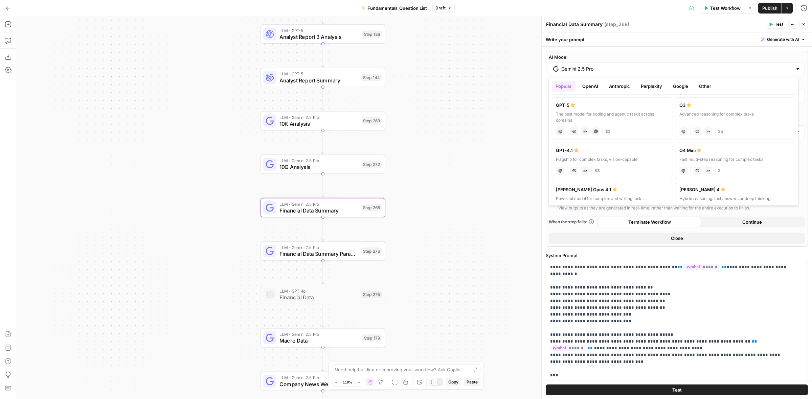
click at [587, 106] on div "GPT-5" at bounding box center [612, 105] width 112 height 7
type input "GPT-5"
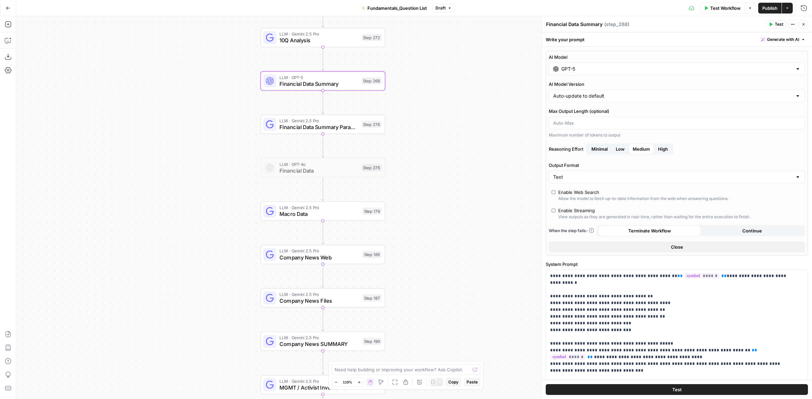
click at [365, 118] on div "LLM · Gemini 2.5 Pro Financial Data Summary Paragraph Step 276" at bounding box center [322, 125] width 118 height 14
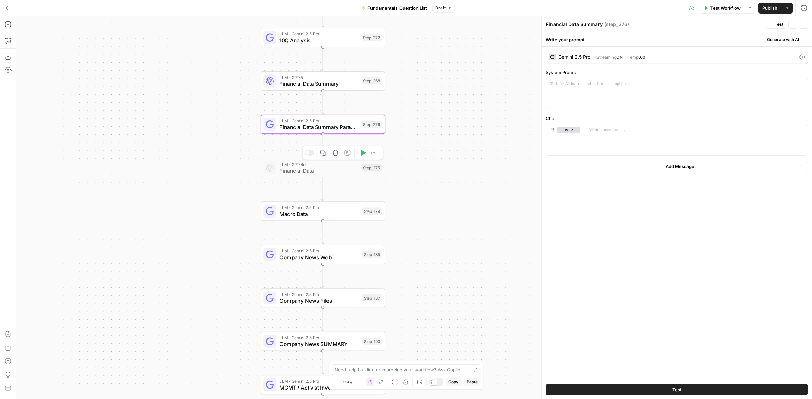
type textarea "Financial Data Summary Paragraph"
click at [609, 58] on span "Streaming" at bounding box center [606, 57] width 20 height 5
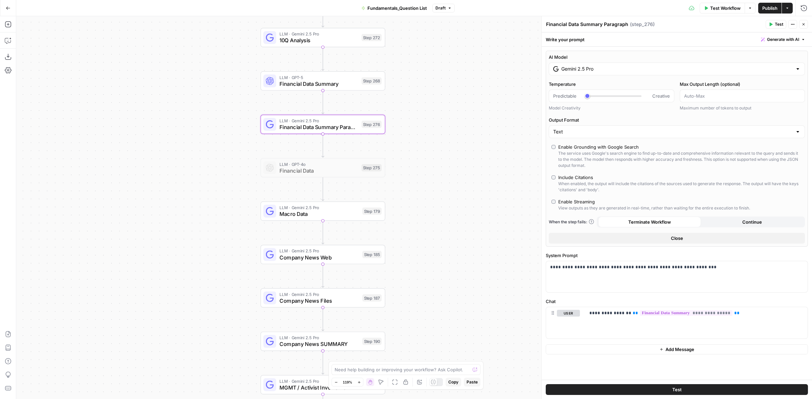
click at [614, 66] on input "Gemini 2.5 Pro" at bounding box center [676, 69] width 231 height 7
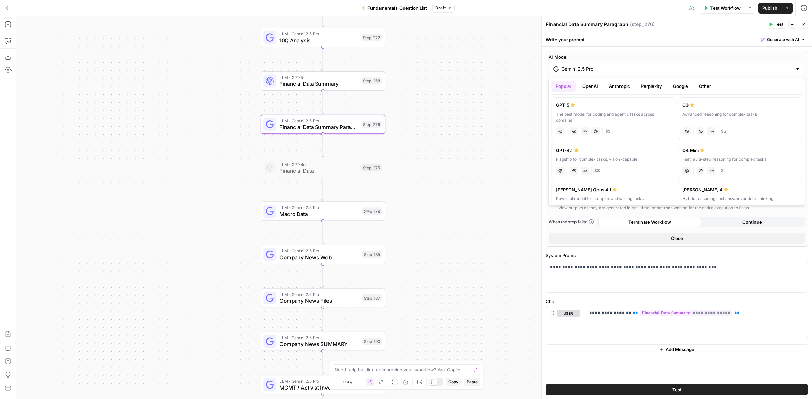
click at [584, 106] on div "GPT-5" at bounding box center [613, 105] width 115 height 7
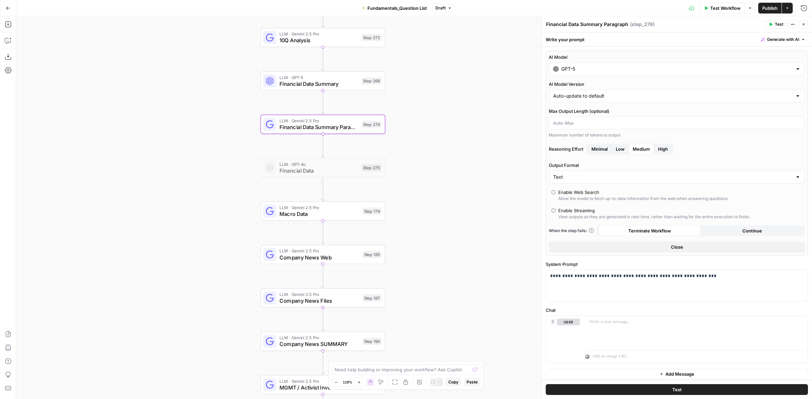
type input "GPT-5"
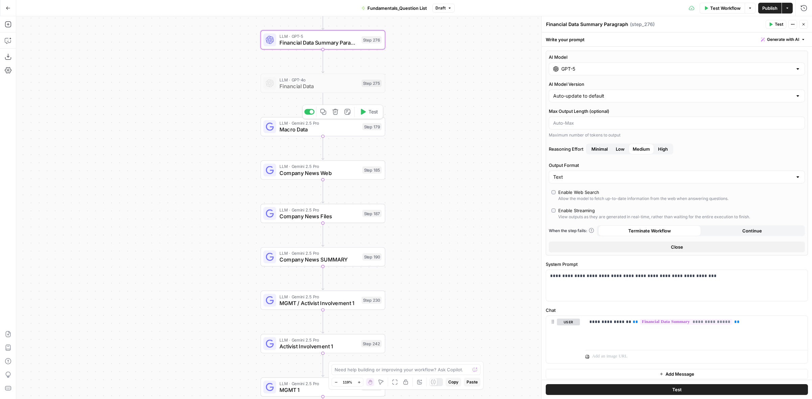
click at [360, 130] on div "LLM · Gemini 2.5 Pro Macro Data Step 179 Copy step Delete step Add Note Test" at bounding box center [322, 127] width 118 height 14
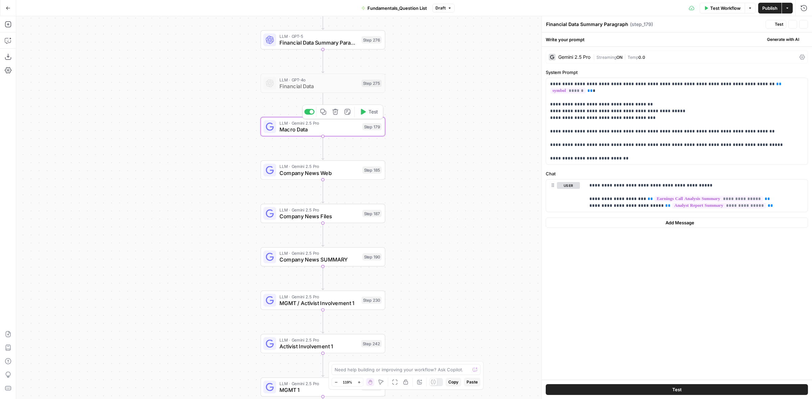
type textarea "Macro Data"
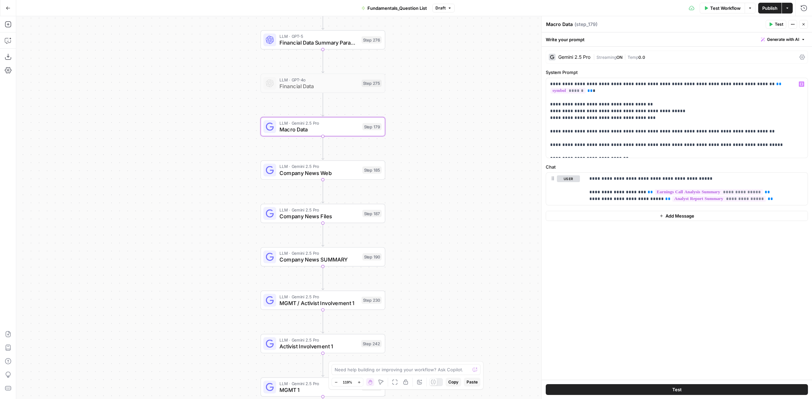
click at [627, 65] on div "**********" at bounding box center [676, 213] width 270 height 333
click at [629, 57] on span "Temp" at bounding box center [632, 57] width 11 height 5
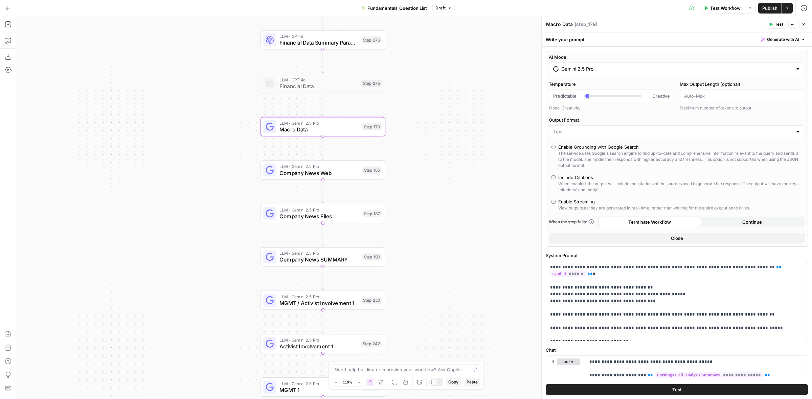
click at [609, 73] on div "Gemini 2.5 Pro" at bounding box center [677, 69] width 256 height 13
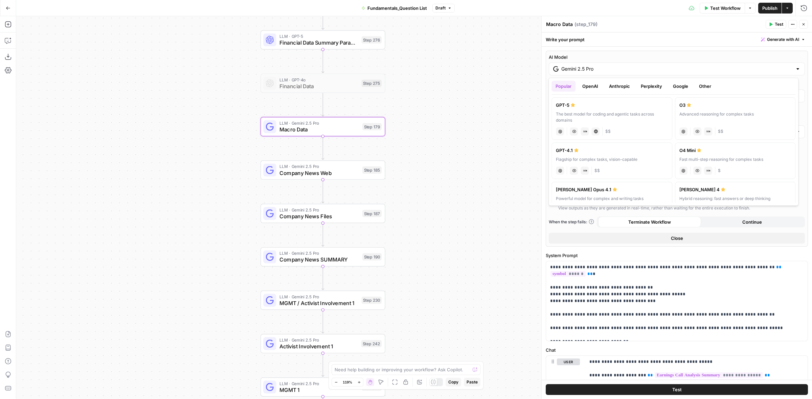
click at [589, 112] on div "The best model for coding and agentic tasks across domains" at bounding box center [612, 117] width 112 height 12
type input "GPT-5"
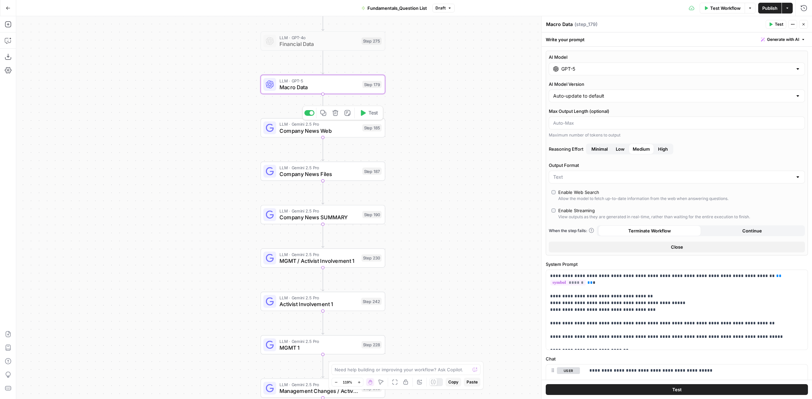
click at [362, 129] on div "Step 185" at bounding box center [371, 127] width 19 height 7
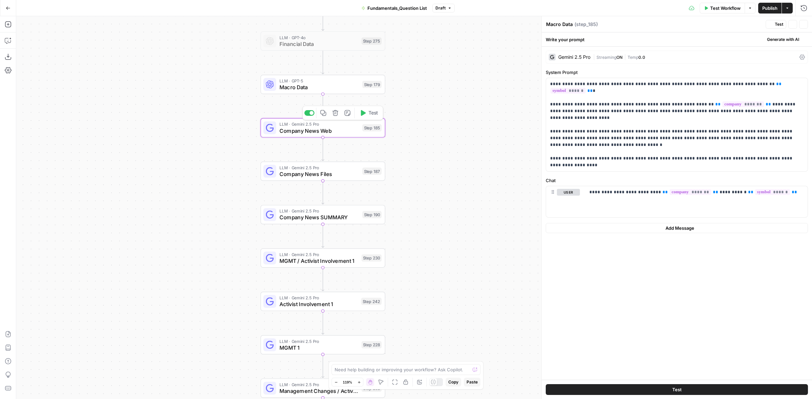
type textarea "Company News Web"
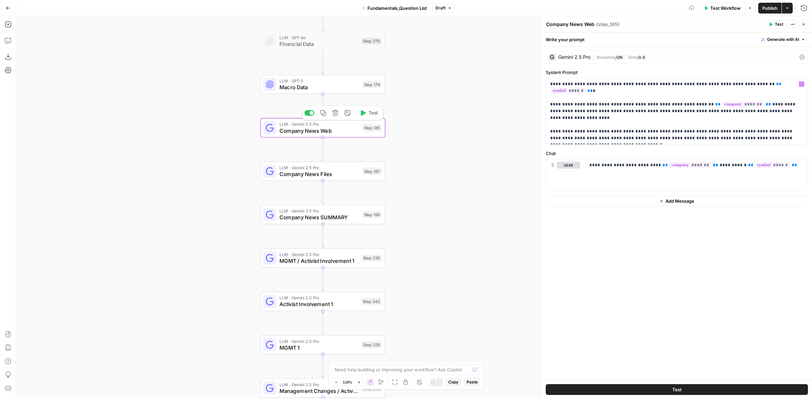
click at [661, 57] on div "| Streaming ON | Temp 0.0" at bounding box center [695, 57] width 204 height 6
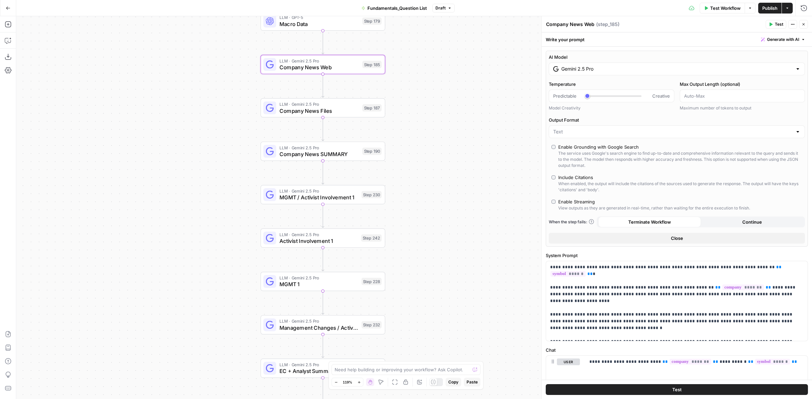
click at [374, 112] on div "LLM · Gemini 2.5 Pro Company News Files Step 187 Copy step Delete step Add Note…" at bounding box center [322, 108] width 118 height 14
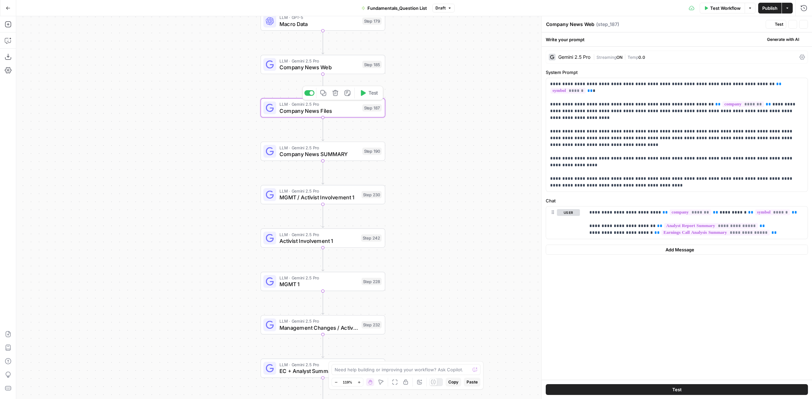
type textarea "Company News Files"
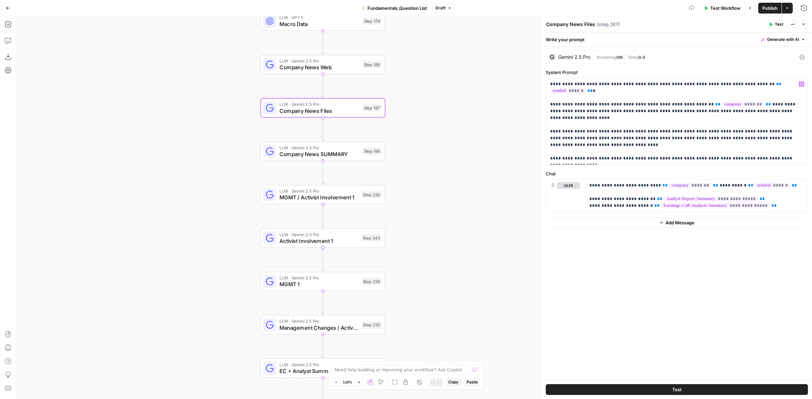
click at [618, 54] on div "| Streaming ON | Temp 0.0" at bounding box center [695, 57] width 204 height 6
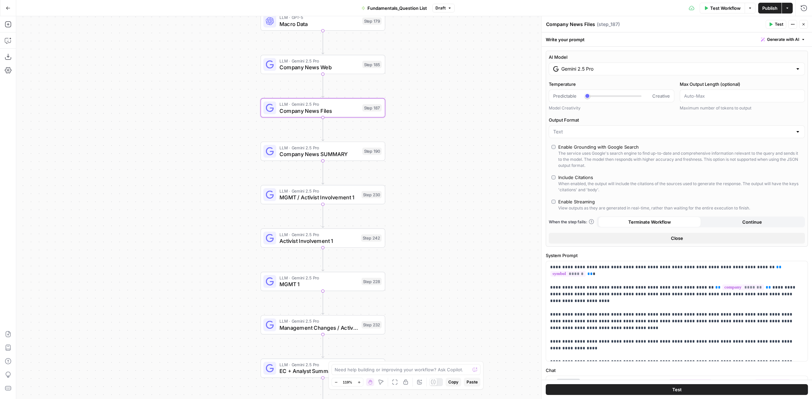
click at [597, 72] on input "Gemini 2.5 Pro" at bounding box center [676, 69] width 231 height 7
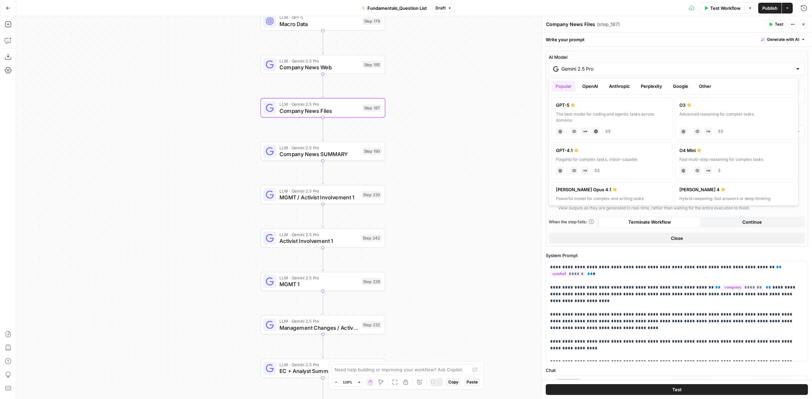
click at [587, 114] on div "The best model for coding and agentic tasks across domains" at bounding box center [612, 117] width 112 height 12
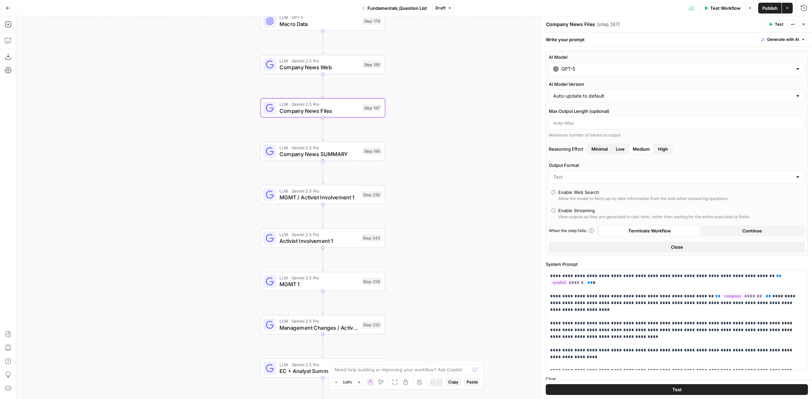
type input "GPT-5"
click at [360, 156] on div "LLM · Gemini 2.5 Pro Company News SUMMARY Step 190 Copy step Delete step Add No…" at bounding box center [322, 151] width 118 height 14
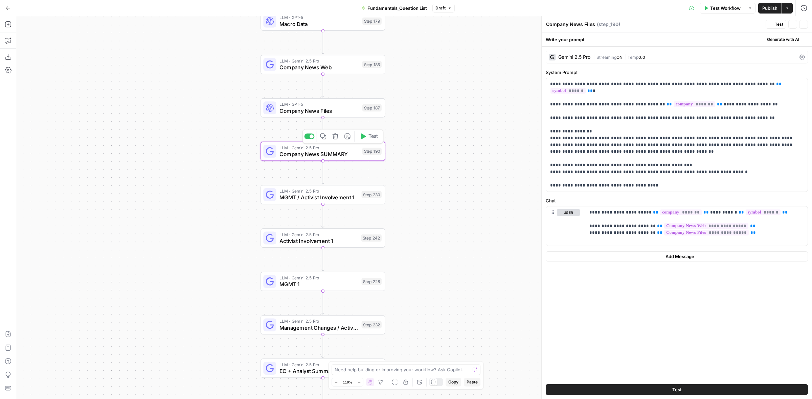
type textarea "Company News SUMMARY"
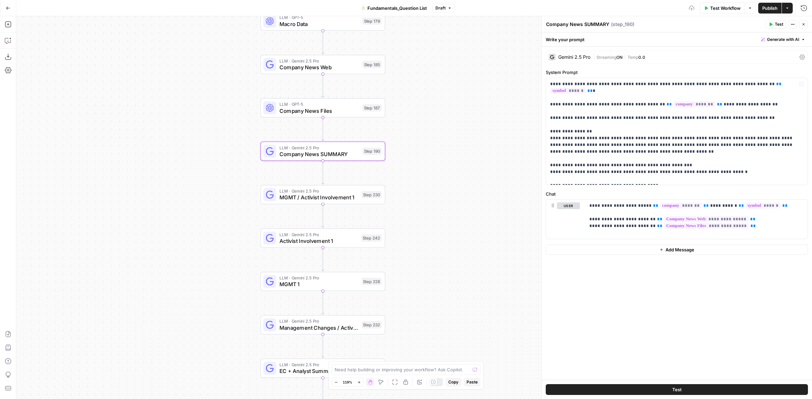
click at [639, 60] on div "| Streaming ON | Temp 0.0" at bounding box center [695, 57] width 204 height 6
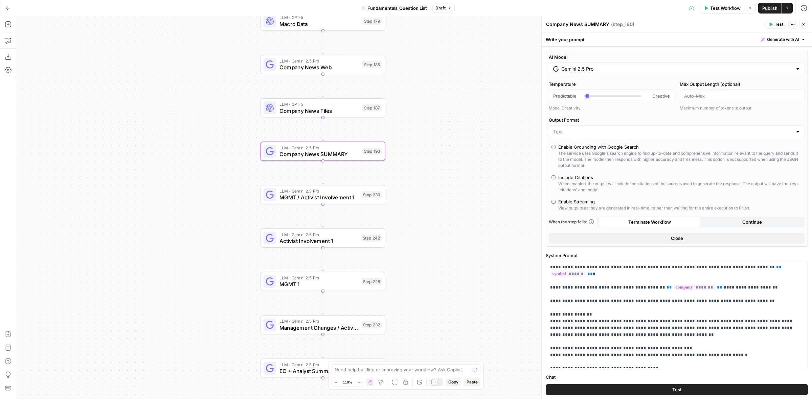
click at [632, 75] on div "Gemini 2.5 Pro" at bounding box center [677, 69] width 256 height 13
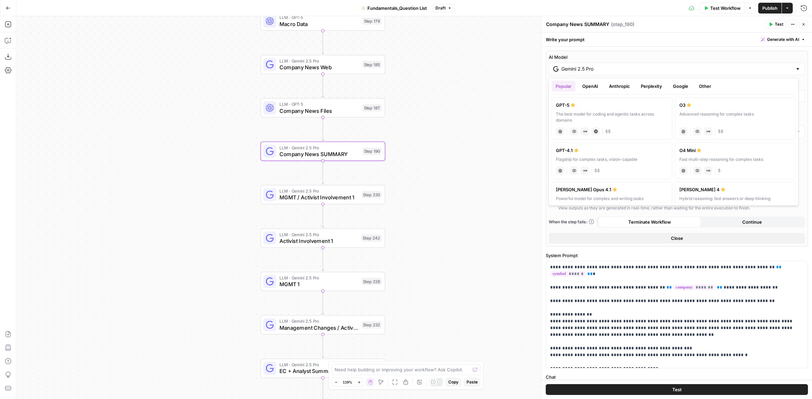
click at [582, 106] on div "GPT-5" at bounding box center [612, 105] width 112 height 7
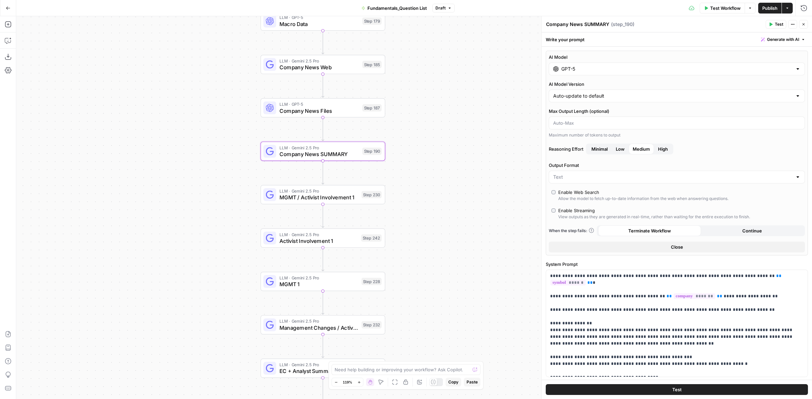
type input "GPT-5"
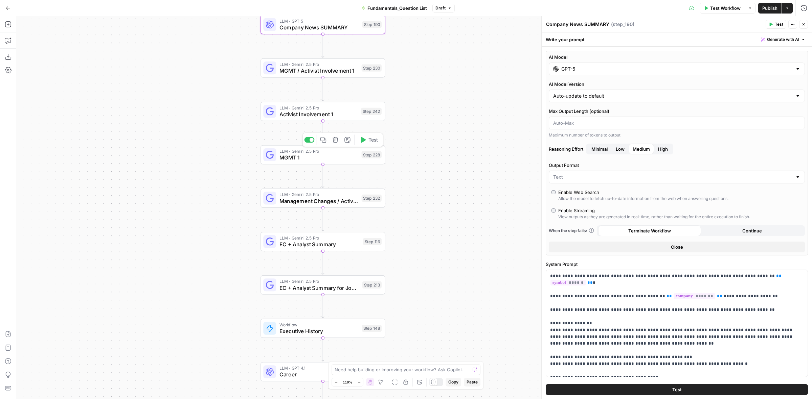
click at [360, 195] on div "LLM · Gemini 2.5 Pro Management Changes / Activist Summary Step 232 Copy step D…" at bounding box center [322, 198] width 118 height 14
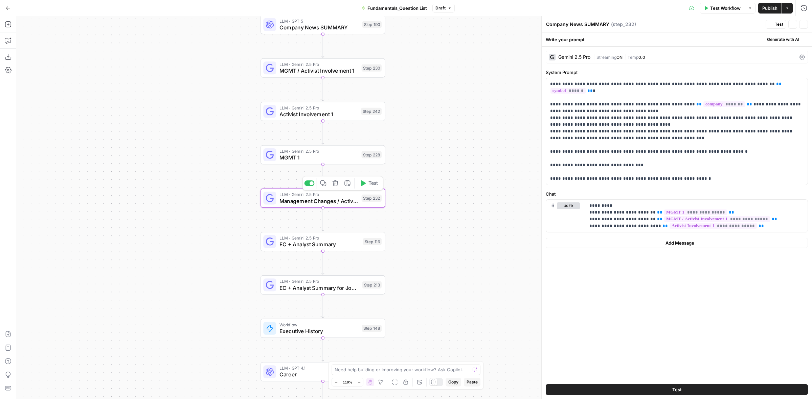
type textarea "Management Changes / Activist Summary"
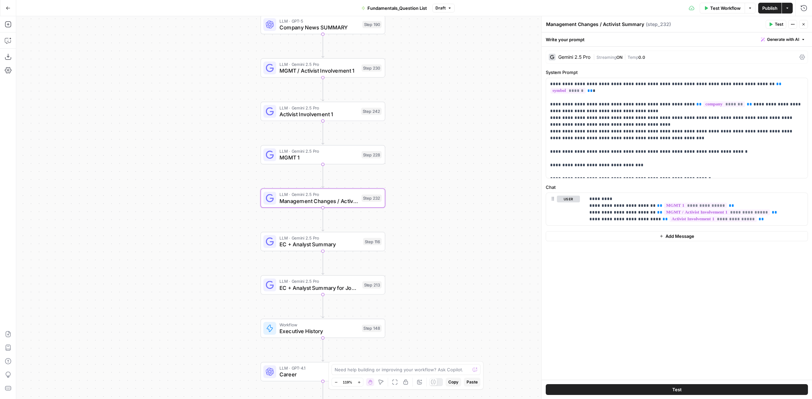
click at [595, 52] on div "Gemini 2.5 Pro | Streaming ON | Temp 0.0" at bounding box center [677, 57] width 262 height 13
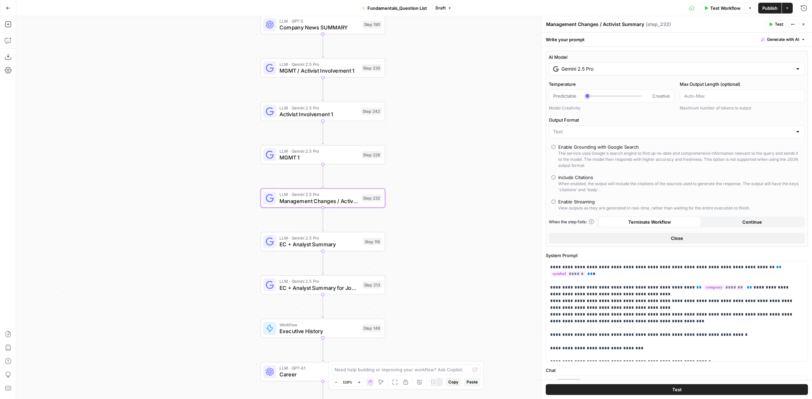
click at [590, 78] on div "AI Model Gemini 2.5 Pro Temperature Predictable Creative Model Creativity Max O…" at bounding box center [677, 149] width 262 height 196
click at [591, 64] on div "Gemini 2.5 Pro" at bounding box center [677, 69] width 256 height 13
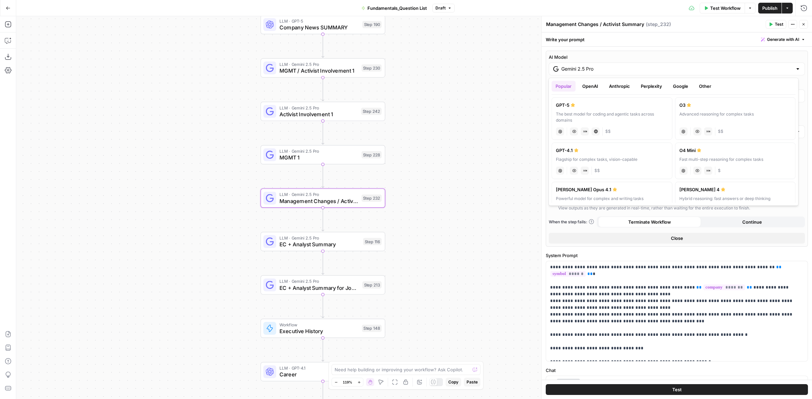
click at [582, 110] on label "GPT-5 The best model for coding and agentic tasks across domains chat Vision Ca…" at bounding box center [611, 118] width 121 height 43
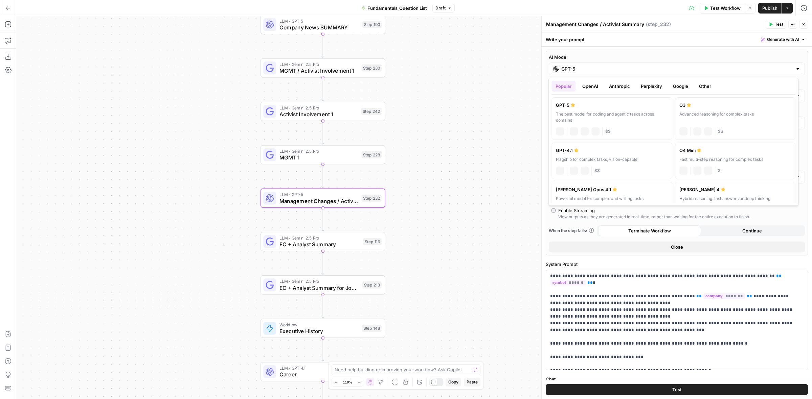
click at [587, 64] on div "GPT-5" at bounding box center [677, 69] width 256 height 13
click at [680, 87] on button "Google" at bounding box center [680, 86] width 23 height 11
click at [626, 108] on div "Gemini 2.5 Pro" at bounding box center [612, 105] width 112 height 7
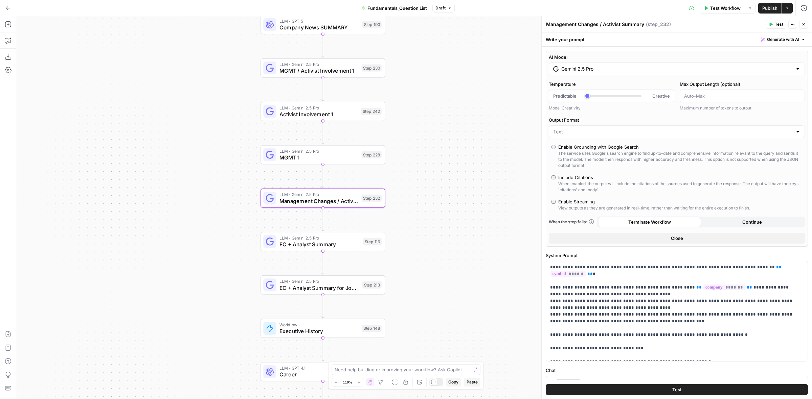
click at [603, 152] on div "The service uses Google's search engine to find up-to-date and comprehensive in…" at bounding box center [680, 160] width 244 height 18
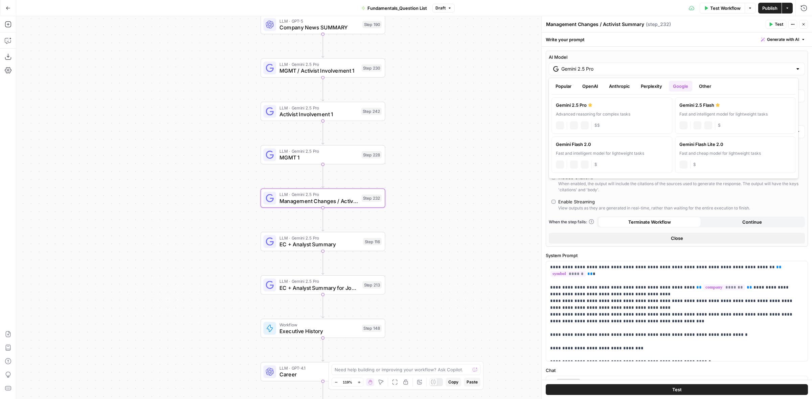
click at [589, 66] on input "Gemini 2.5 Pro" at bounding box center [676, 69] width 231 height 7
drag, startPoint x: 596, startPoint y: 89, endPoint x: 596, endPoint y: 93, distance: 4.4
click at [596, 89] on button "OpenAI" at bounding box center [590, 86] width 24 height 11
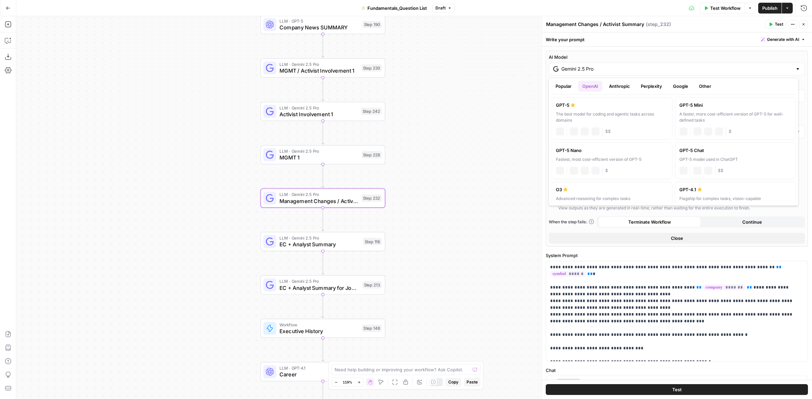
click at [591, 113] on div "The best model for coding and agentic tasks across domains" at bounding box center [612, 117] width 112 height 12
type input "GPT-5"
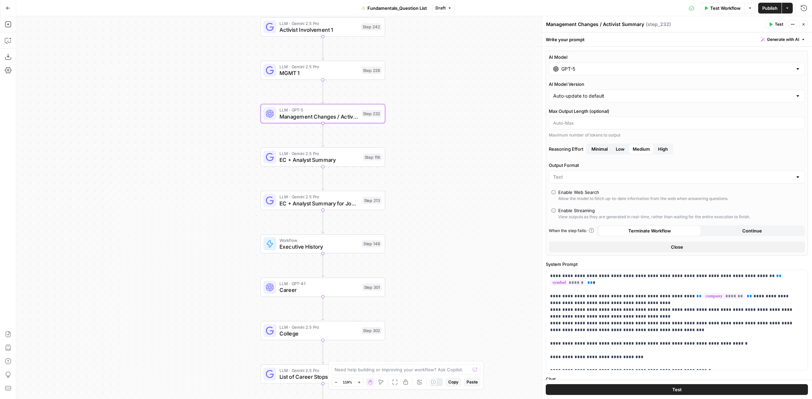
click at [357, 160] on span "EC + Analyst Summary" at bounding box center [319, 160] width 80 height 8
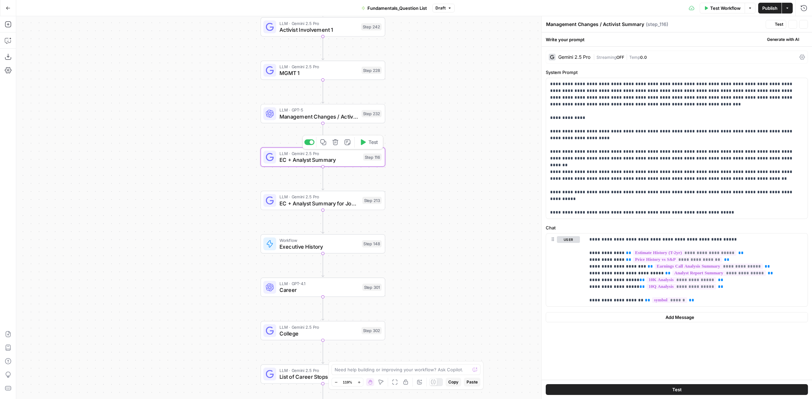
type textarea "EC + Analyst Summary"
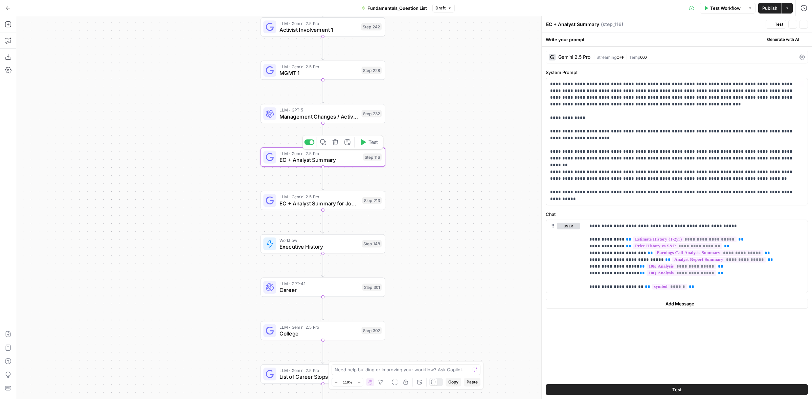
click at [624, 56] on span "OFF" at bounding box center [620, 57] width 8 height 5
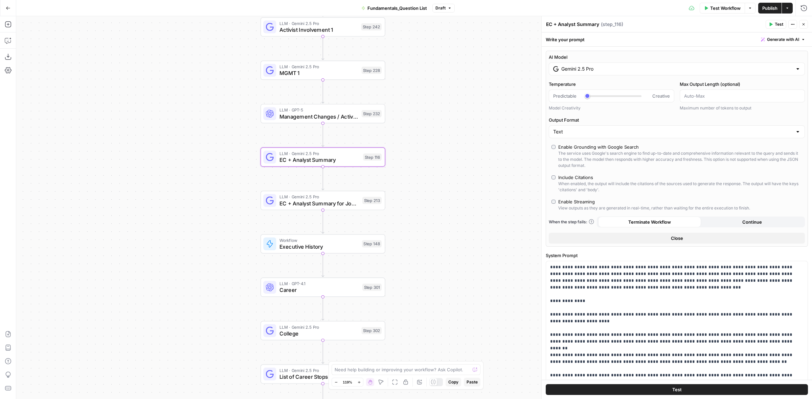
click at [630, 70] on input "Gemini 2.5 Pro" at bounding box center [676, 69] width 231 height 7
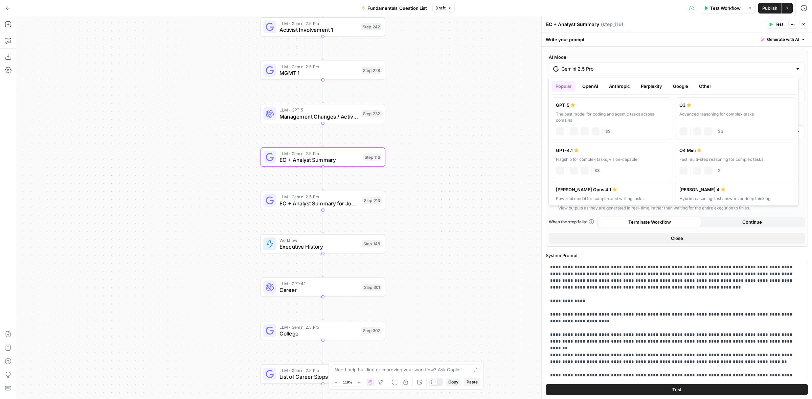
click at [592, 110] on label "GPT-5 The best model for coding and agentic tasks across domains chat Vision Ca…" at bounding box center [611, 118] width 121 height 43
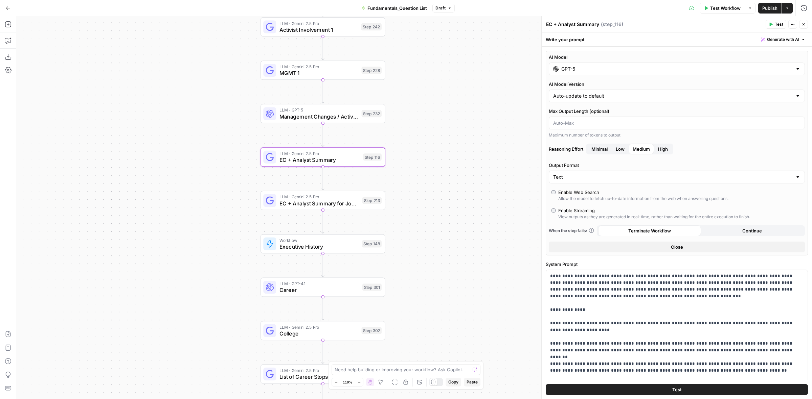
type input "GPT-5"
click at [377, 205] on div "LLM · Gemini 2.5 Pro EC + Analyst Summary for Journalists Step 213 Copy step De…" at bounding box center [322, 201] width 118 height 14
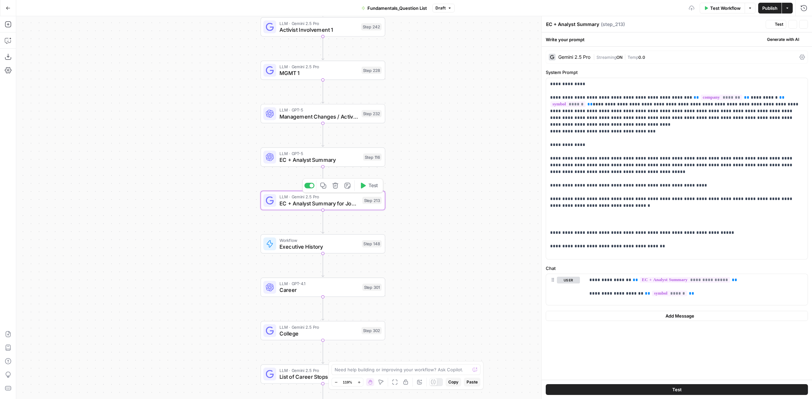
type textarea "EC + Analyst Summary for Journalists"
click at [592, 55] on div "Gemini 2.5 Pro | Streaming ON | Temp 0.0" at bounding box center [677, 57] width 262 height 13
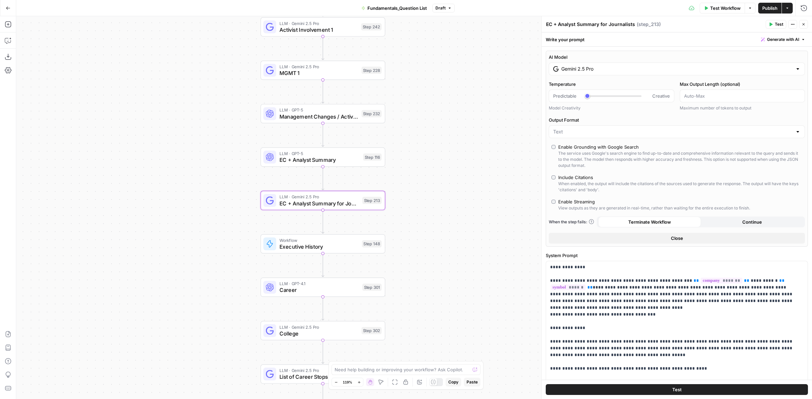
click at [608, 68] on input "Gemini 2.5 Pro" at bounding box center [676, 69] width 231 height 7
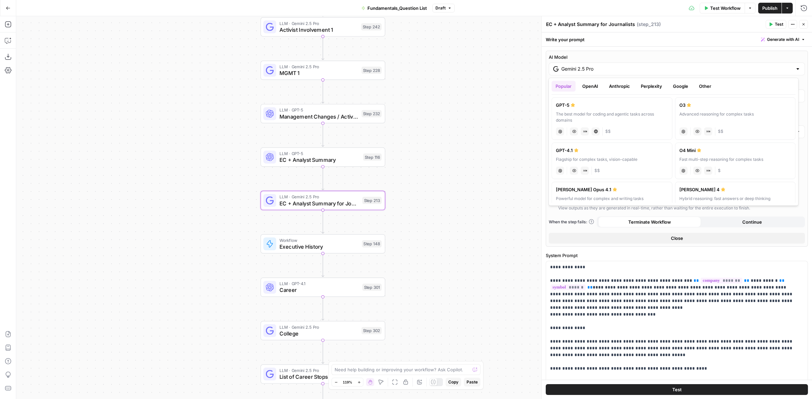
click at [585, 103] on div "GPT-5" at bounding box center [612, 105] width 112 height 7
type input "GPT-5"
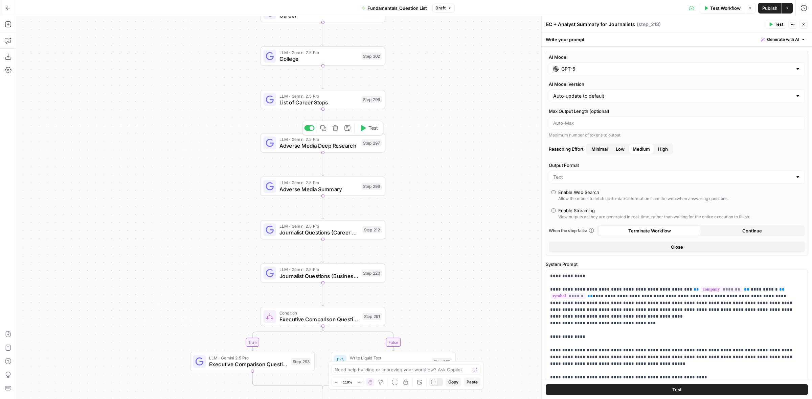
click at [350, 186] on span "Adverse Media Summary" at bounding box center [318, 189] width 79 height 8
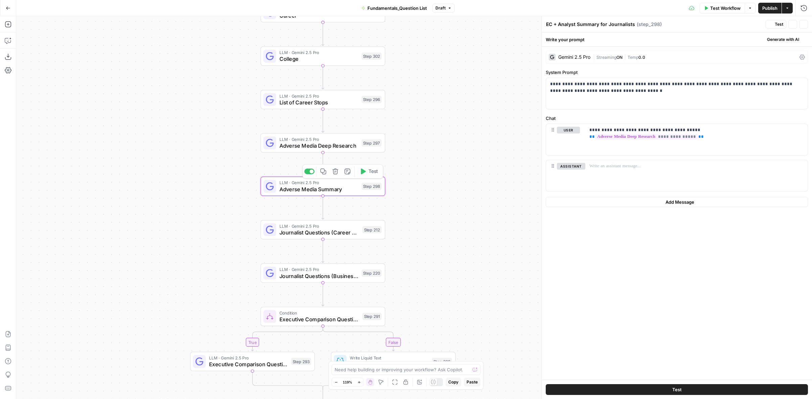
type textarea "Adverse Media Summary"
click at [611, 61] on div "Gemini 2.5 Pro | Streaming ON | Temp 0.0" at bounding box center [677, 57] width 262 height 13
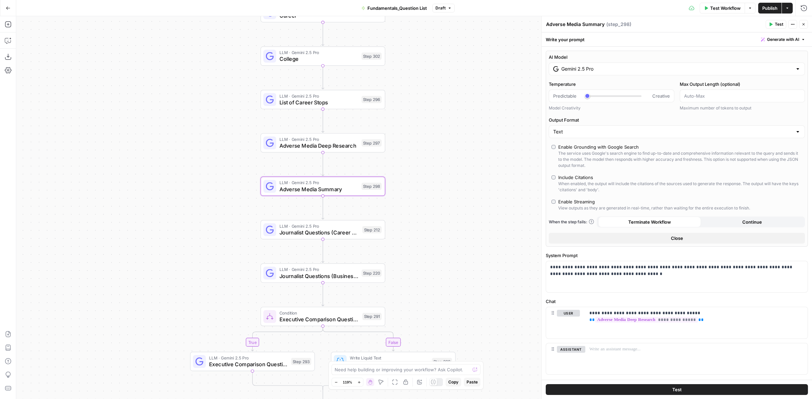
click at [614, 70] on input "Gemini 2.5 Pro" at bounding box center [676, 69] width 231 height 7
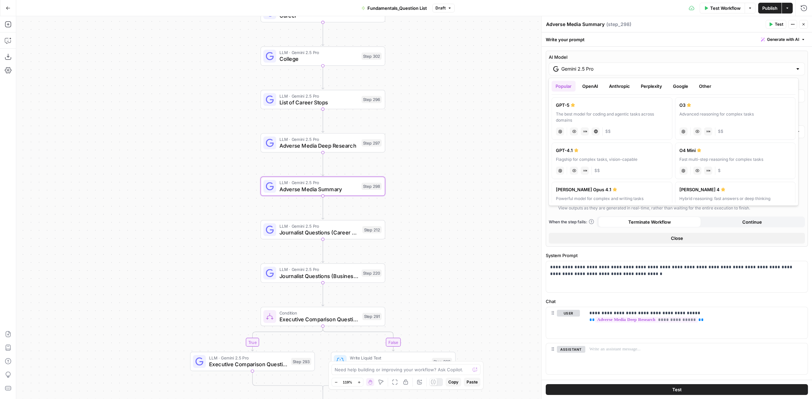
click at [582, 105] on div "GPT-5" at bounding box center [612, 105] width 112 height 7
type input "GPT-5"
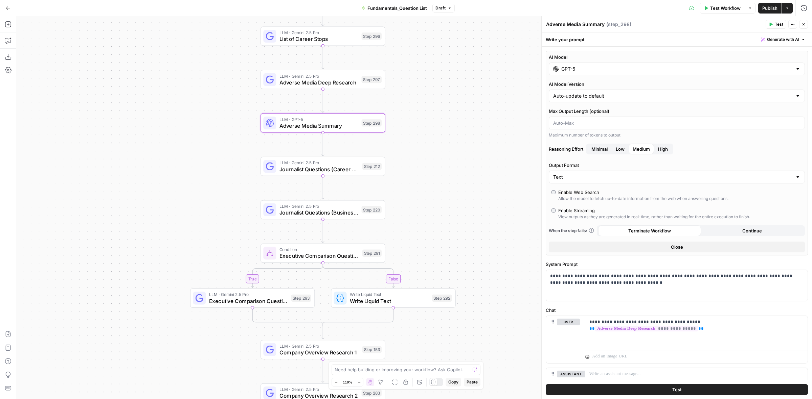
click at [371, 172] on div "LLM · Gemini 2.5 Pro Journalist Questions (Career History) Step 212 Copy step D…" at bounding box center [322, 167] width 118 height 14
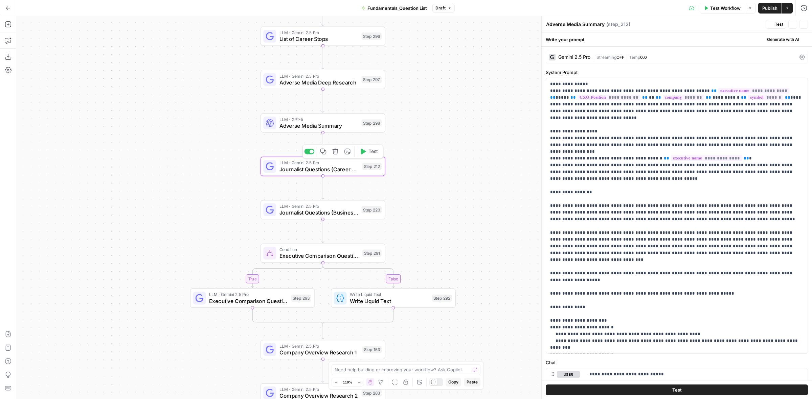
type textarea "Journalist Questions (Career History)"
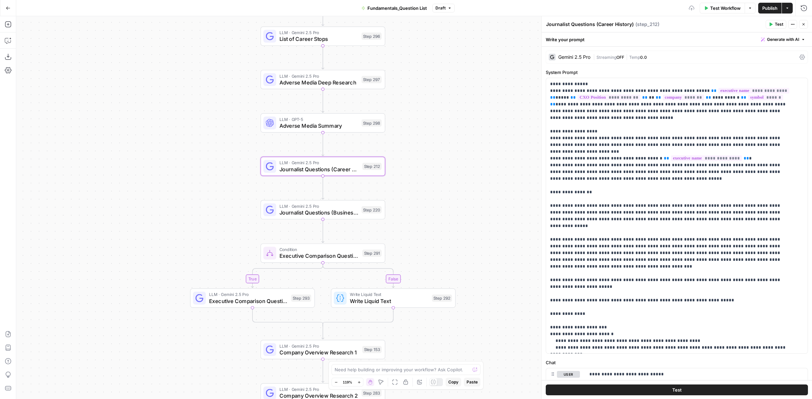
click at [622, 53] on div "Gemini 2.5 Pro | Streaming OFF | Temp 0.0" at bounding box center [677, 57] width 262 height 13
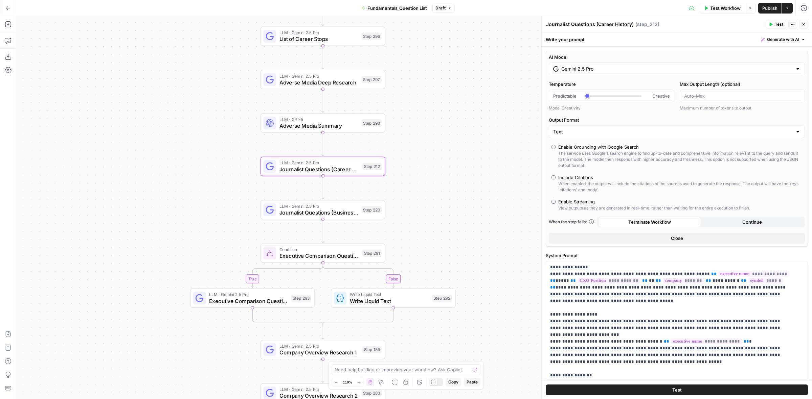
click at [460, 146] on div "true false Workflow Set Inputs Inputs LLM · Perplexity Sonar Deep Research Glas…" at bounding box center [413, 207] width 795 height 383
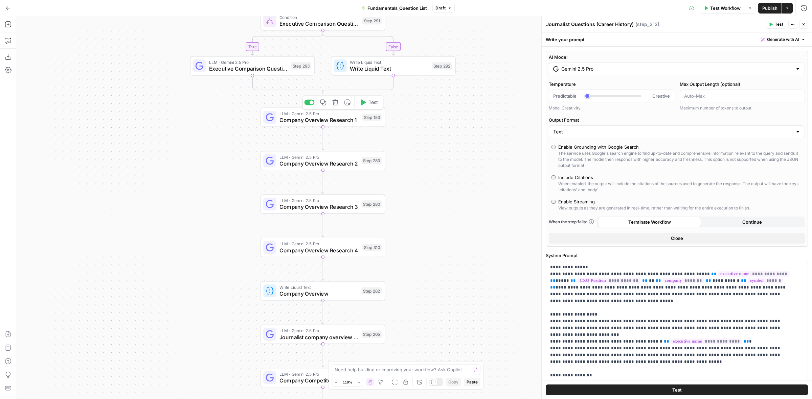
click at [345, 117] on span "Company Overview Research 1" at bounding box center [318, 120] width 79 height 8
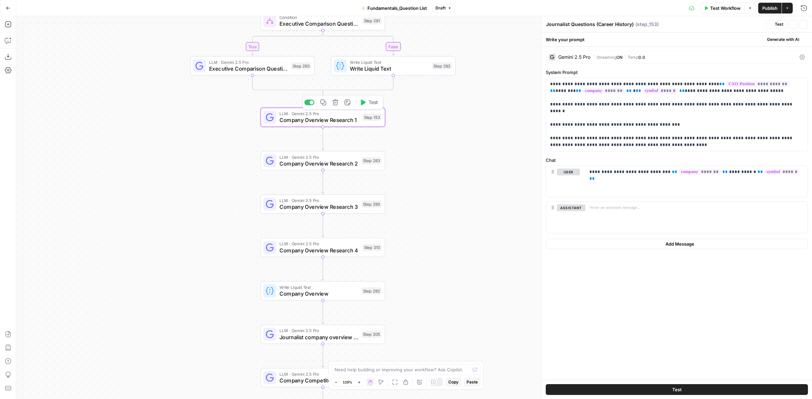
type textarea "Company Overview Research 1"
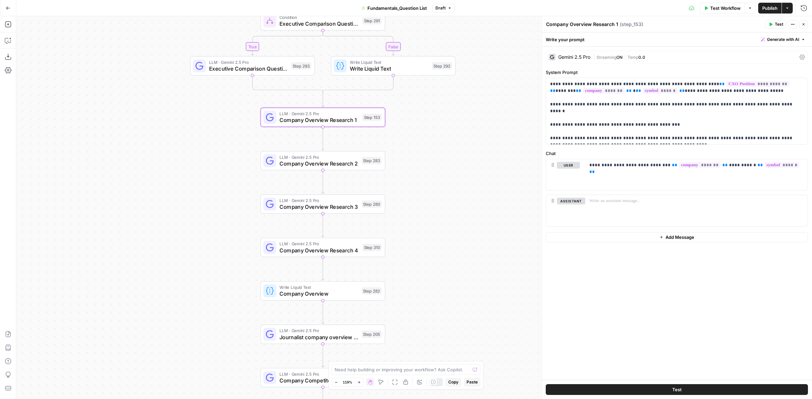
click at [567, 56] on div "Gemini 2.5 Pro" at bounding box center [574, 57] width 32 height 5
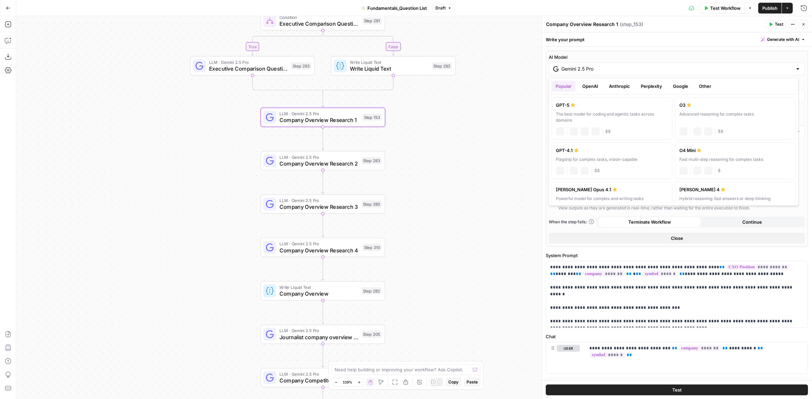
click at [585, 63] on div "Gemini 2.5 Pro" at bounding box center [677, 69] width 256 height 13
click at [635, 51] on div "AI Model Gemini 2.5 Pro Temperature Predictable Creative Model Creativity Max O…" at bounding box center [677, 149] width 262 height 196
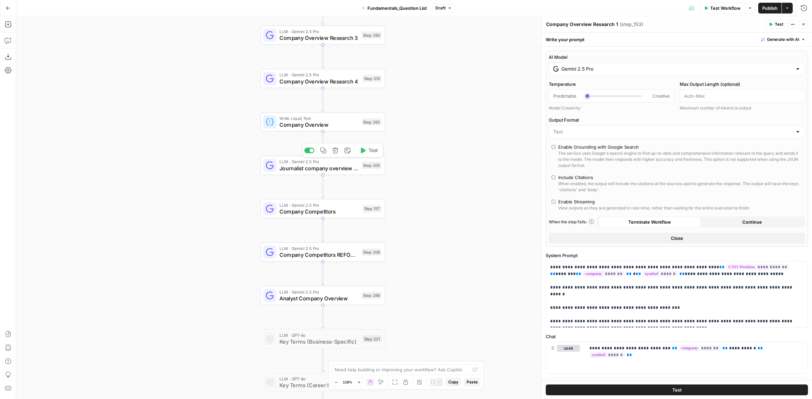
click at [353, 159] on span "LLM · Gemini 2.5 Pro" at bounding box center [318, 162] width 79 height 6
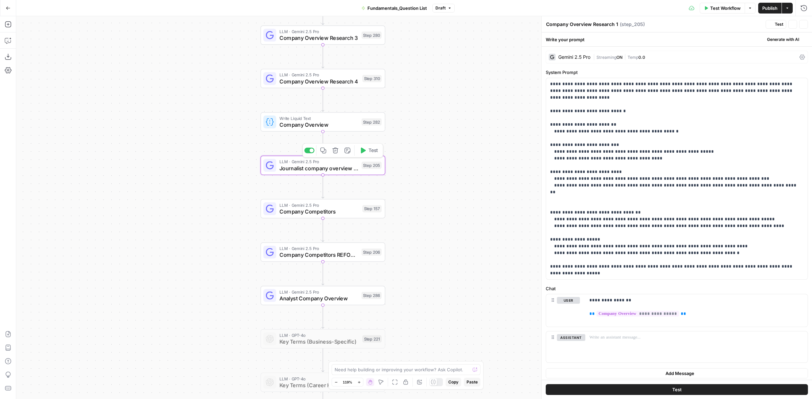
type textarea "Journalist company overview REFORMAT"
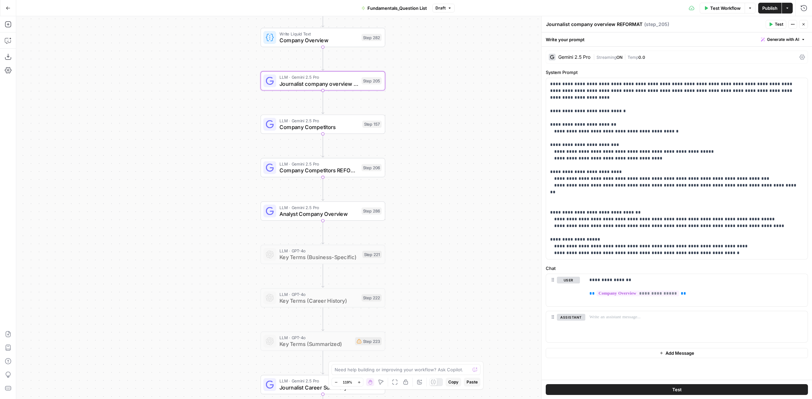
click at [617, 52] on div "Gemini 2.5 Pro | Streaming ON | Temp 0.0" at bounding box center [677, 57] width 262 height 13
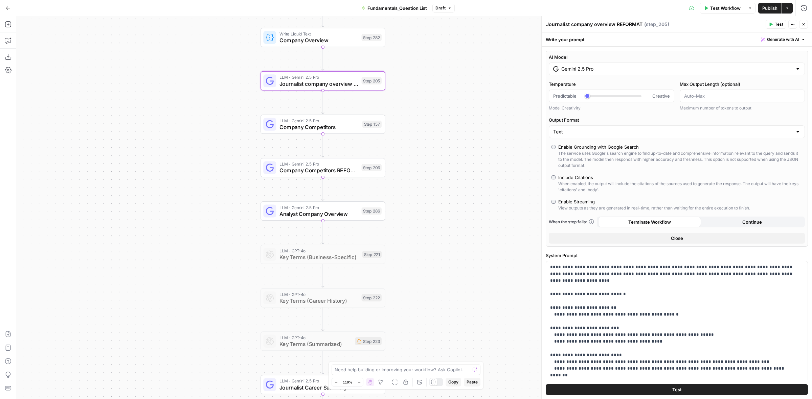
click at [597, 67] on input "Gemini 2.5 Pro" at bounding box center [676, 69] width 231 height 7
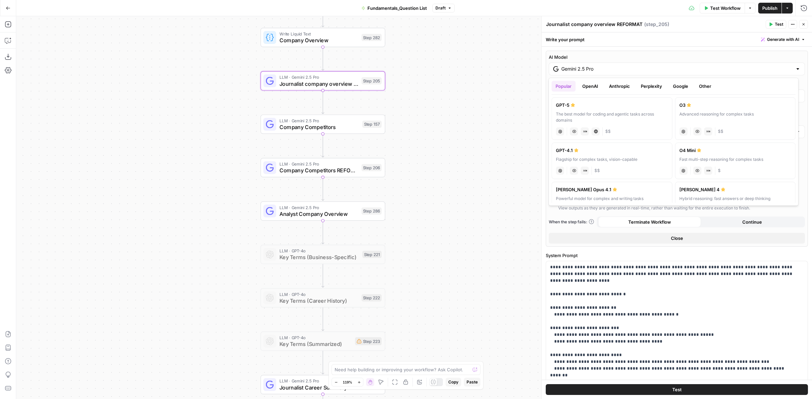
click at [584, 99] on label "GPT-5 The best model for coding and agentic tasks across domains chat Vision Ca…" at bounding box center [611, 118] width 121 height 43
type input "GPT-5"
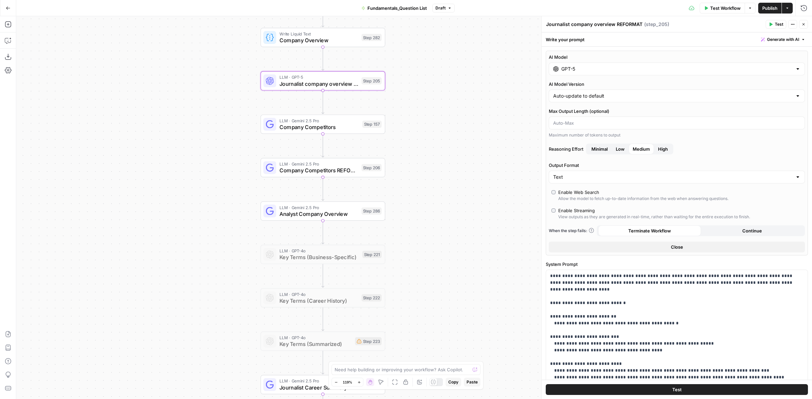
click at [377, 210] on div "Step 286" at bounding box center [371, 211] width 20 height 7
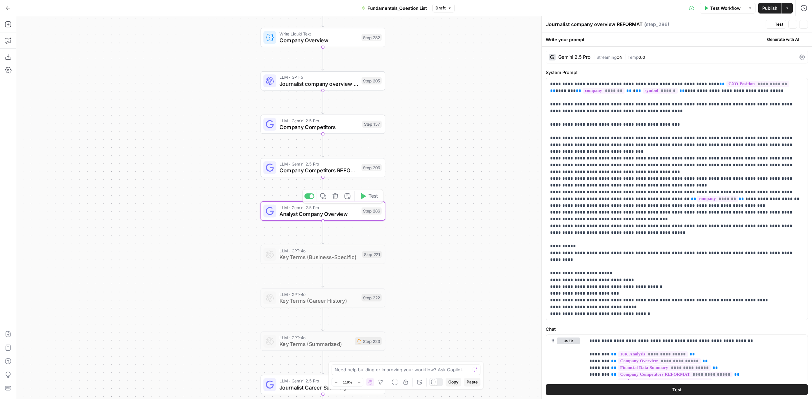
type textarea "Analyst Company Overview"
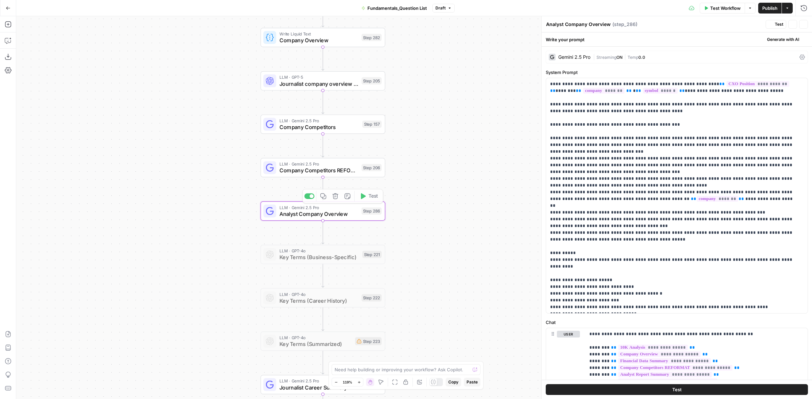
click at [595, 58] on span "|" at bounding box center [594, 56] width 3 height 7
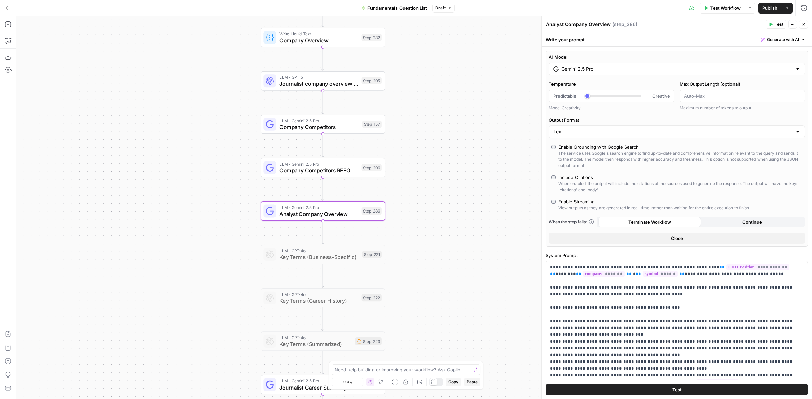
click at [594, 65] on div "Gemini 2.5 Pro" at bounding box center [677, 69] width 256 height 13
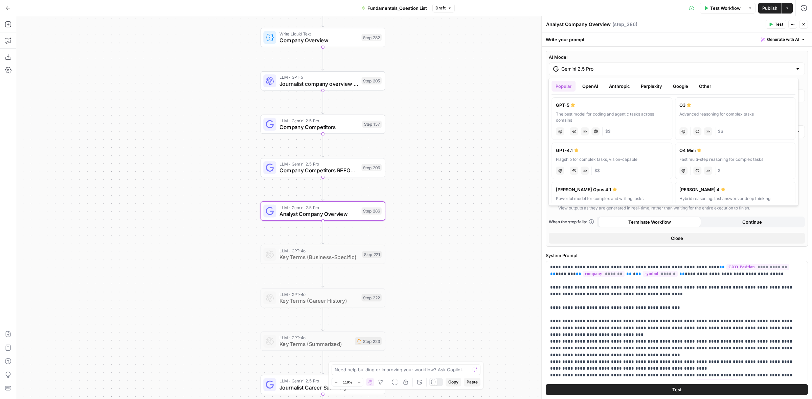
click at [576, 114] on div "The best model for coding and agentic tasks across domains" at bounding box center [612, 117] width 112 height 12
type input "GPT-5"
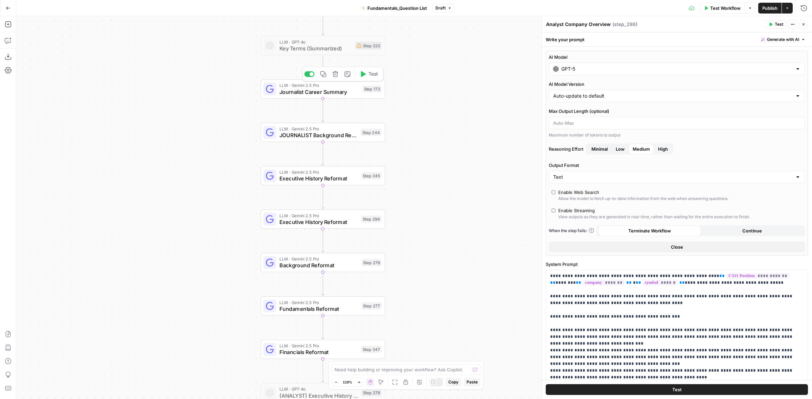
click at [352, 91] on span "Journalist Career Summary" at bounding box center [318, 92] width 79 height 8
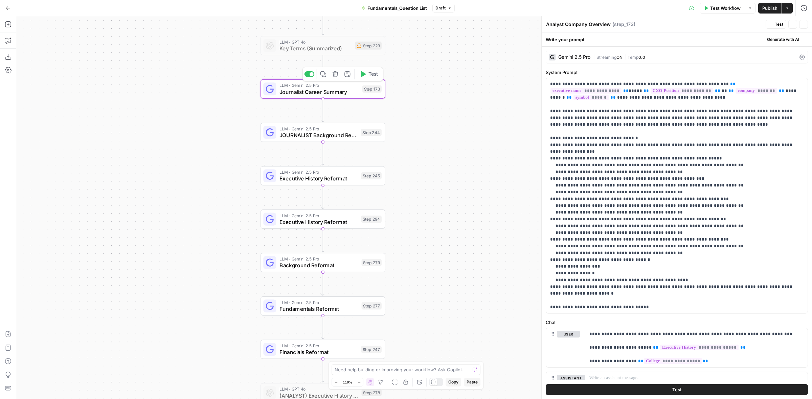
type textarea "Journalist Career Summary"
click at [587, 58] on div "Gemini 2.5 Pro" at bounding box center [574, 57] width 32 height 5
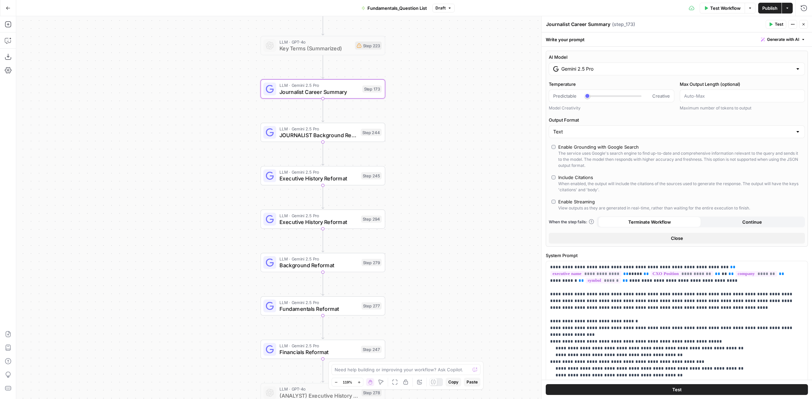
click at [591, 66] on input "Gemini 2.5 Pro" at bounding box center [676, 69] width 231 height 7
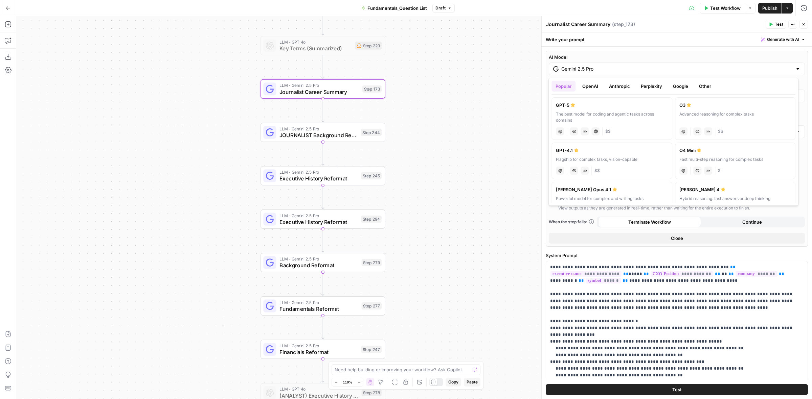
click at [570, 108] on div "GPT-5" at bounding box center [612, 105] width 112 height 7
type input "GPT-5"
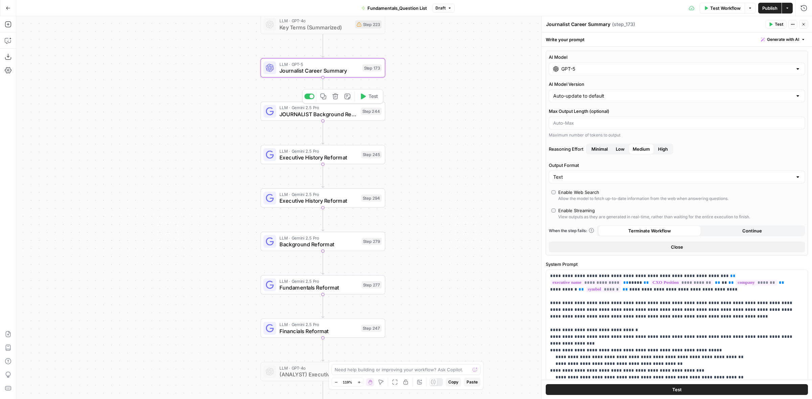
click at [355, 118] on div "LLM · Gemini 2.5 Pro JOURNALIST Background Reformat Step 244 Copy step Delete s…" at bounding box center [322, 111] width 125 height 19
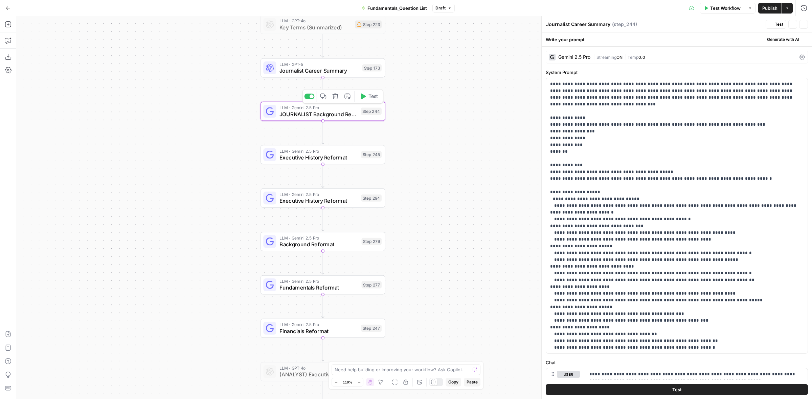
type textarea "JOURNALIST Background Reformat"
click at [361, 157] on div "Step 245" at bounding box center [371, 154] width 21 height 7
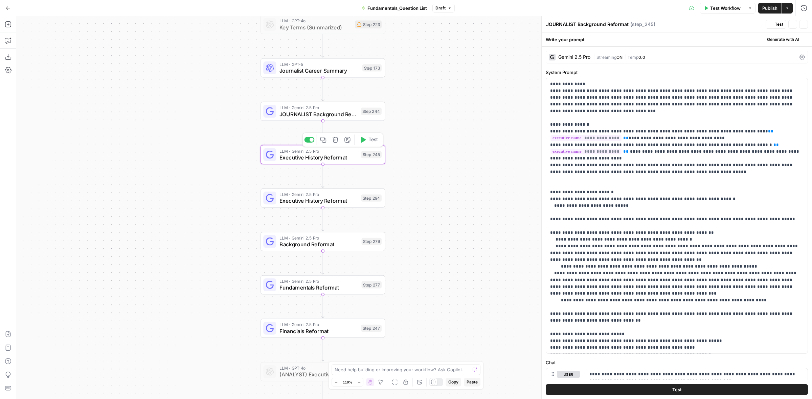
type textarea "Executive History Reformat"
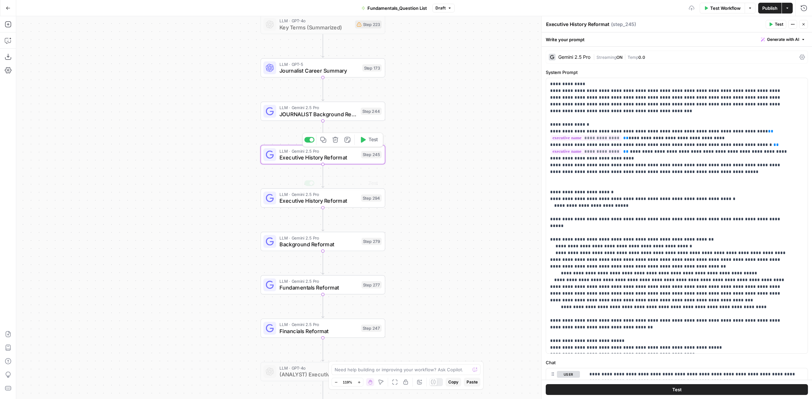
click at [363, 206] on div "LLM · Gemini 2.5 Pro Executive History Reformat Step 294 Copy step Delete step …" at bounding box center [322, 198] width 125 height 19
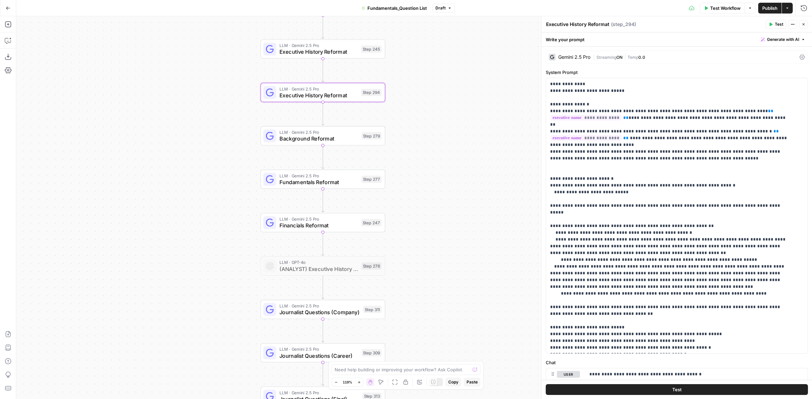
click at [374, 181] on div "Step 277" at bounding box center [371, 179] width 20 height 7
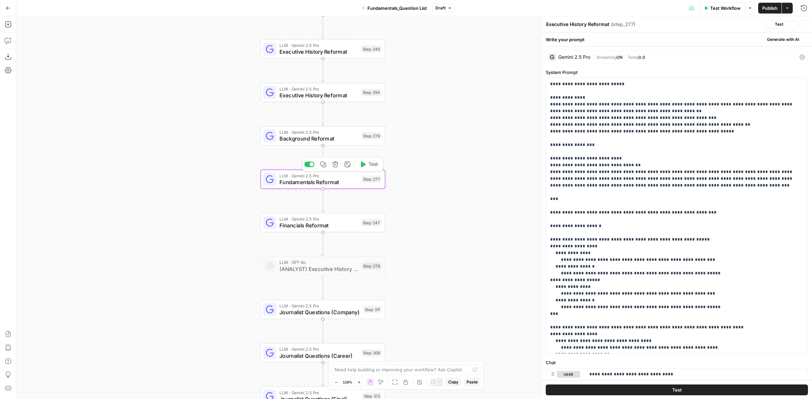
type textarea "Fundamentals Reformat"
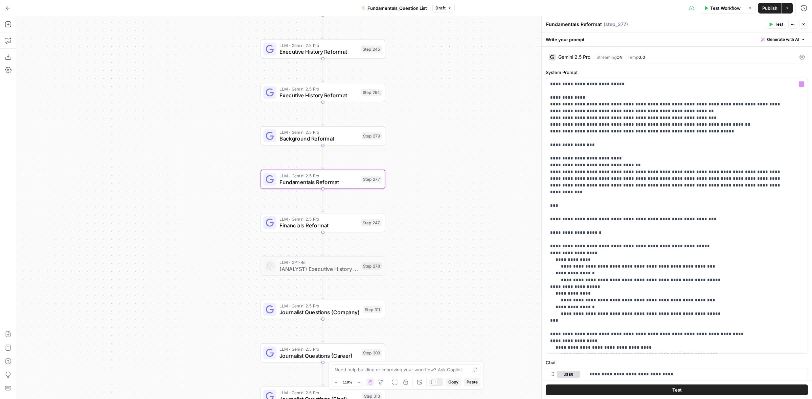
click at [600, 55] on span "Streaming" at bounding box center [606, 57] width 20 height 5
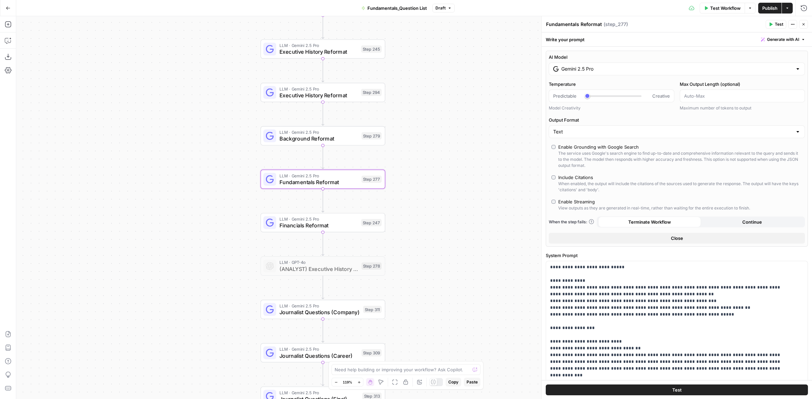
drag, startPoint x: 598, startPoint y: 65, endPoint x: 595, endPoint y: 75, distance: 10.7
click at [597, 66] on div "Gemini 2.5 Pro" at bounding box center [677, 69] width 256 height 13
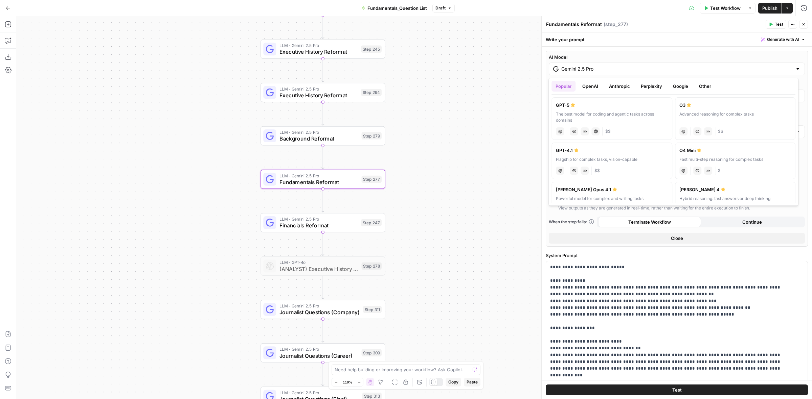
click at [568, 103] on div "GPT-5" at bounding box center [612, 105] width 112 height 7
type input "GPT-5"
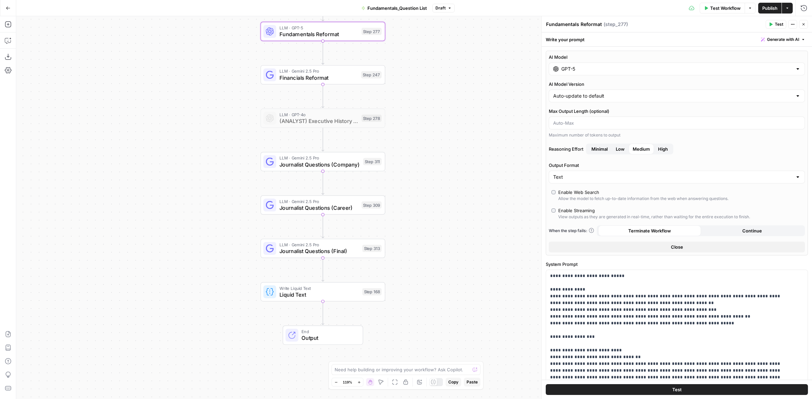
click at [373, 159] on div "Step 311" at bounding box center [372, 161] width 19 height 7
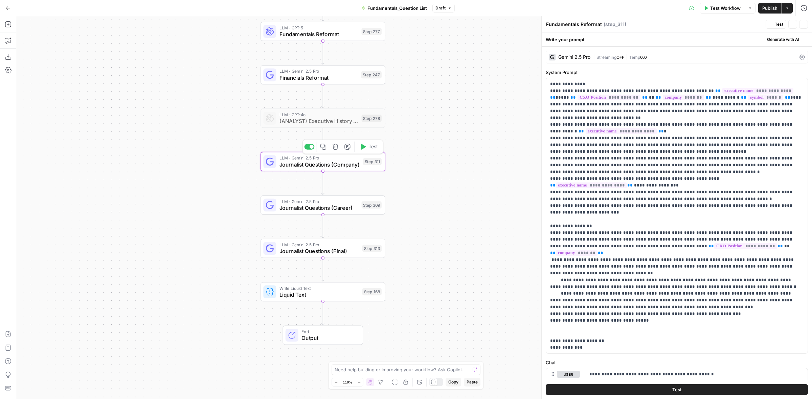
type textarea "Journalist Questions (Company)"
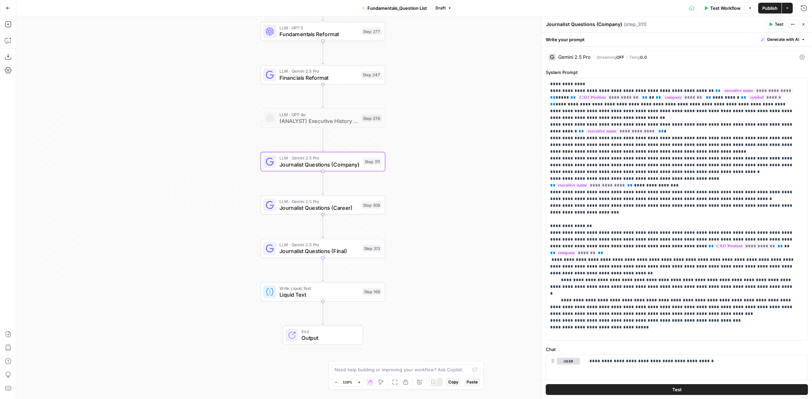
click at [596, 54] on span "|" at bounding box center [594, 56] width 3 height 7
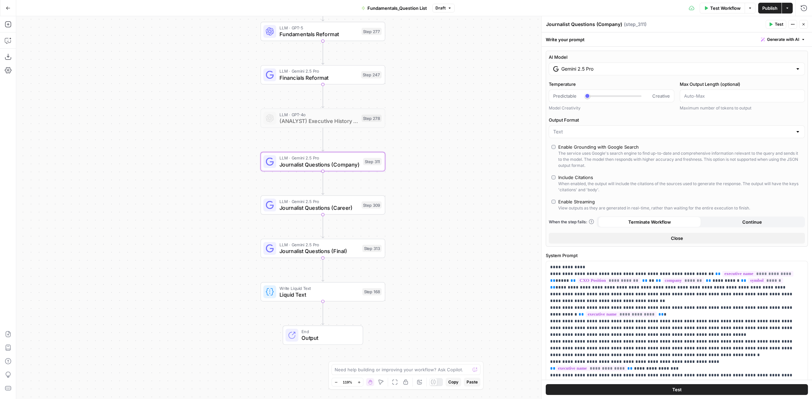
click at [595, 68] on input "Gemini 2.5 Pro" at bounding box center [676, 69] width 231 height 7
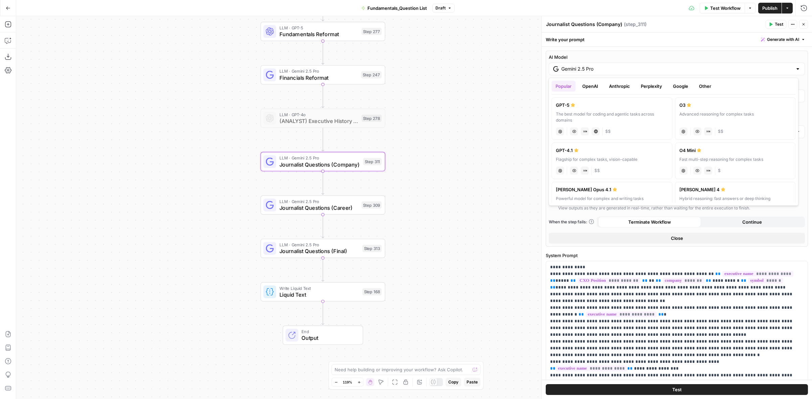
click at [585, 100] on label "GPT-5 The best model for coding and agentic tasks across domains chat Vision Ca…" at bounding box center [611, 118] width 121 height 43
type input "GPT-5"
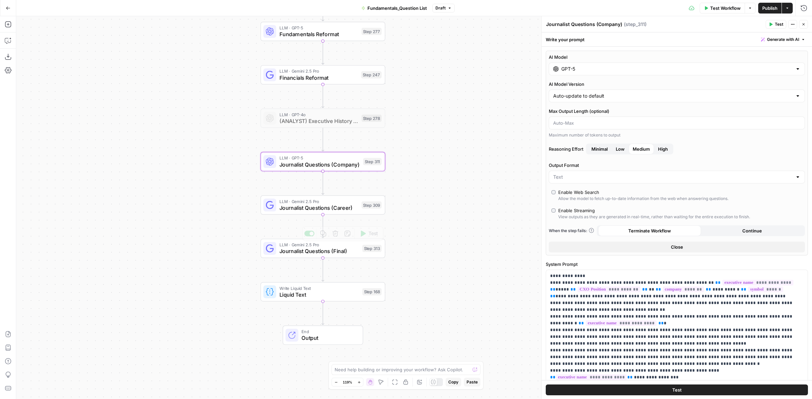
click at [345, 209] on span "Journalist Questions (Career)" at bounding box center [318, 208] width 79 height 8
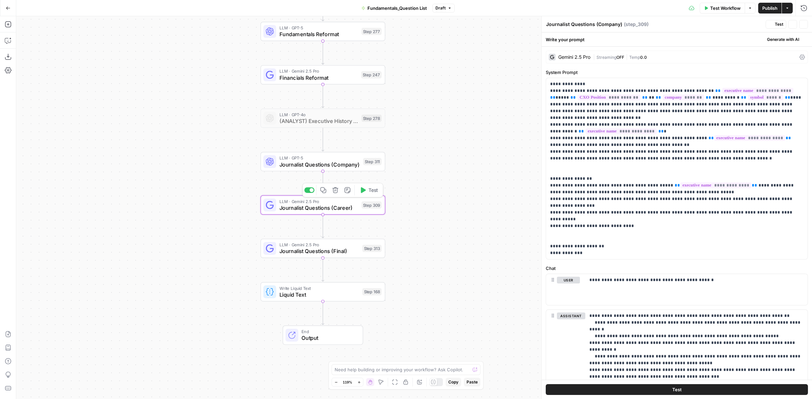
type textarea "Journalist Questions (Career)"
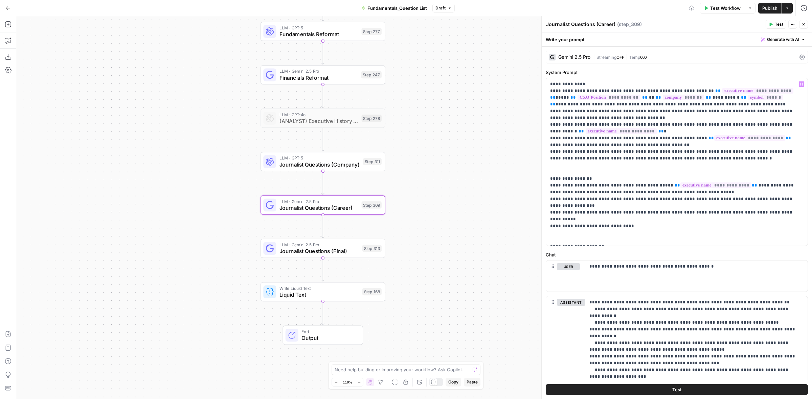
click at [612, 59] on span "Streaming" at bounding box center [606, 57] width 20 height 5
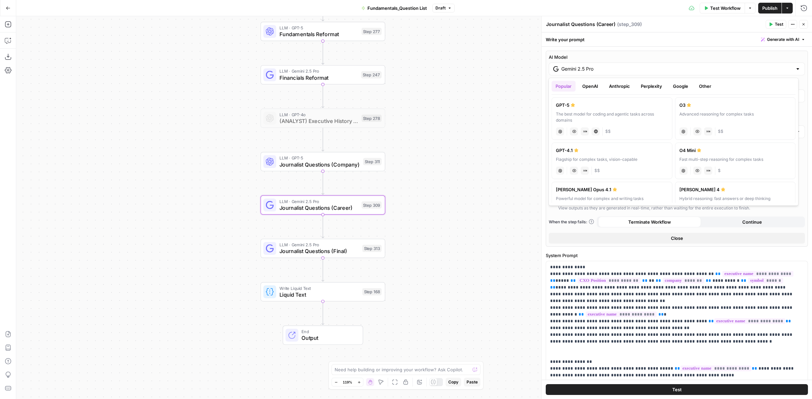
click at [585, 108] on div "GPT-5" at bounding box center [612, 105] width 112 height 7
type input "GPT-5"
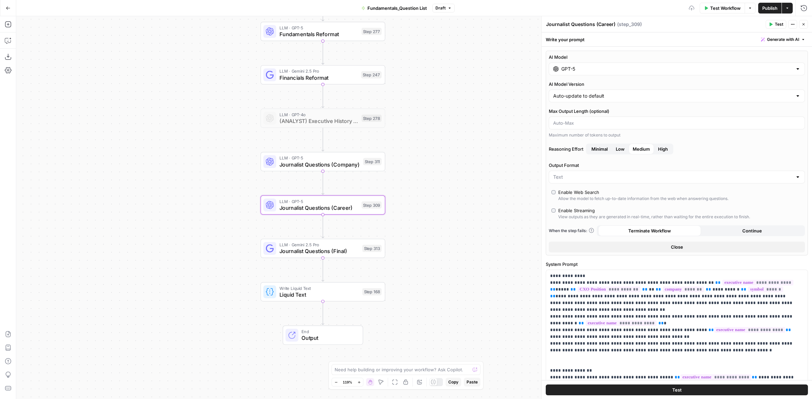
click at [374, 254] on div "LLM · Gemini 2.5 Pro Journalist Questions (Final) Step 313 Copy step Delete ste…" at bounding box center [322, 249] width 118 height 14
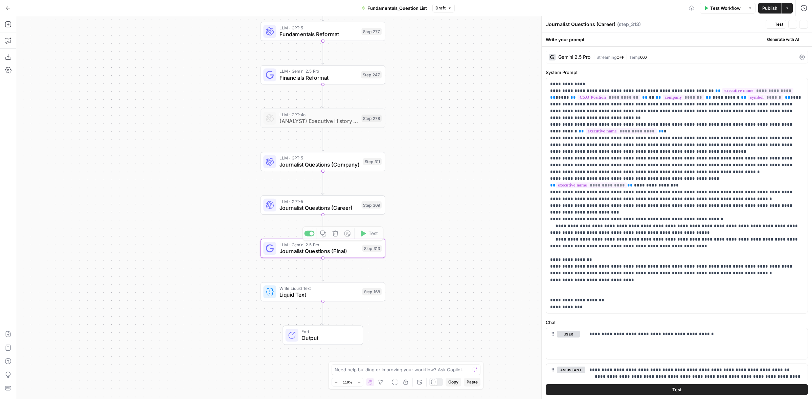
type textarea "Journalist Questions (Final)"
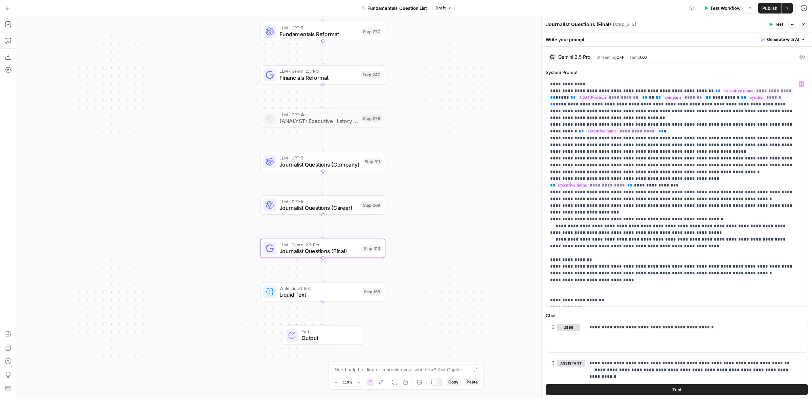
click at [600, 61] on div "Gemini 2.5 Pro | Streaming OFF | Temp 0.0" at bounding box center [677, 57] width 262 height 13
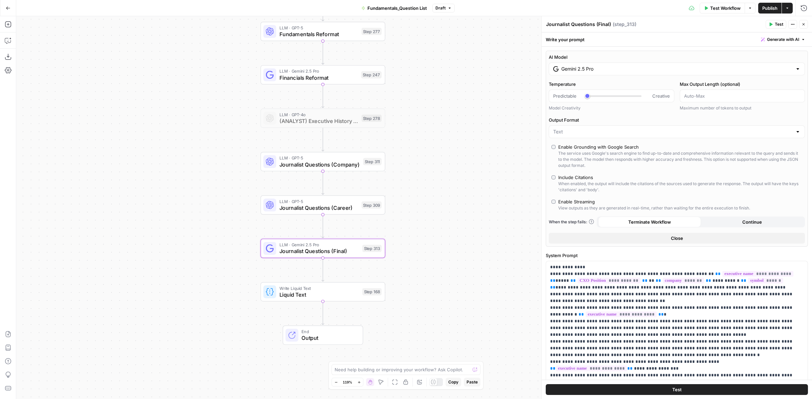
drag, startPoint x: 600, startPoint y: 61, endPoint x: 600, endPoint y: 75, distance: 13.5
click at [600, 75] on div "Gemini 2.5 Pro" at bounding box center [677, 69] width 256 height 13
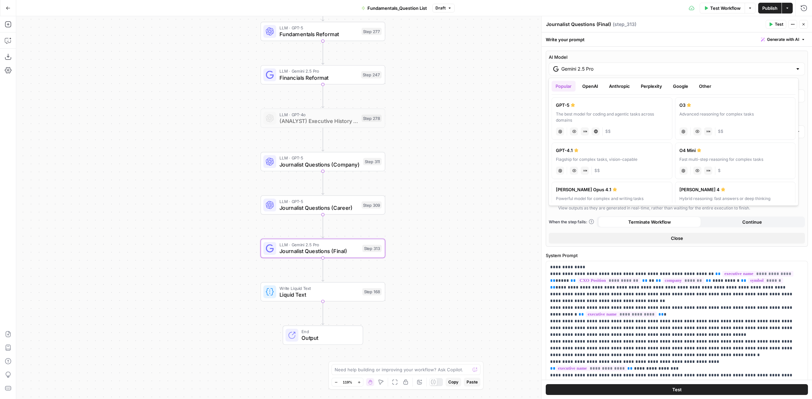
click at [596, 106] on div "GPT-5" at bounding box center [612, 105] width 112 height 7
type input "GPT-5"
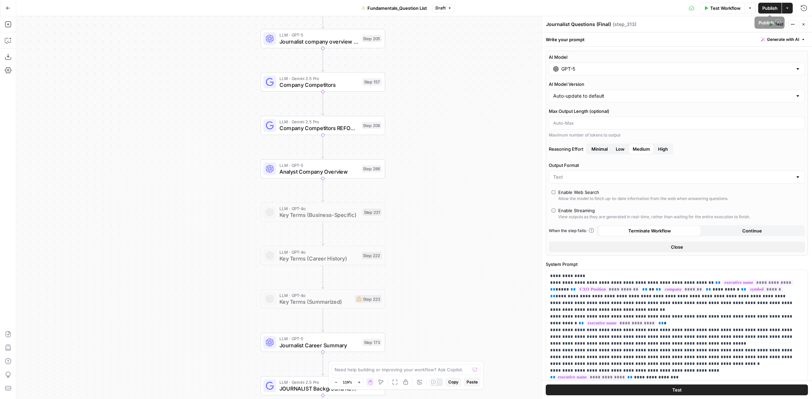
click at [768, 5] on span "Publish" at bounding box center [769, 8] width 15 height 7
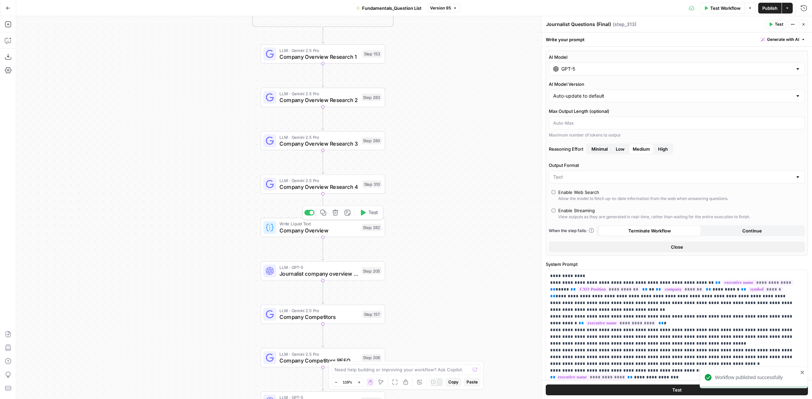
click at [350, 229] on span "Company Overview" at bounding box center [318, 231] width 79 height 8
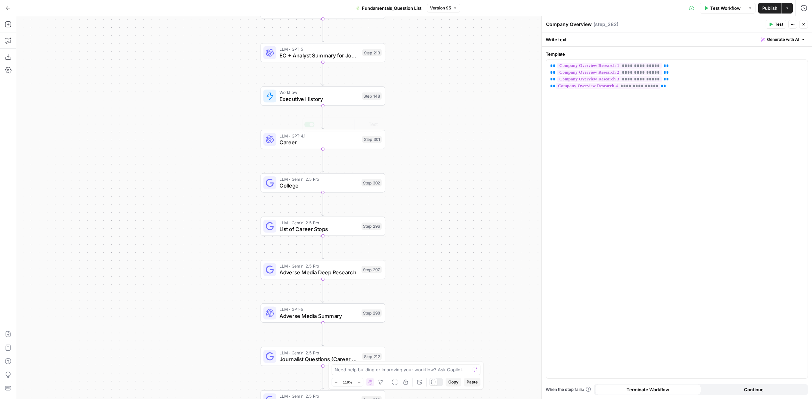
click at [321, 95] on span "Executive History" at bounding box center [318, 99] width 79 height 8
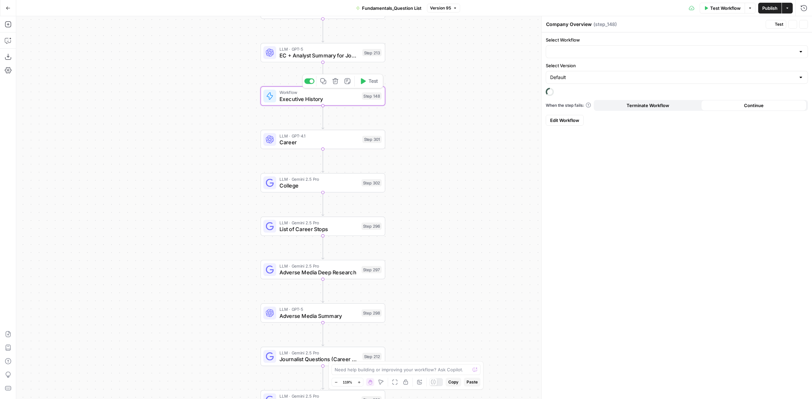
type textarea "Executive History"
type input "Work History"
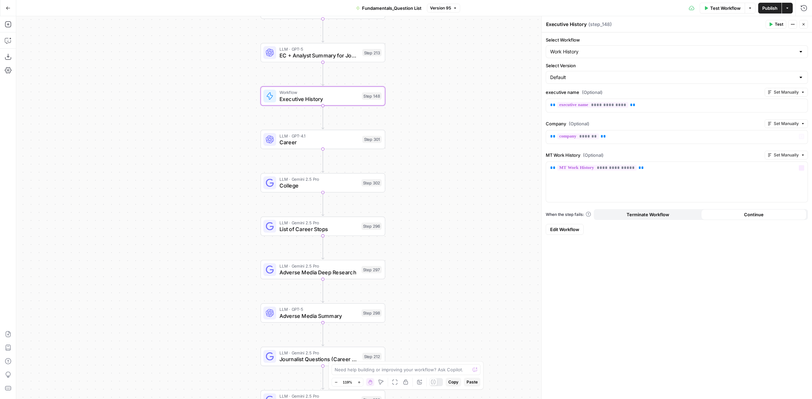
click at [569, 226] on span "Edit Workflow" at bounding box center [564, 229] width 29 height 7
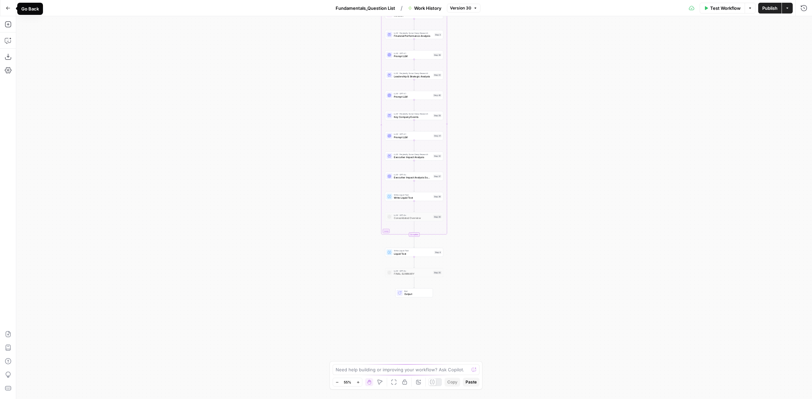
click at [5, 8] on button "Go Back" at bounding box center [8, 8] width 12 height 12
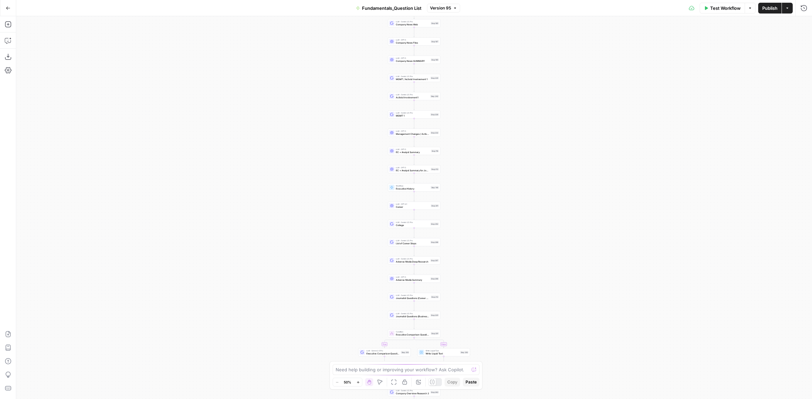
click at [789, 10] on button "Actions" at bounding box center [787, 8] width 11 height 11
click at [751, 41] on span "Run Workflow" at bounding box center [743, 43] width 64 height 7
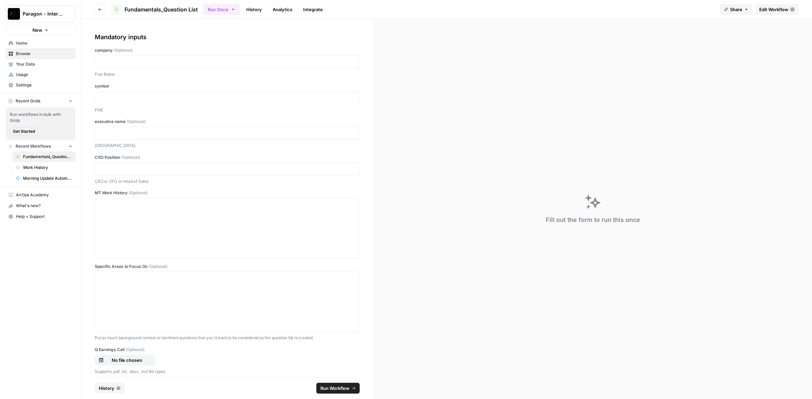
click at [259, 9] on link "History" at bounding box center [254, 9] width 24 height 11
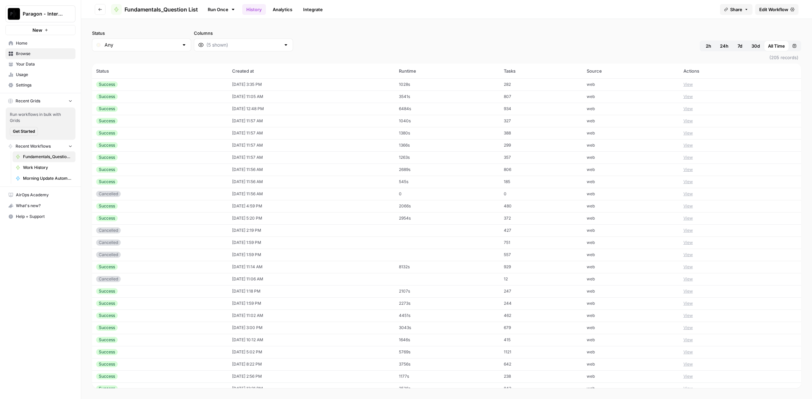
click at [364, 79] on td "08/13/25 at 3:35 PM" at bounding box center [311, 84] width 167 height 12
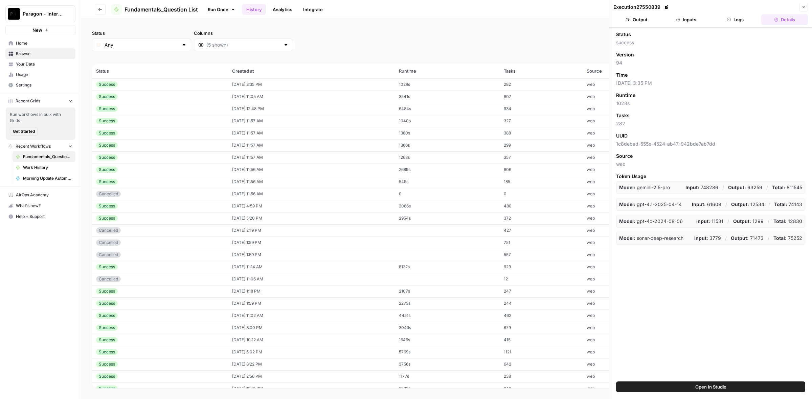
click at [685, 22] on button "Inputs" at bounding box center [686, 19] width 47 height 11
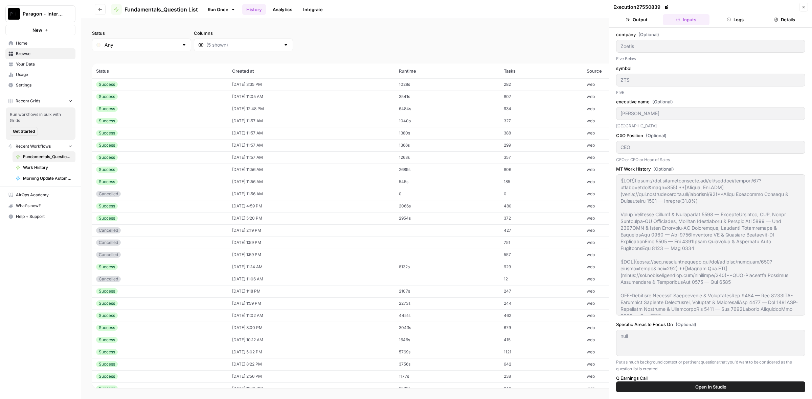
click at [667, 7] on icon at bounding box center [666, 7] width 4 height 4
click at [577, 93] on td "807" at bounding box center [541, 97] width 83 height 12
type input "Zillow"
type input "Z"
type input "Jeremy Wacksman"
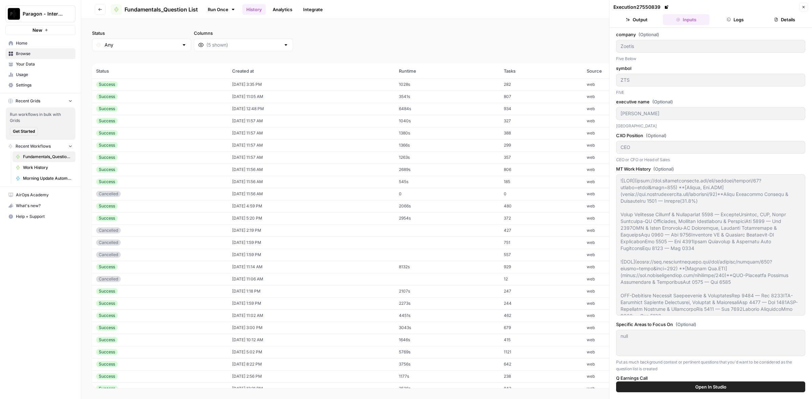
type input "CEO"
type input "https://app.airops.com/api/workspace_files/117489/url"
type input "https://app.airops.com/api/workspace_files/117490/url"
type input "https://app.airops.com/api/workspace_files/117491/url"
type input "https://app.airops.com/api/workspace_files/117492/url"
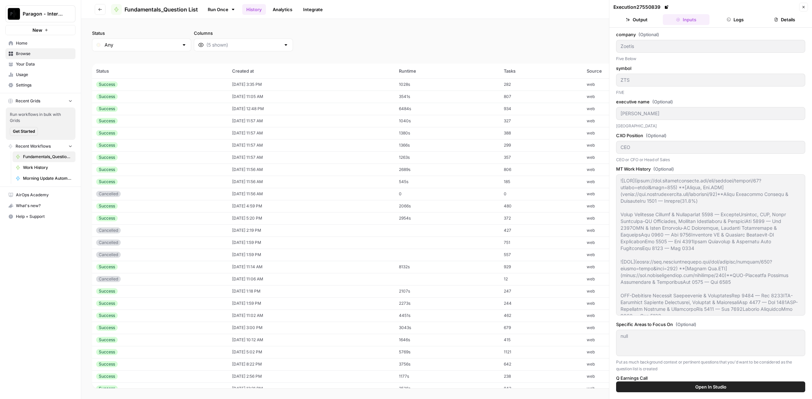
type input "https://app.airops.com/api/workspace_files/117493/url"
type input "https://app.airops.com/api/workspace_files/117494/url"
type input "https://app.airops.com/api/workspace_files/117495/url"
type input "https://app.airops.com/api/workspace_files/117497/url"
type input "https://app.airops.com/api/workspace_files/117496/url"
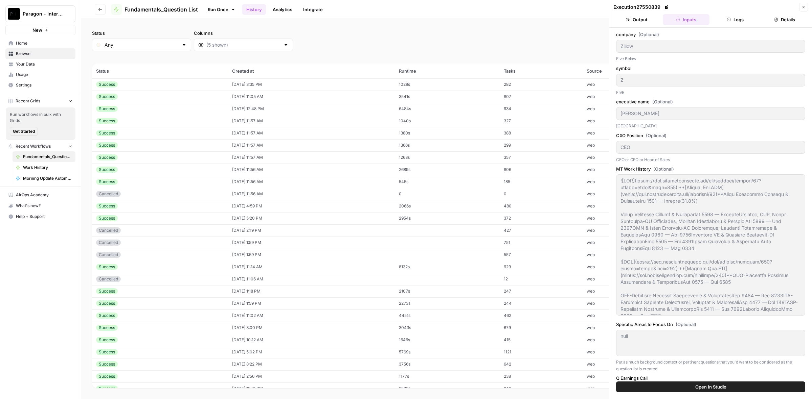
type input "https://app.airops.com/api/workspace_files/117498/url"
type input "https://app.airops.com/api/workspace_files/117499/url"
type textarea "![Z](https://app.managementtrack.com/api/avatars/company/252?raster=false&size=…"
type textarea "### **Evasive Q&A 1** **[View Full Transcript](https://app.managementtrack.com/…"
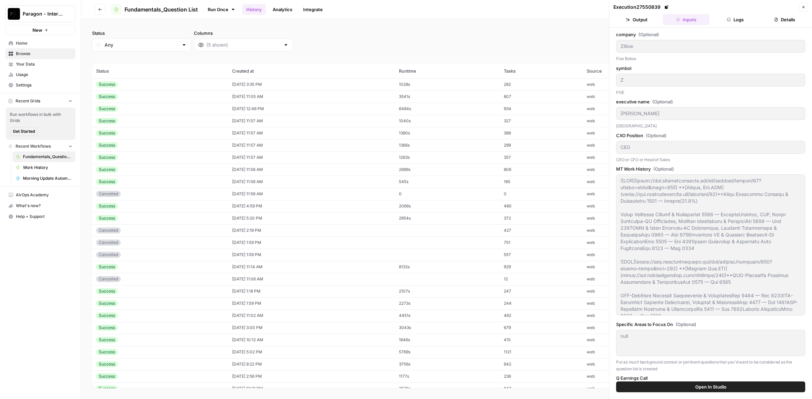
type textarea "### **Evasive Q&A 1** **[View Full Transcript](https://app.managementtrack.com/…"
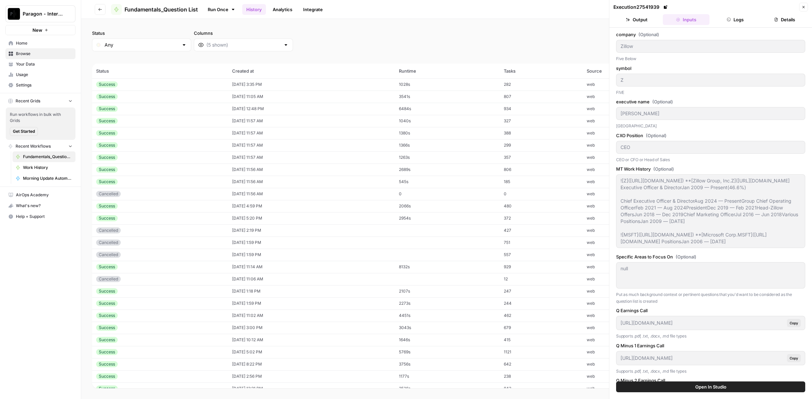
click at [665, 7] on icon at bounding box center [665, 6] width 3 height 3
click at [592, 104] on td "web" at bounding box center [630, 109] width 97 height 12
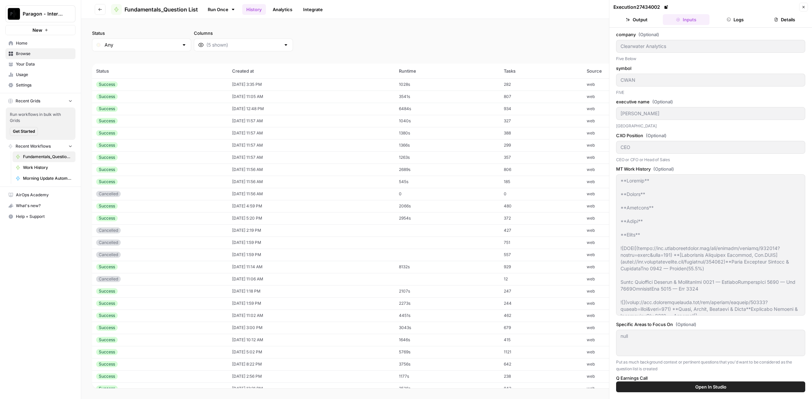
click at [574, 109] on td "934" at bounding box center [541, 109] width 83 height 12
click at [572, 122] on td "327" at bounding box center [541, 121] width 83 height 12
click at [565, 136] on td "388" at bounding box center [541, 133] width 83 height 12
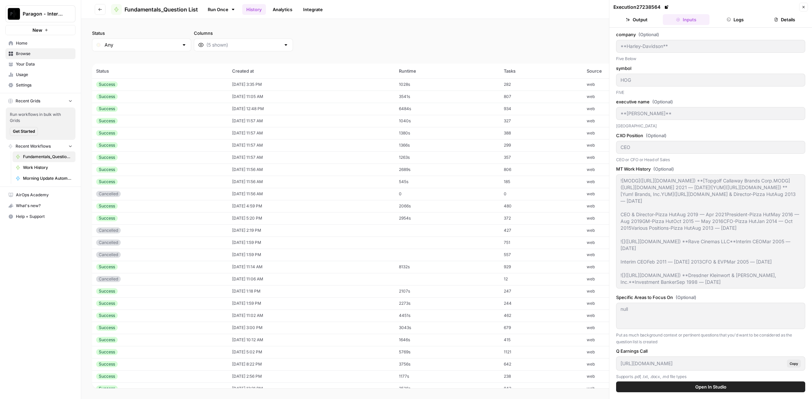
click at [667, 6] on icon at bounding box center [666, 6] width 3 height 3
click at [807, 8] on button "Close" at bounding box center [803, 7] width 9 height 9
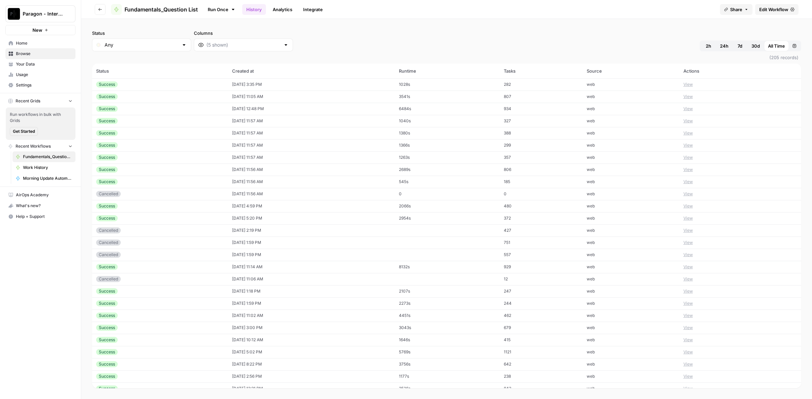
click at [780, 10] on span "Edit Workflow" at bounding box center [773, 9] width 29 height 7
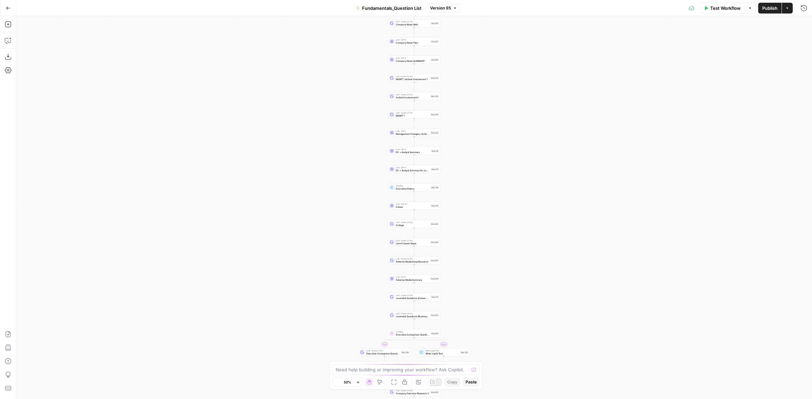
click at [452, 10] on button "Version 95" at bounding box center [443, 8] width 33 height 9
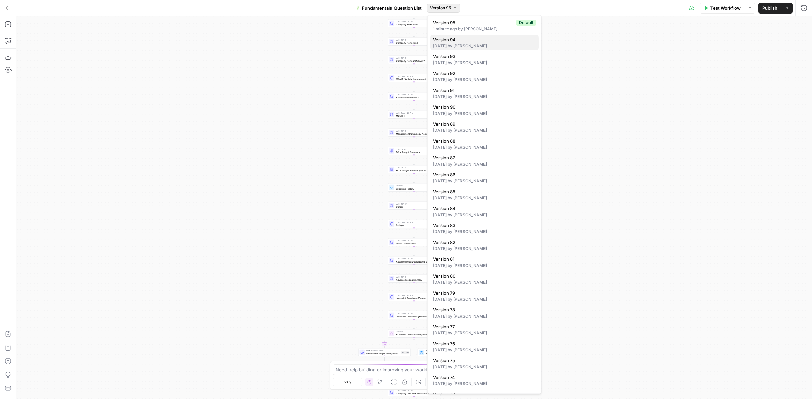
click at [483, 47] on div "10 days ago by Colby Howard" at bounding box center [484, 46] width 103 height 6
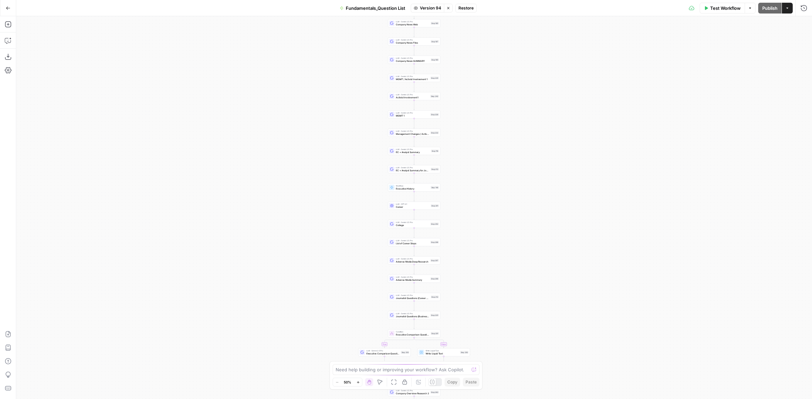
click at [470, 7] on span "Restore" at bounding box center [465, 8] width 15 height 6
click at [775, 5] on span "Publish" at bounding box center [769, 8] width 15 height 7
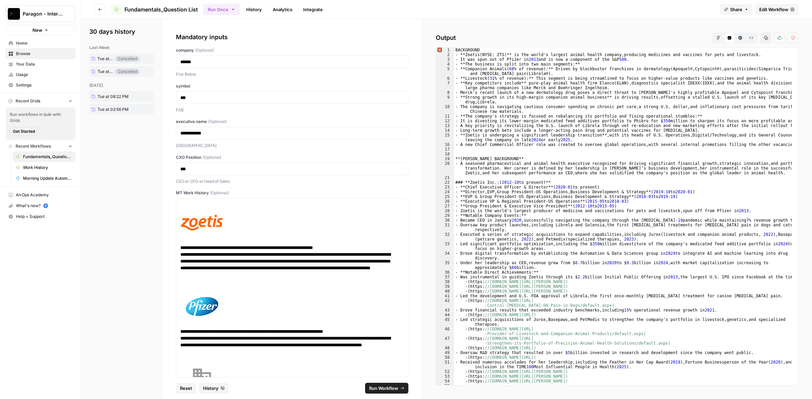
click at [375, 384] on button "Run Workflow" at bounding box center [386, 388] width 43 height 11
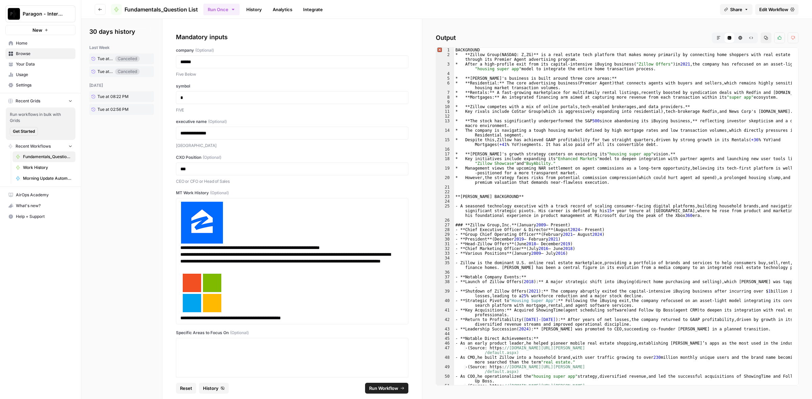
click at [371, 385] on button "Run Workflow" at bounding box center [386, 388] width 43 height 11
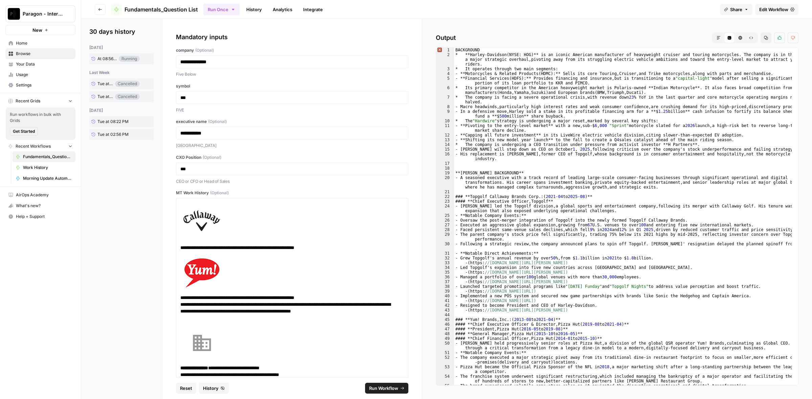
click at [376, 387] on span "Run Workflow" at bounding box center [383, 388] width 29 height 7
